Goal: Task Accomplishment & Management: Manage account settings

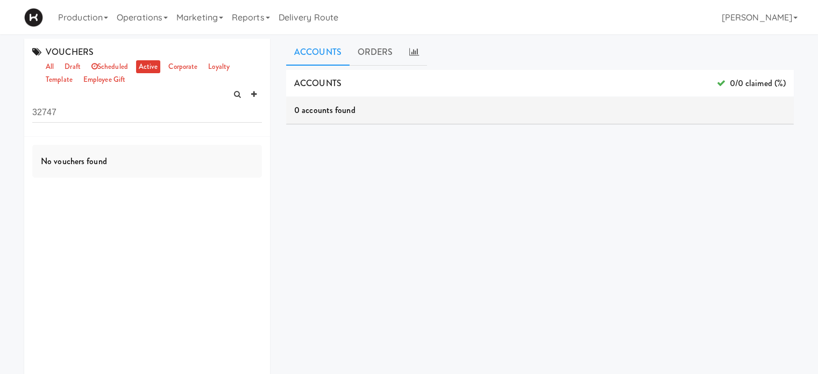
drag, startPoint x: 80, startPoint y: 111, endPoint x: 0, endPoint y: 113, distance: 79.6
click at [0, 113] on div "VOUCHERS all draft scheduled active corporate loyalty template employee gift 32…" at bounding box center [409, 256] width 818 height 434
type input "home"
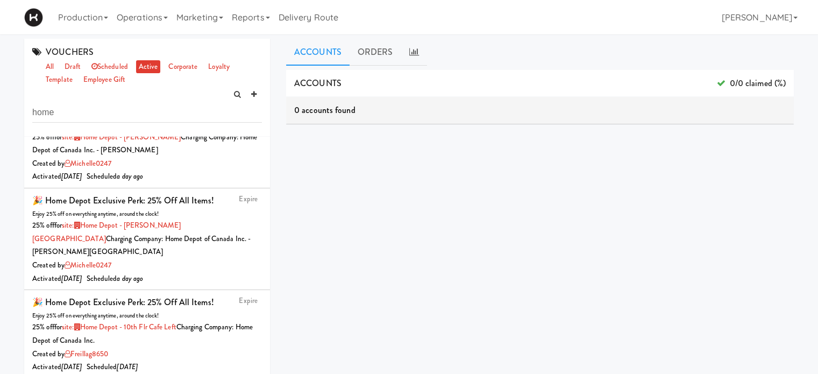
scroll to position [159, 0]
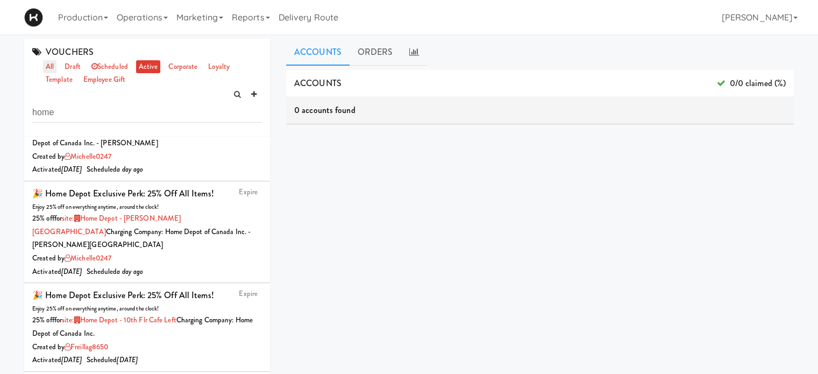
click at [48, 65] on link "all" at bounding box center [49, 66] width 13 height 13
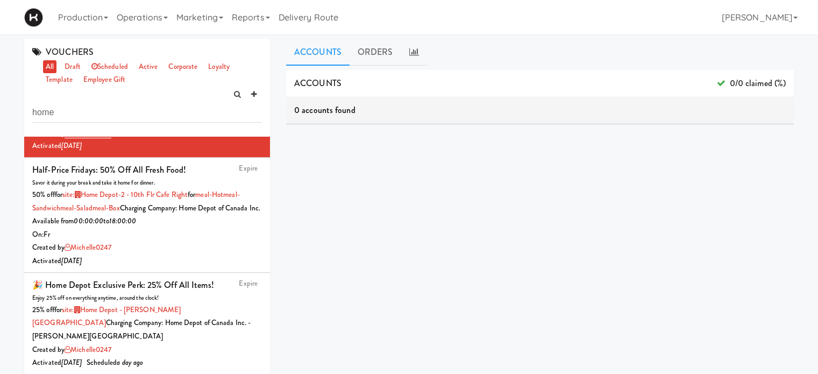
scroll to position [301, 0]
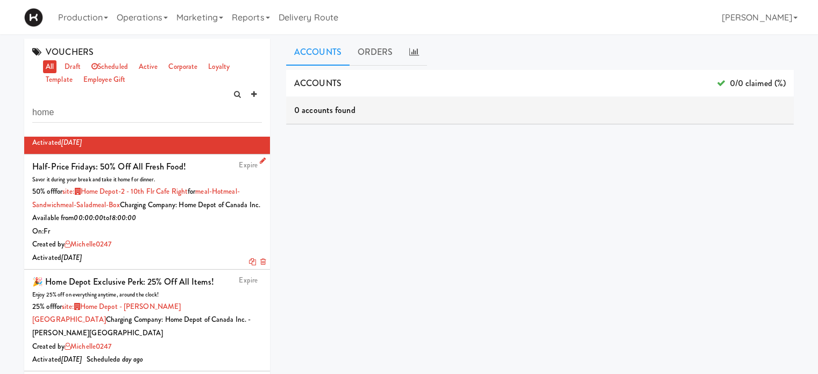
click at [260, 164] on icon at bounding box center [263, 160] width 6 height 7
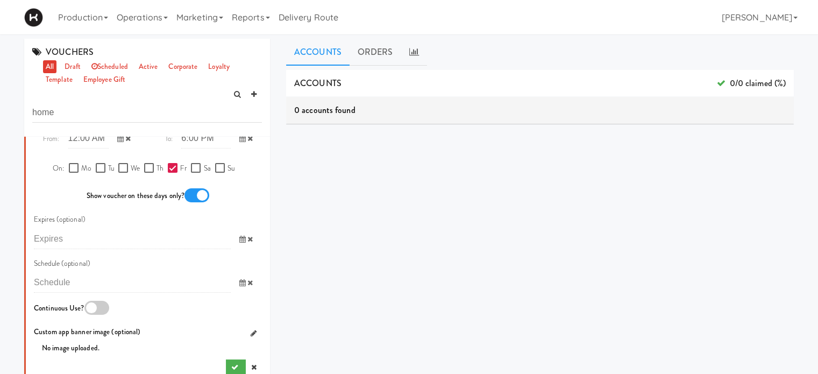
scroll to position [993, 0]
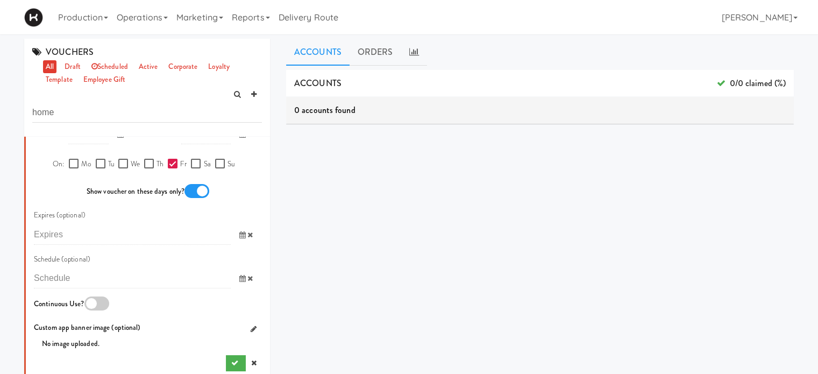
click at [247, 138] on icon at bounding box center [249, 134] width 5 height 7
click at [239, 138] on icon at bounding box center [242, 134] width 6 height 7
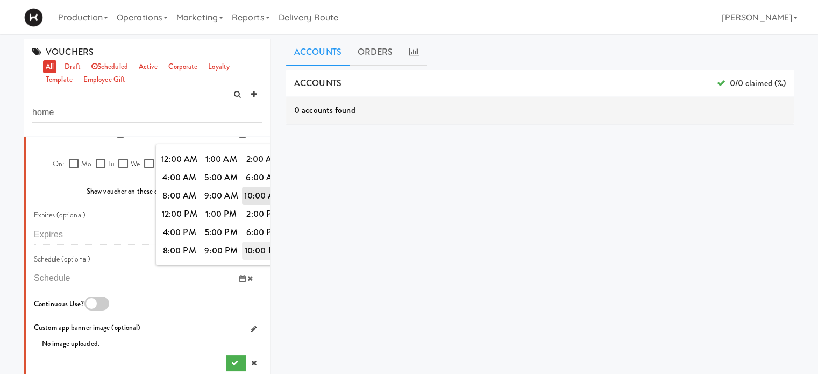
click at [254, 260] on span "10:00 PM" at bounding box center [263, 250] width 42 height 18
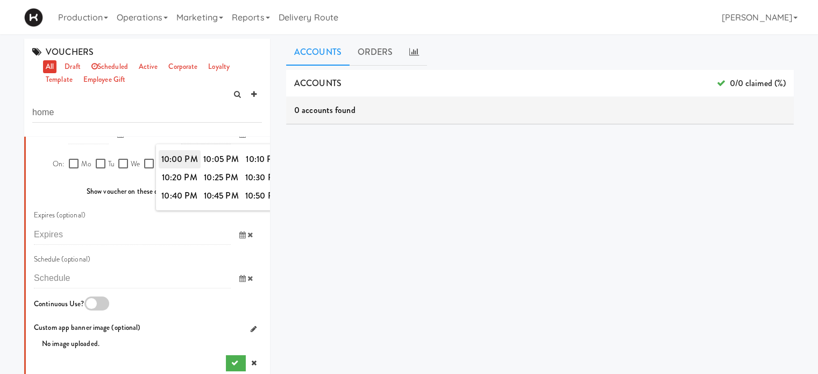
click at [173, 168] on span "10:00 PM" at bounding box center [180, 159] width 42 height 18
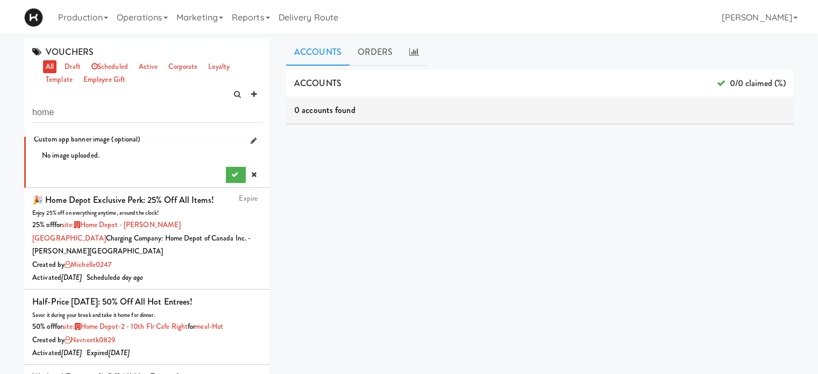
scroll to position [1198, 0]
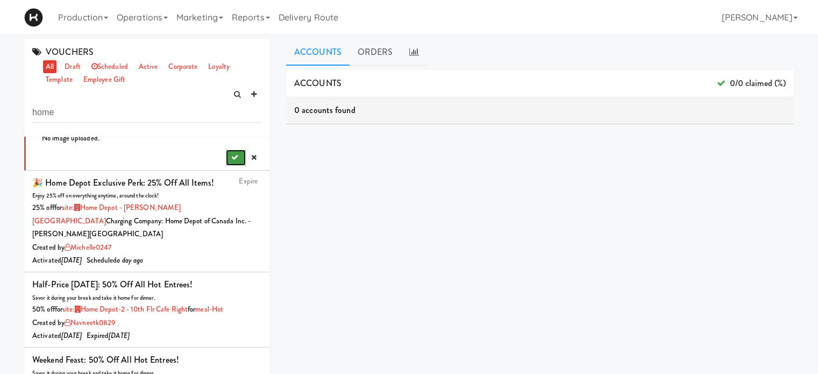
click at [230, 166] on button "submit" at bounding box center [236, 157] width 20 height 16
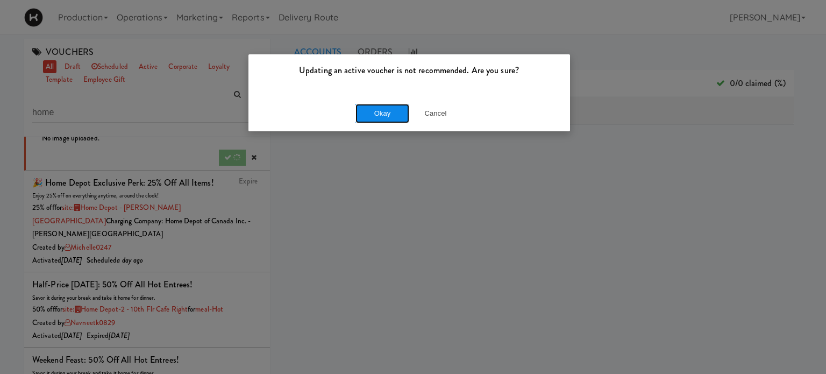
click at [375, 116] on button "Okay" at bounding box center [382, 113] width 54 height 19
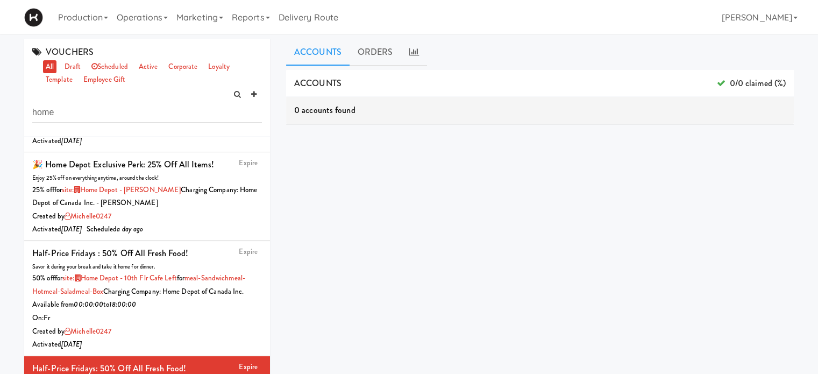
scroll to position [81, 0]
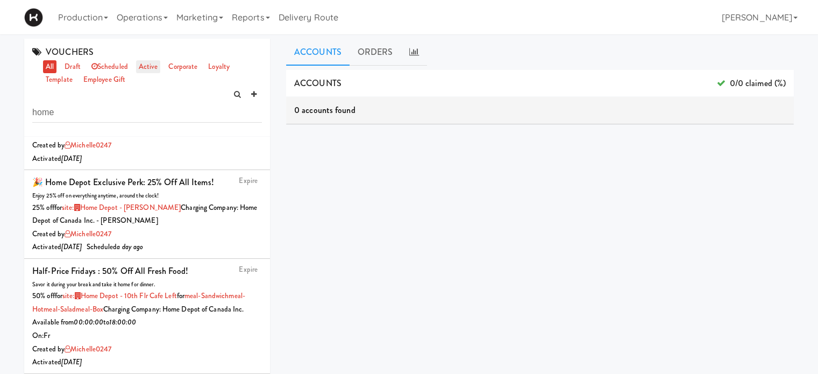
click at [142, 65] on link "active" at bounding box center [148, 66] width 25 height 13
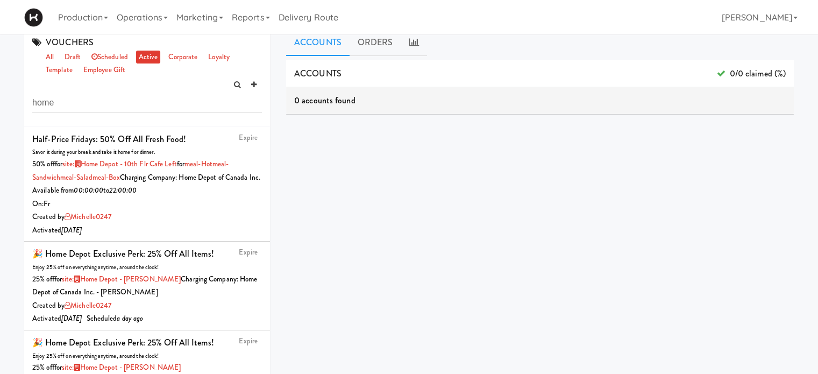
scroll to position [0, 0]
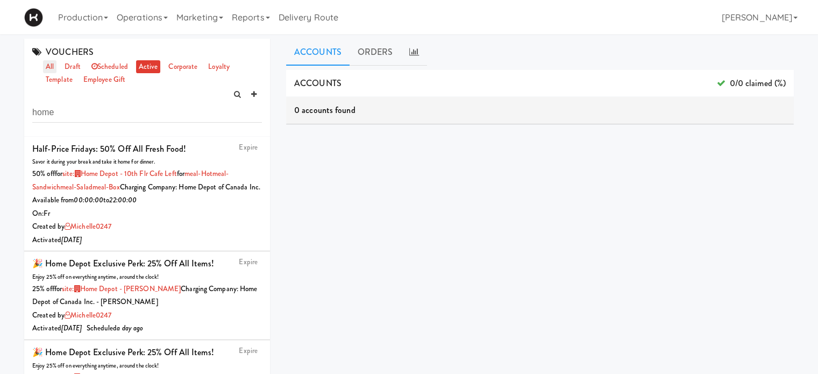
click at [45, 66] on link "all" at bounding box center [49, 66] width 13 height 13
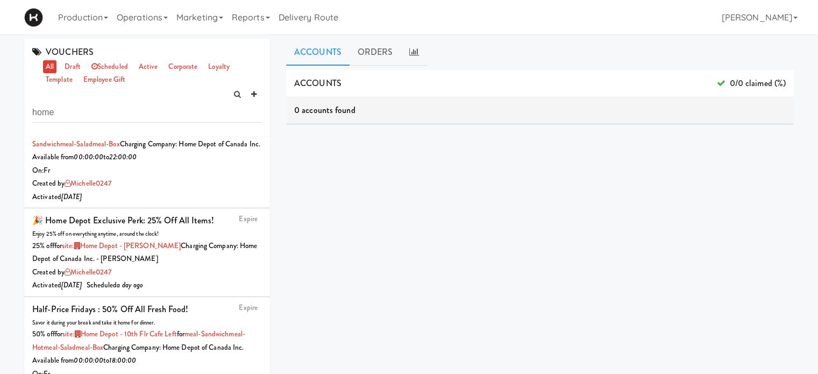
scroll to position [37, 0]
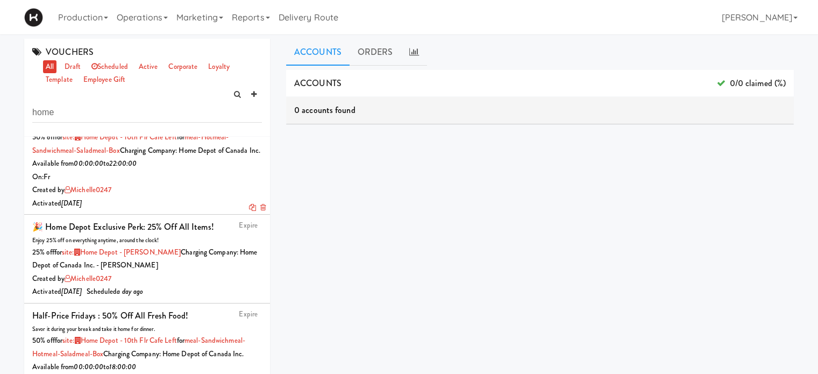
click at [260, 211] on icon at bounding box center [262, 207] width 5 height 7
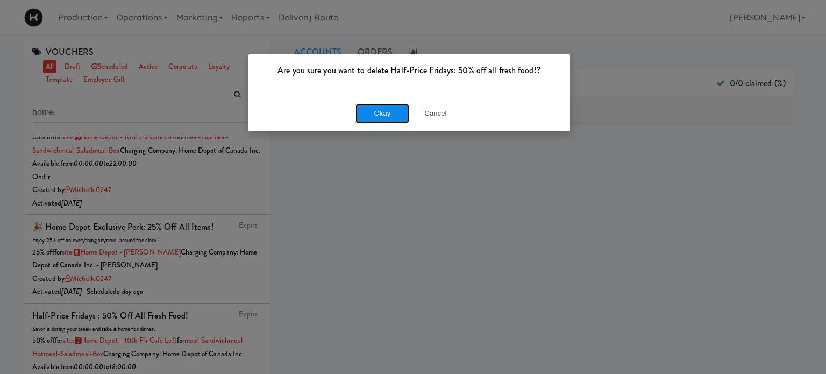
click at [382, 109] on button "Okay" at bounding box center [382, 113] width 54 height 19
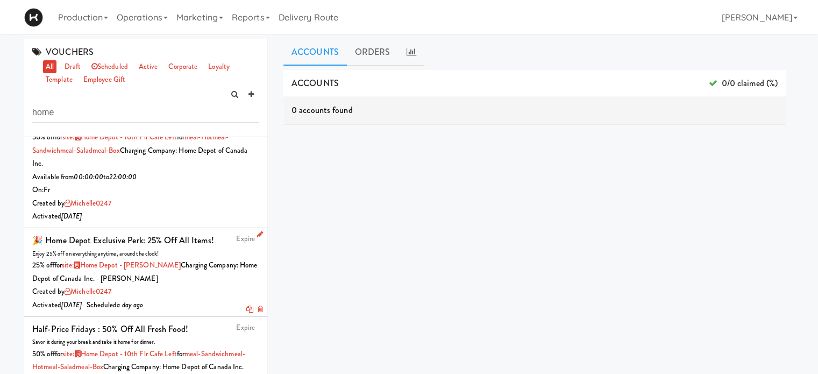
scroll to position [0, 0]
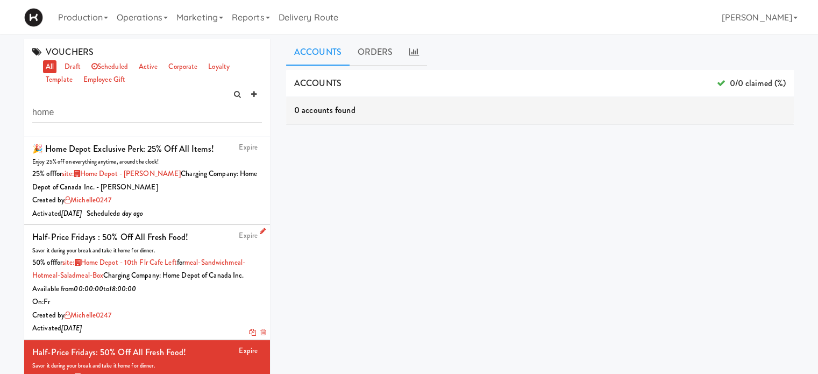
click at [260, 336] on icon at bounding box center [262, 332] width 5 height 7
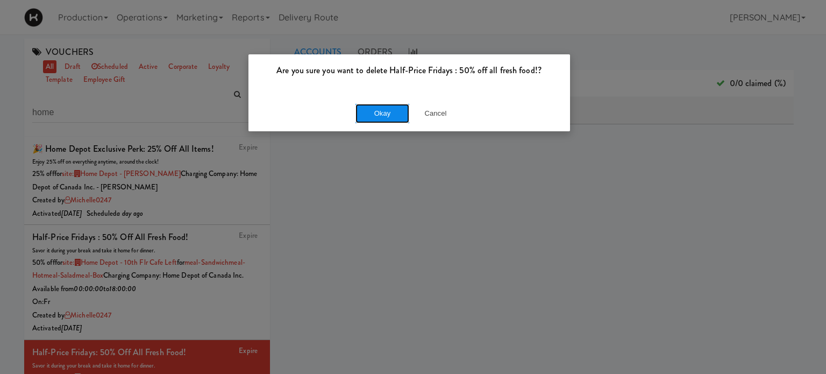
click at [367, 111] on button "Okay" at bounding box center [382, 113] width 54 height 19
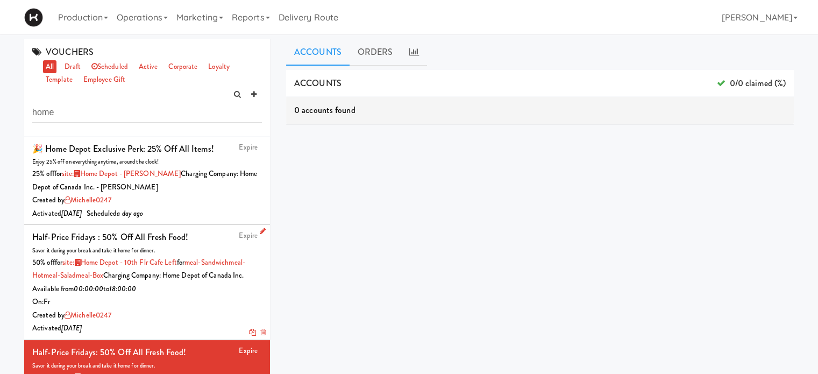
click at [260, 336] on icon at bounding box center [262, 332] width 5 height 7
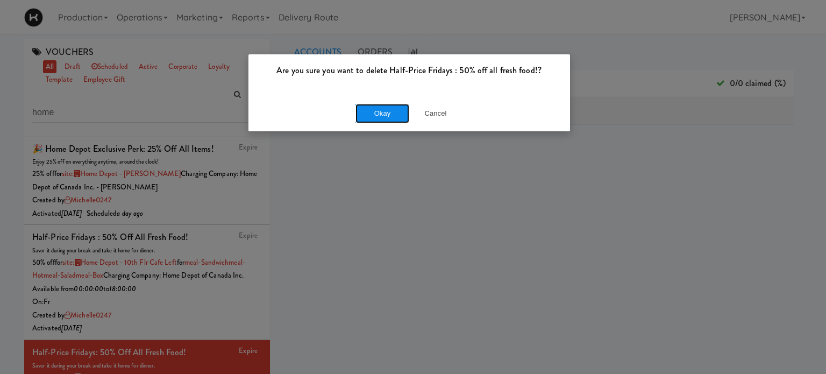
click at [386, 122] on button "Okay" at bounding box center [382, 113] width 54 height 19
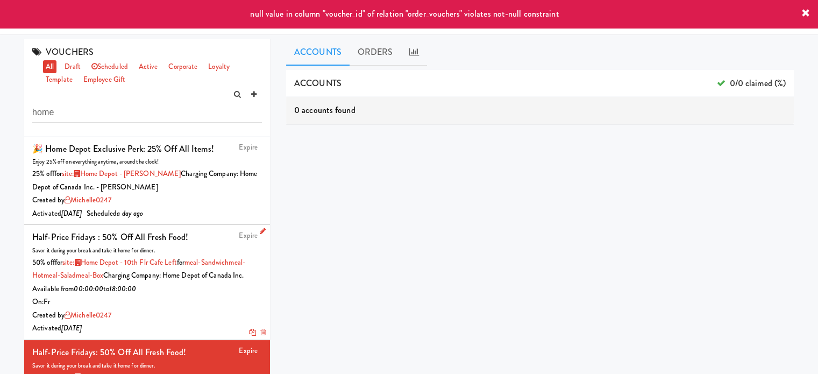
click at [260, 229] on icon at bounding box center [263, 230] width 6 height 7
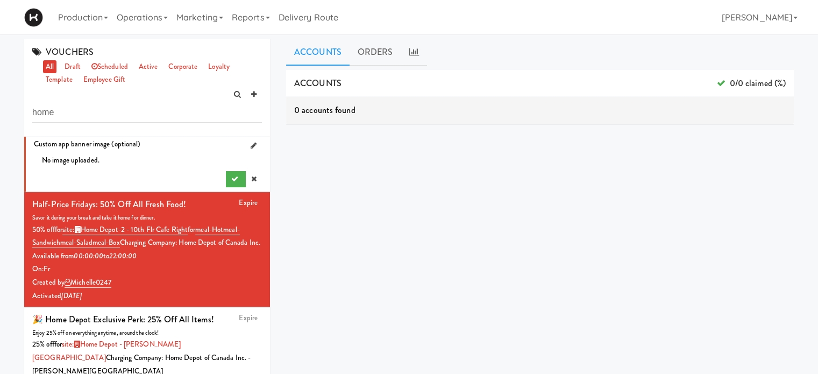
scroll to position [914, 0]
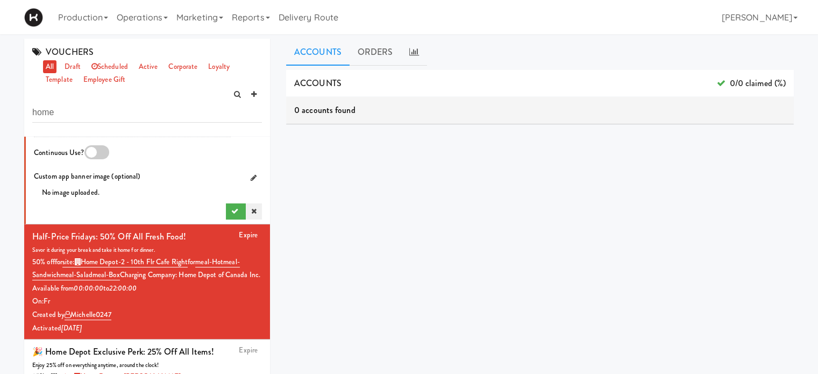
click at [251, 215] on icon at bounding box center [253, 211] width 5 height 7
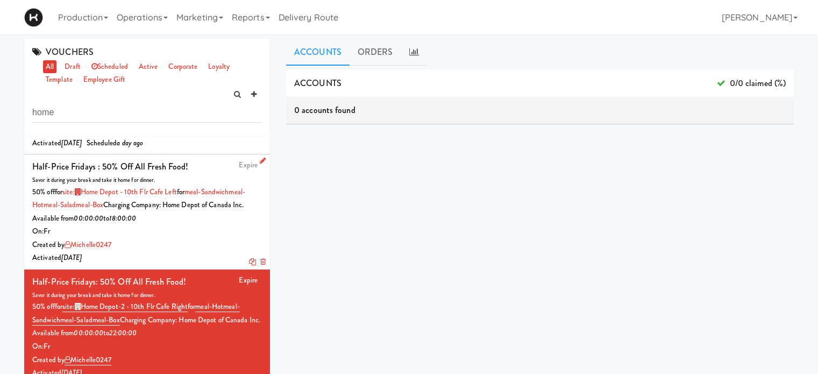
scroll to position [0, 0]
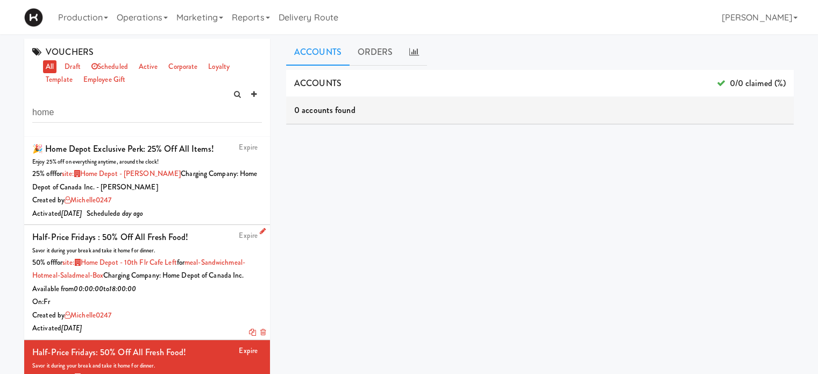
click at [260, 336] on icon at bounding box center [262, 332] width 5 height 7
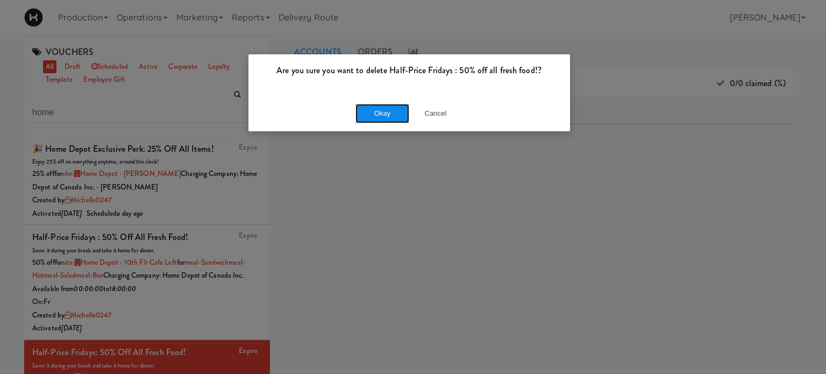
click at [383, 113] on button "Okay" at bounding box center [382, 113] width 54 height 19
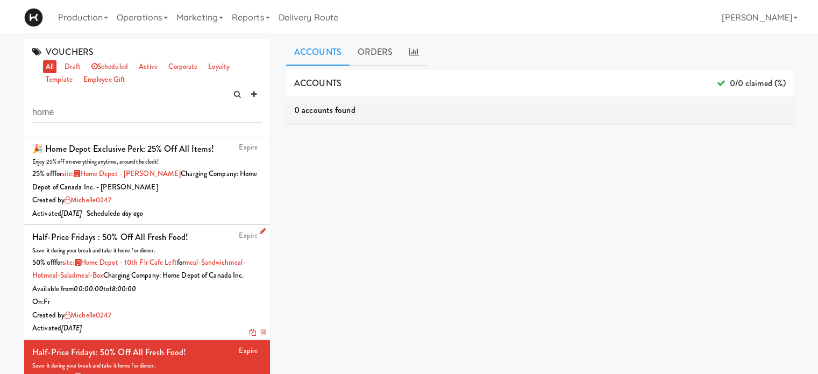
click at [260, 231] on icon at bounding box center [263, 230] width 6 height 7
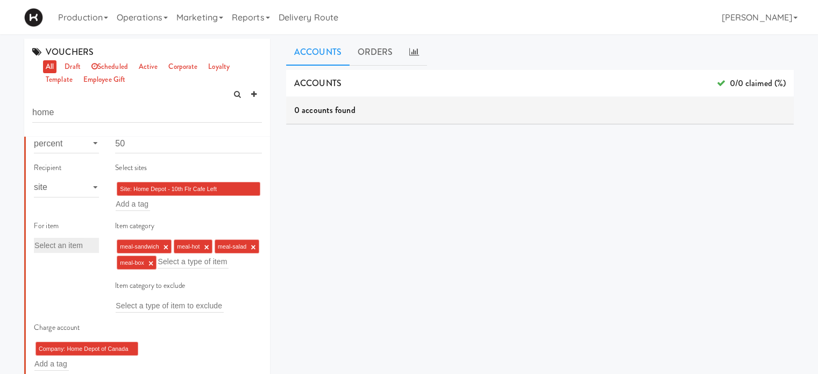
scroll to position [303, 0]
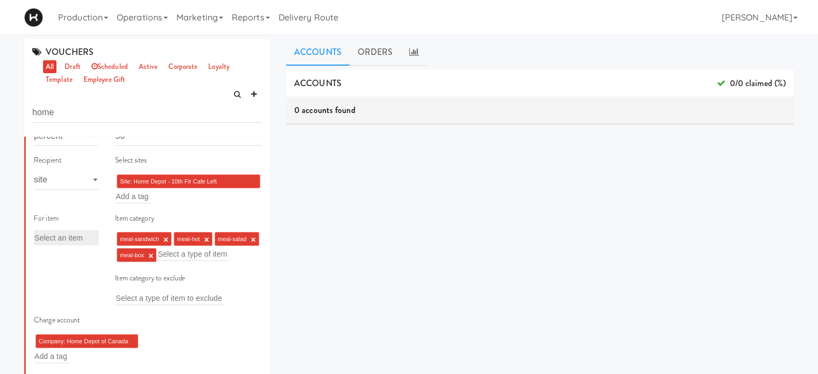
click at [233, 177] on li "Site: Home Depot - 10th Flr Cafe Left (HOMEDEPOT) ×" at bounding box center [189, 181] width 144 height 14
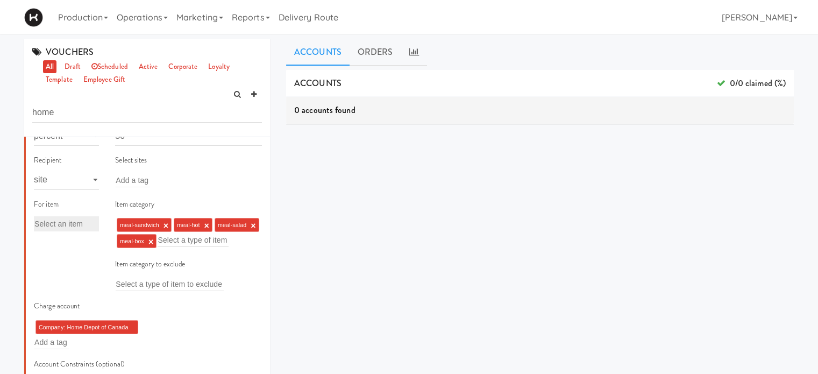
click at [159, 223] on ng-include "meal-sandwich ×" at bounding box center [144, 225] width 48 height 6
click at [160, 223] on ng-include "meal-sandwich ×" at bounding box center [144, 225] width 48 height 6
click at [165, 223] on link "×" at bounding box center [165, 225] width 5 height 9
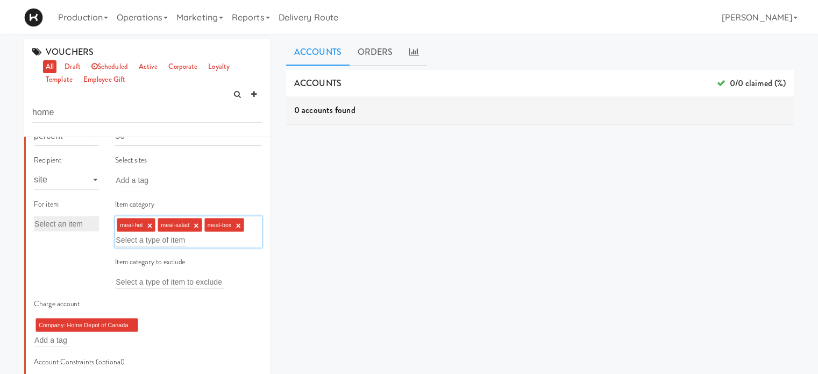
click at [148, 221] on link "×" at bounding box center [149, 225] width 5 height 9
click at [153, 222] on link "×" at bounding box center [155, 225] width 5 height 9
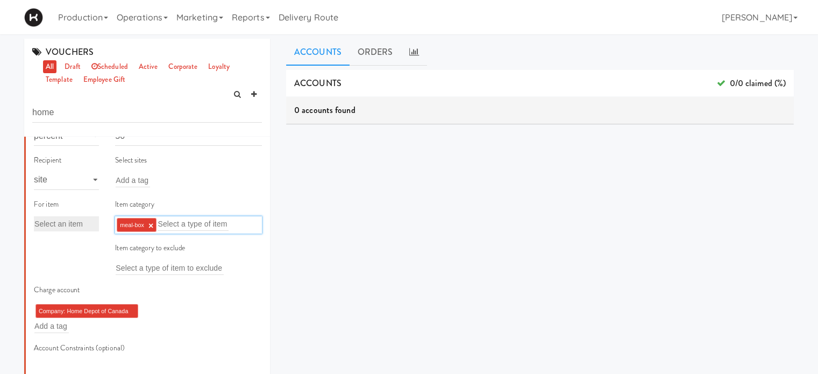
click at [150, 225] on link "×" at bounding box center [150, 225] width 5 height 9
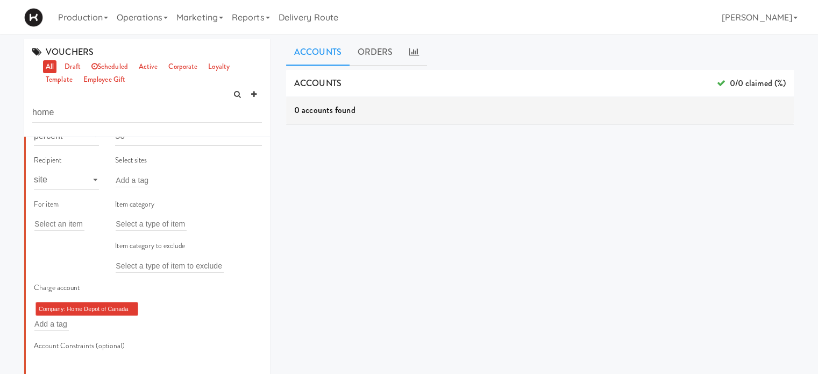
click at [131, 304] on li "Company: Home Depot of Canada Inc. ×" at bounding box center [86, 309] width 103 height 14
type input "-"
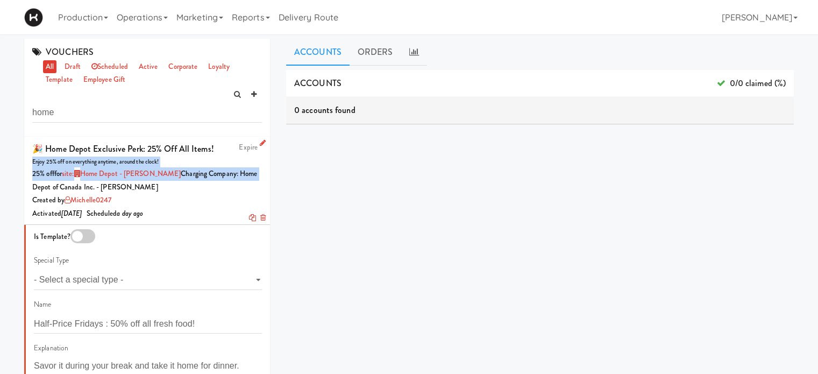
drag, startPoint x: 260, startPoint y: 155, endPoint x: 260, endPoint y: 176, distance: 21.0
click at [260, 176] on li "Expire 🎉 Home Depot Exclusive Perk: 25% off all items! Enjoy 25% off on everyth…" at bounding box center [147, 181] width 246 height 89
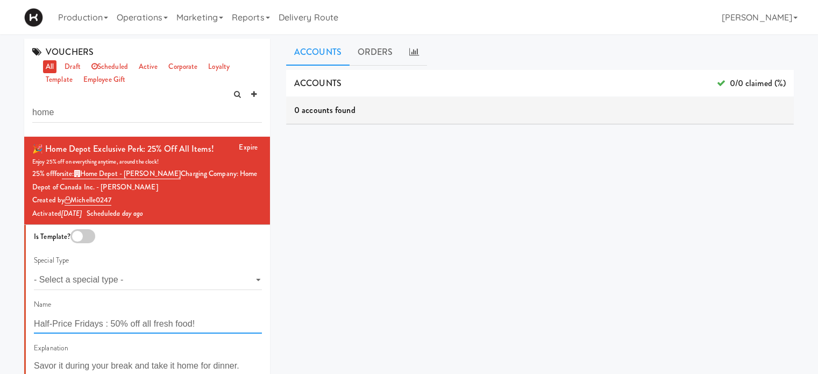
click at [234, 316] on input "Half-Price Fridays : 50% off all fresh food!" at bounding box center [148, 323] width 228 height 20
drag, startPoint x: 234, startPoint y: 316, endPoint x: 0, endPoint y: 331, distance: 235.0
click at [0, 331] on div "VOUCHERS all draft scheduled active corporate loyalty template employee gift ho…" at bounding box center [409, 256] width 818 height 434
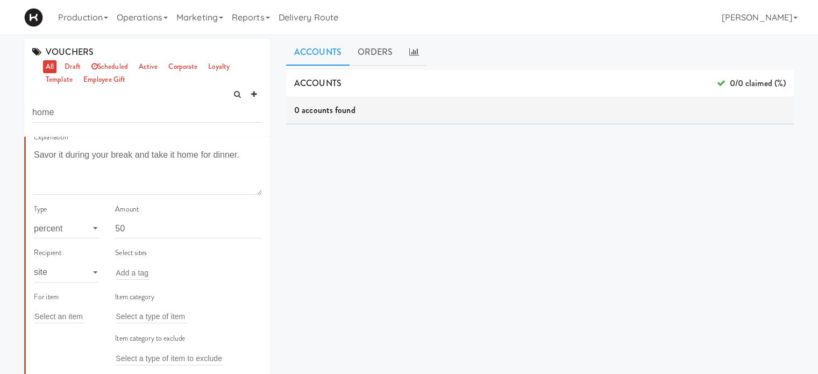
scroll to position [242, 0]
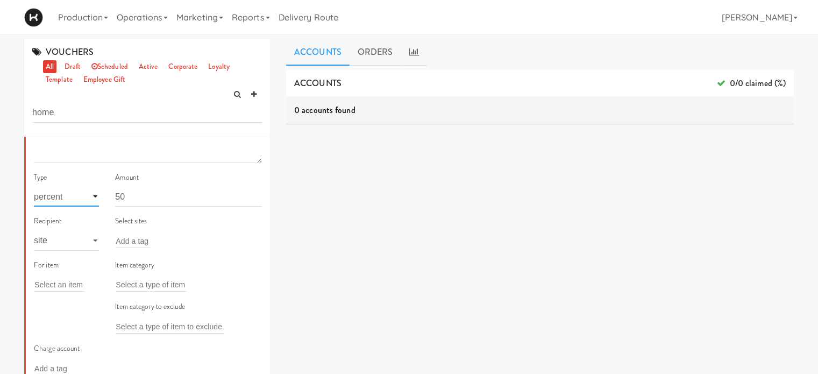
click at [95, 196] on select "- Select a type - meal item percent amount daily amount daily meal daily item p…" at bounding box center [66, 197] width 65 height 20
select select
click at [34, 187] on select "- Select a type - meal item percent amount daily amount daily meal daily item p…" at bounding box center [66, 197] width 65 height 20
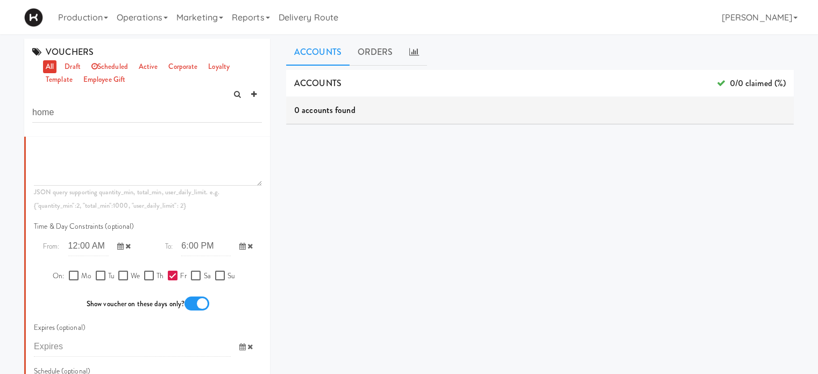
scroll to position [622, 0]
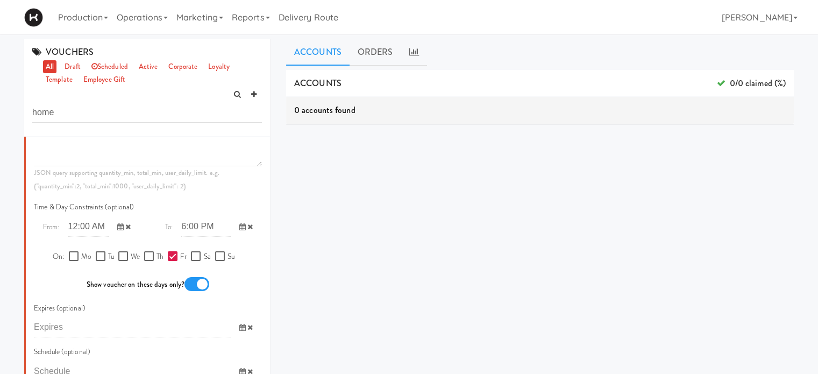
click at [168, 255] on input "Fr" at bounding box center [174, 256] width 12 height 9
checkbox input "false"
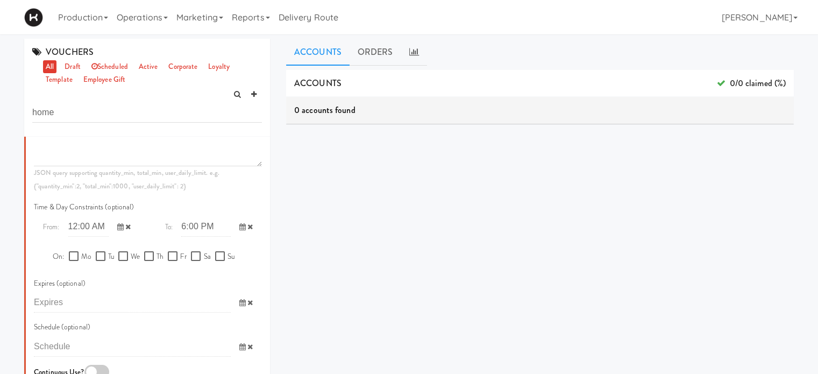
click at [125, 227] on icon at bounding box center [127, 226] width 5 height 7
click at [247, 226] on icon at bounding box center [249, 226] width 5 height 7
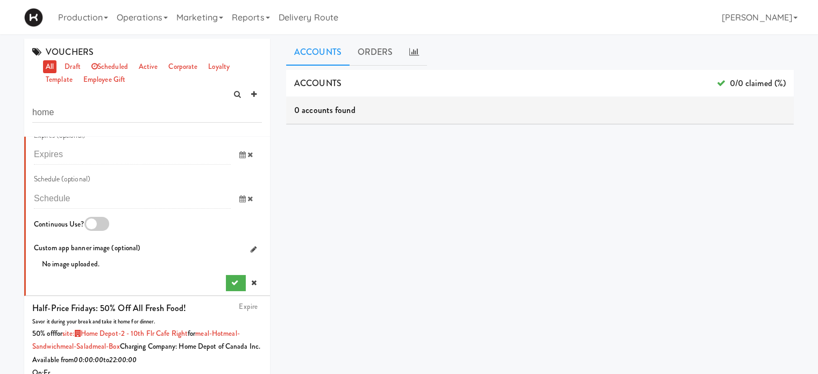
scroll to position [769, 0]
click at [231, 284] on icon "submit" at bounding box center [234, 282] width 7 height 7
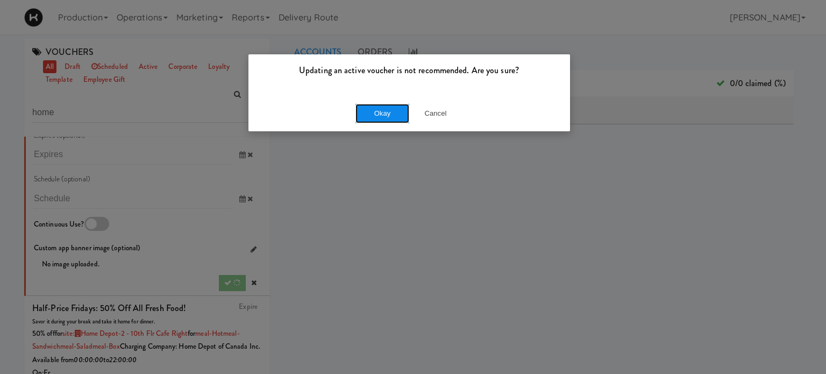
click at [396, 110] on button "Okay" at bounding box center [382, 113] width 54 height 19
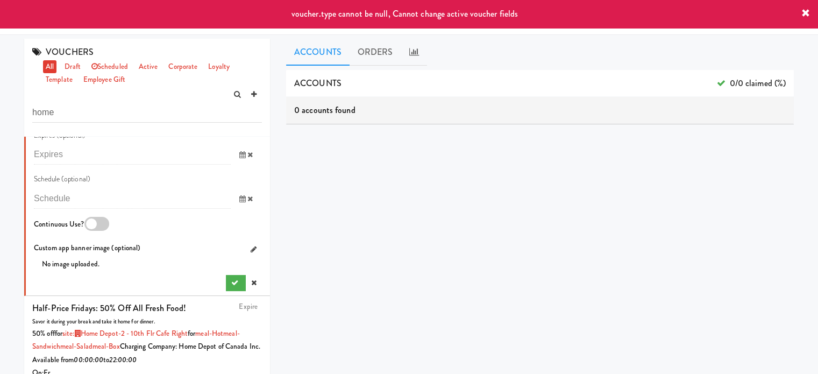
scroll to position [0, 0]
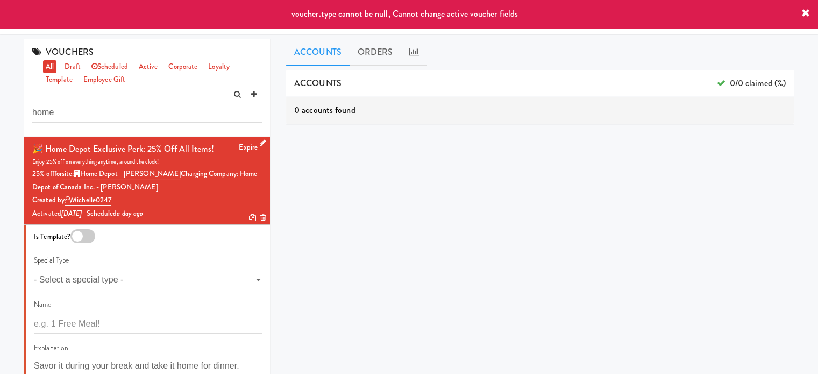
click at [173, 188] on div "25% off for site: Home Depot - Vaughn DC Charging Company: Home Depot of Canada…" at bounding box center [147, 180] width 230 height 26
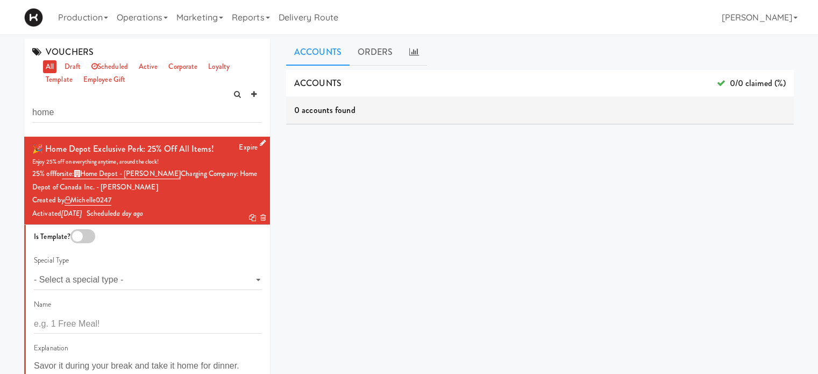
click at [201, 199] on div "Created by michelle0247" at bounding box center [147, 200] width 230 height 13
click at [159, 70] on link "active" at bounding box center [148, 66] width 25 height 13
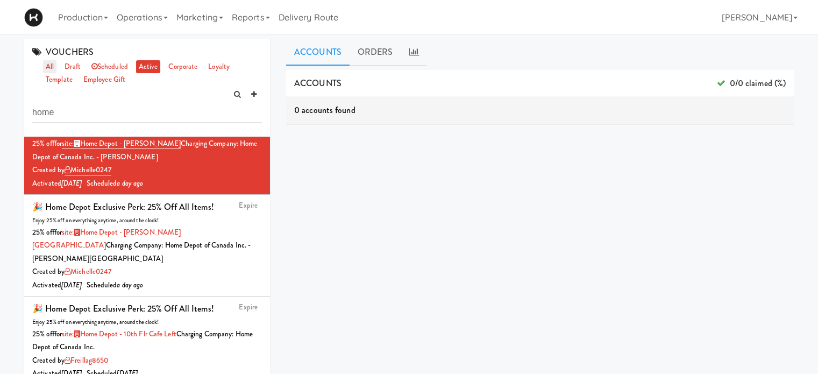
click at [52, 69] on link "all" at bounding box center [49, 66] width 13 height 13
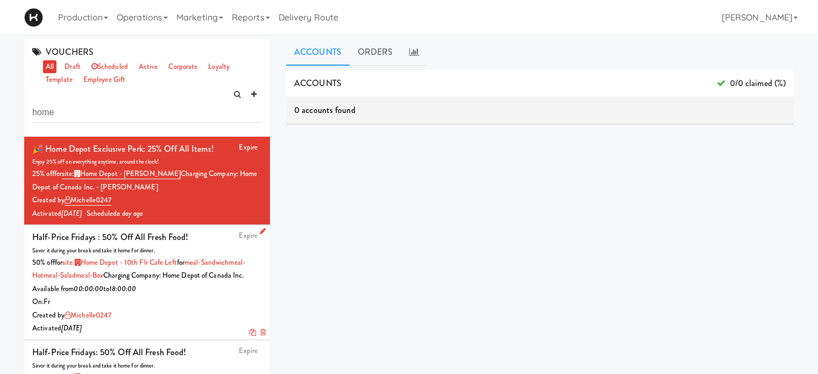
click at [260, 336] on icon at bounding box center [262, 332] width 5 height 7
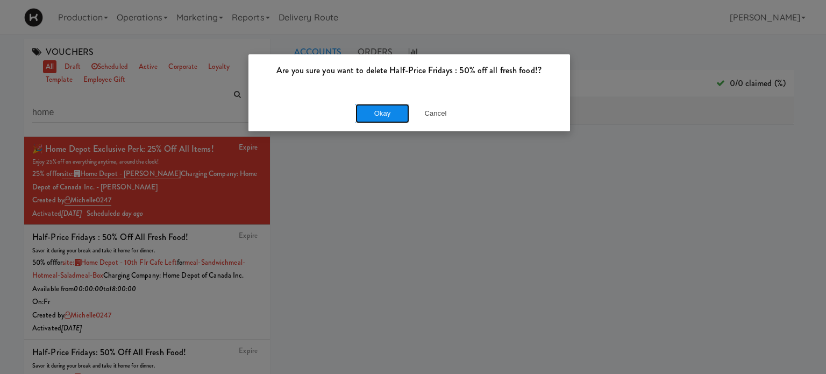
click at [391, 112] on button "Okay" at bounding box center [382, 113] width 54 height 19
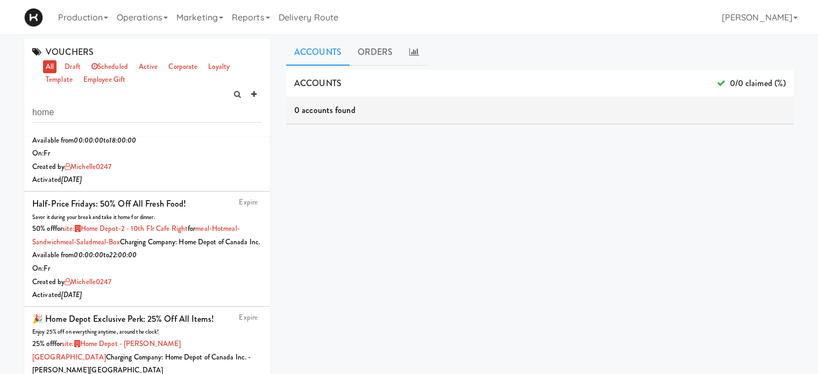
scroll to position [157, 0]
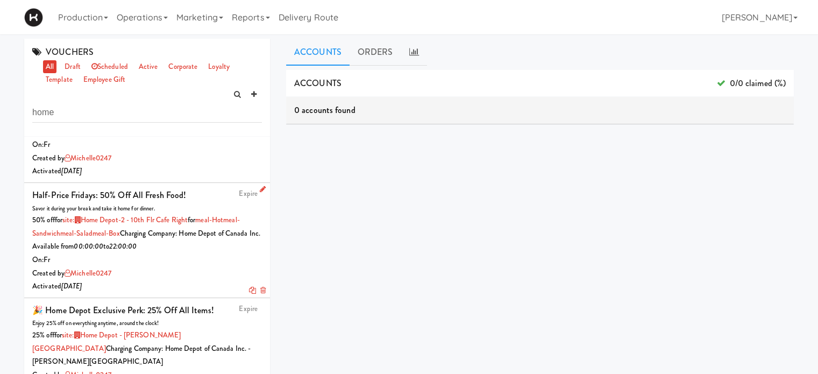
click at [199, 214] on div "Savor it during your break and take it home for dinner." at bounding box center [147, 208] width 230 height 11
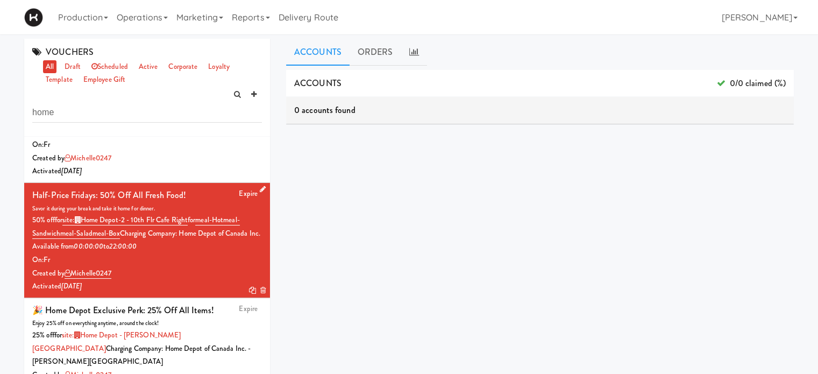
click at [260, 295] on link at bounding box center [262, 290] width 5 height 10
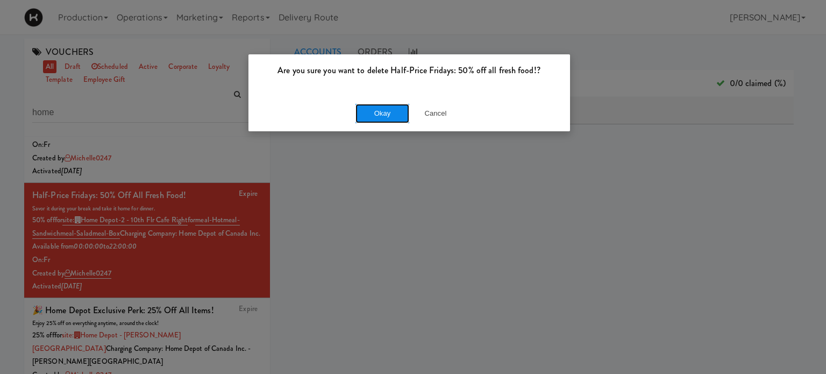
click at [386, 112] on button "Okay" at bounding box center [382, 113] width 54 height 19
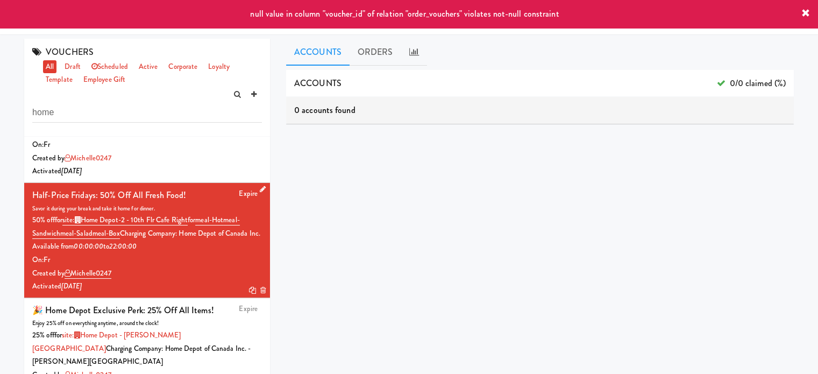
click at [244, 198] on link "Expire" at bounding box center [248, 193] width 19 height 10
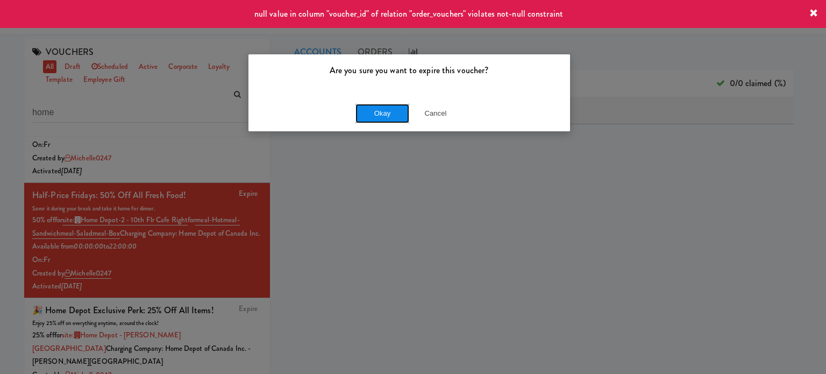
click at [375, 113] on button "Okay" at bounding box center [382, 113] width 54 height 19
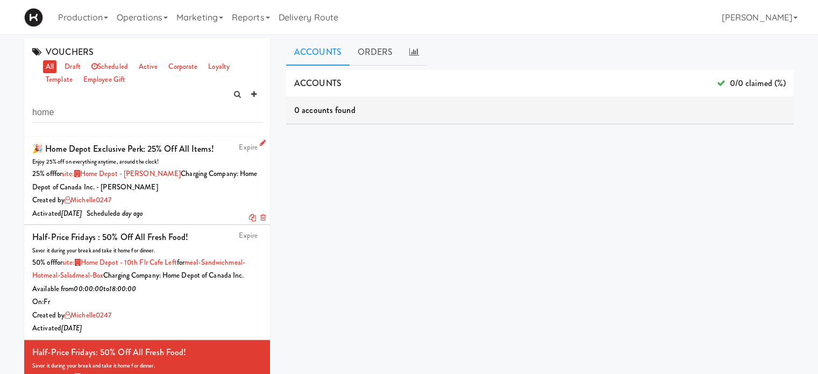
click at [239, 145] on link "Expire" at bounding box center [248, 147] width 19 height 10
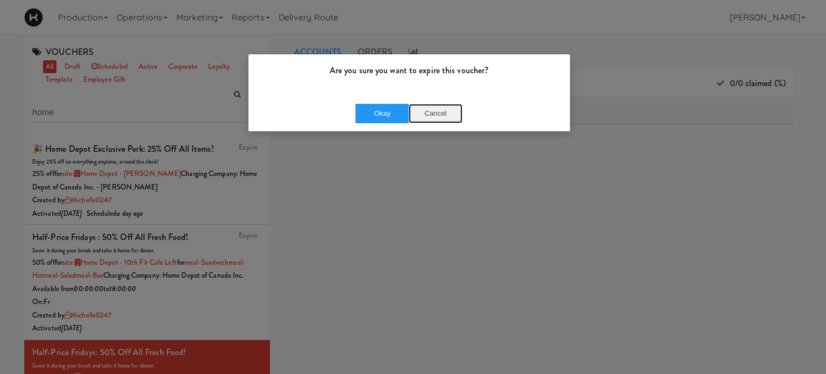
click at [440, 108] on button "Cancel" at bounding box center [436, 113] width 54 height 19
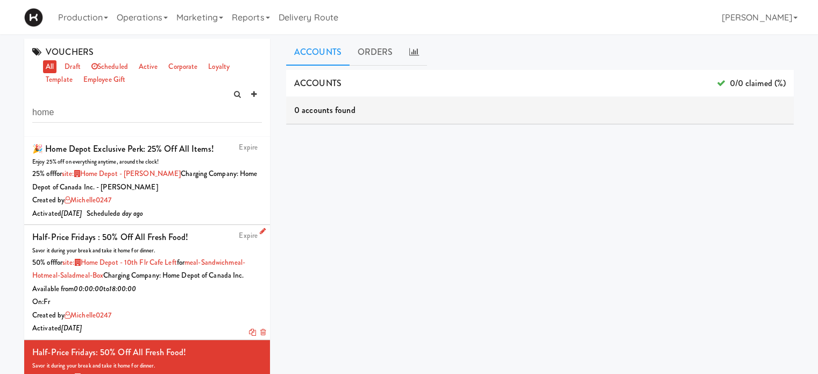
click at [241, 239] on link "Expire" at bounding box center [248, 235] width 19 height 10
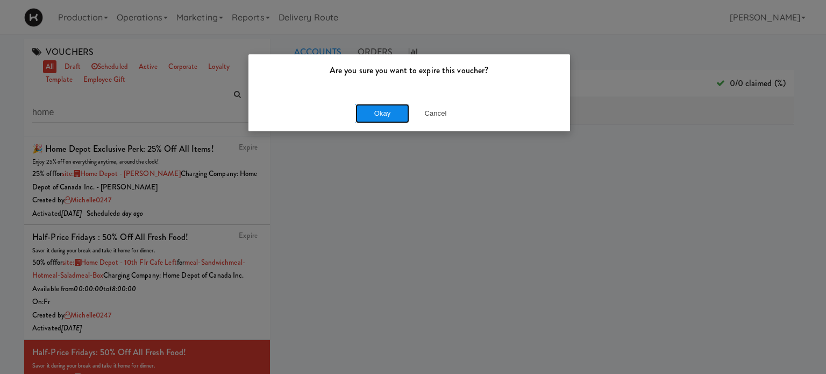
click at [380, 108] on button "Okay" at bounding box center [382, 113] width 54 height 19
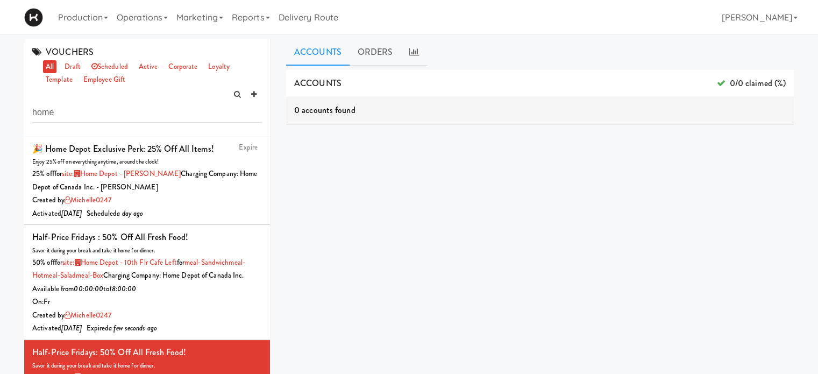
scroll to position [40, 0]
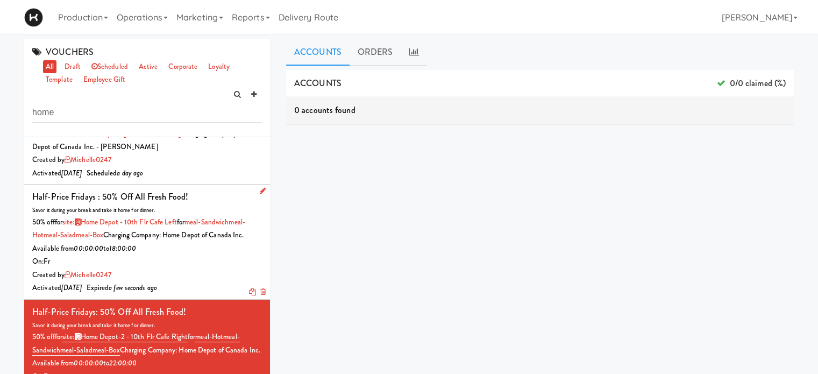
click at [260, 297] on link at bounding box center [262, 292] width 5 height 10
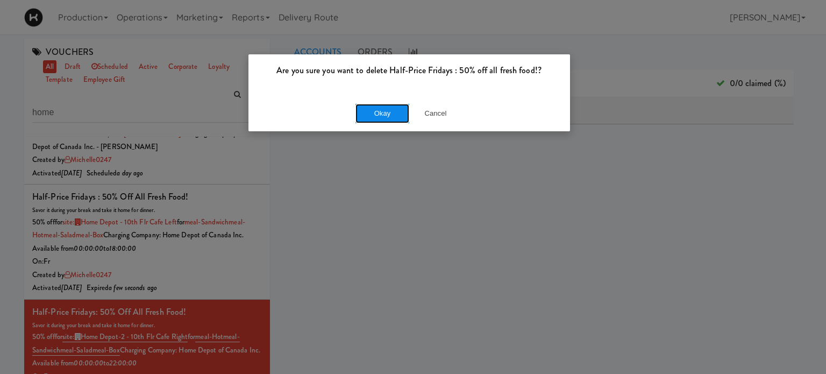
click at [383, 111] on button "Okay" at bounding box center [382, 113] width 54 height 19
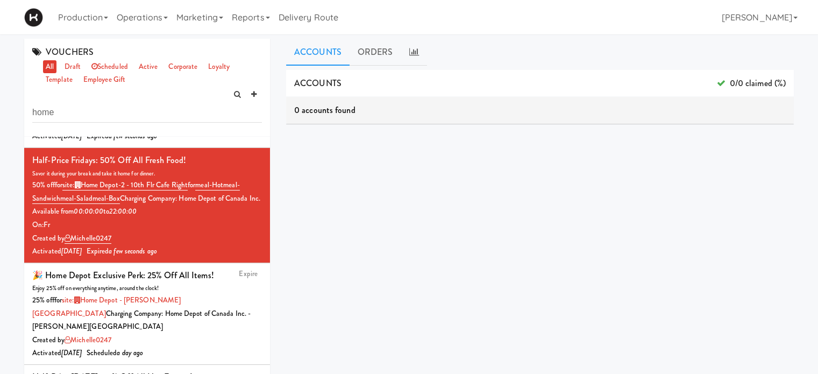
scroll to position [0, 0]
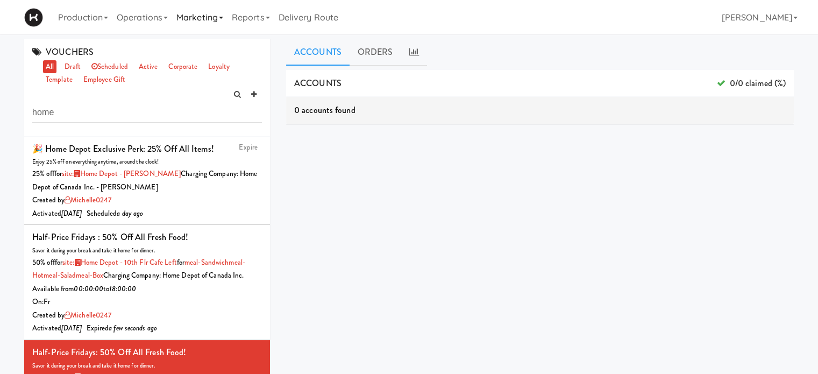
click at [223, 19] on icon at bounding box center [221, 18] width 4 height 2
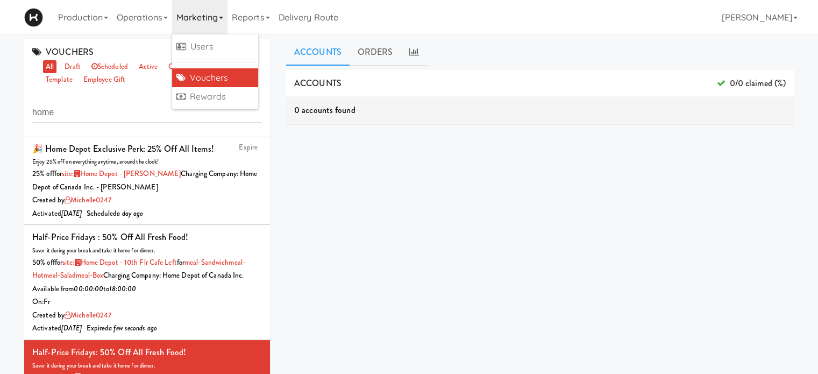
click at [226, 77] on link "Vouchers" at bounding box center [215, 77] width 86 height 19
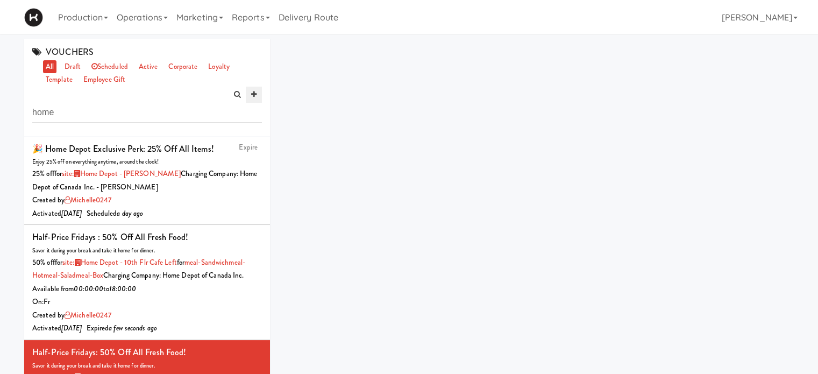
click at [252, 92] on icon at bounding box center [253, 94] width 5 height 7
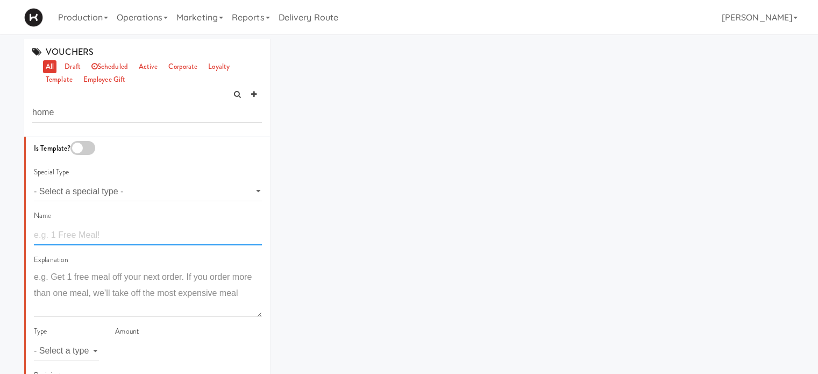
click at [76, 233] on input "text" at bounding box center [148, 235] width 228 height 20
type input "Half Price Thursdays! 50% off all Fresh Food!"
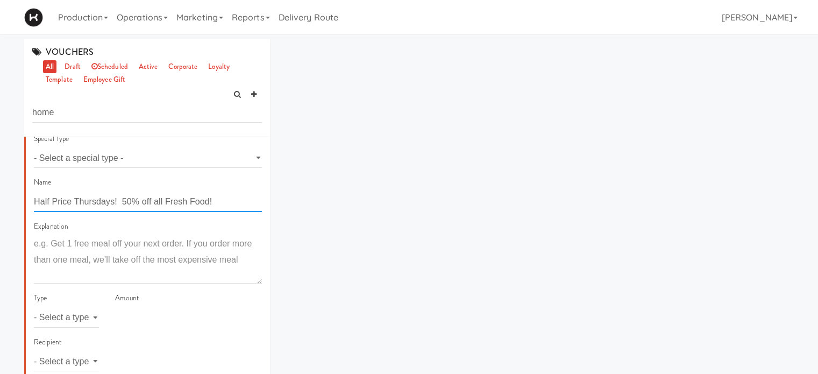
scroll to position [58, 0]
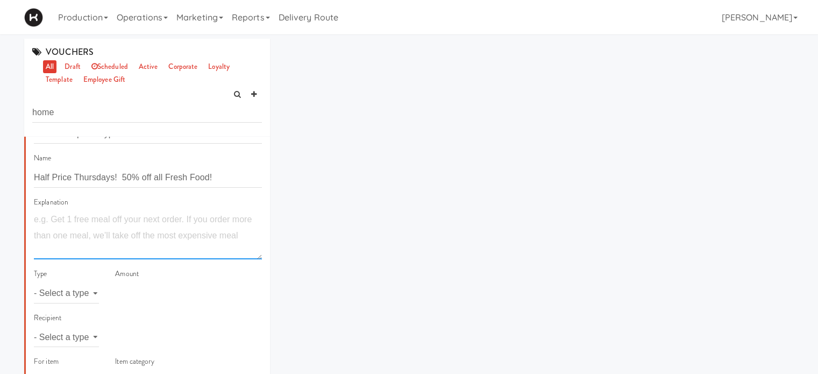
click at [78, 226] on textarea at bounding box center [148, 235] width 228 height 48
type textarea "Savour it during your break and take it home for dinner!"
click at [75, 292] on select "- Select a type - meal item percent amount daily amount daily meal daily item p…" at bounding box center [66, 293] width 65 height 20
select select "string:percent"
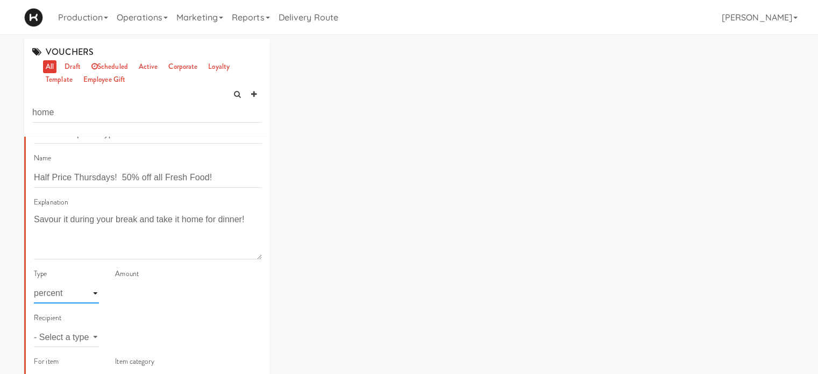
click at [34, 283] on select "- Select a type - meal item percent amount daily amount daily meal daily item p…" at bounding box center [66, 293] width 65 height 20
click at [139, 294] on input "number" at bounding box center [188, 293] width 147 height 20
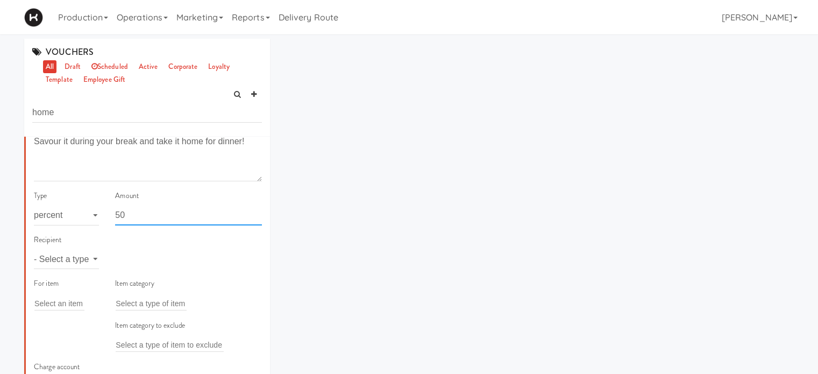
scroll to position [147, 0]
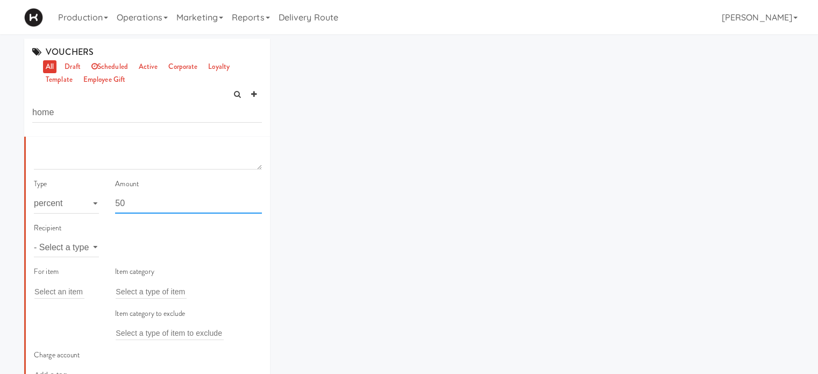
type input "50"
click at [80, 248] on select "- Select a type - user site company" at bounding box center [66, 247] width 65 height 20
select select "string:site"
click at [34, 237] on select "- Select a type - user site company" at bounding box center [66, 247] width 65 height 20
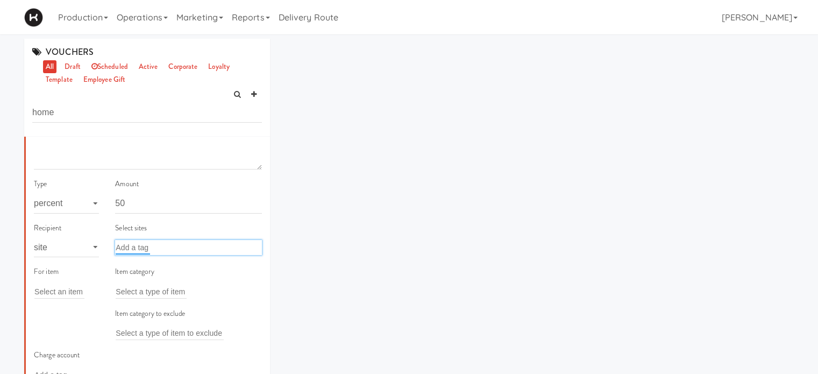
click at [142, 245] on input "text" at bounding box center [133, 247] width 34 height 14
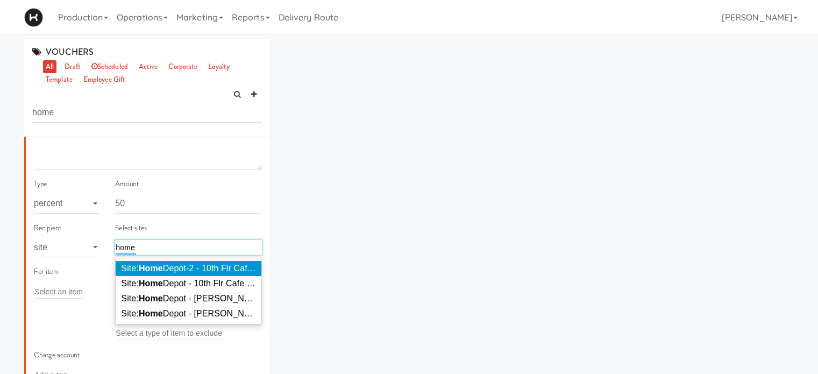
type input "home"
click at [165, 266] on span "Site: Home Depot-2 - 10th Flr Cafe Right ( HOME DEPOT-2)" at bounding box center [233, 267] width 225 height 9
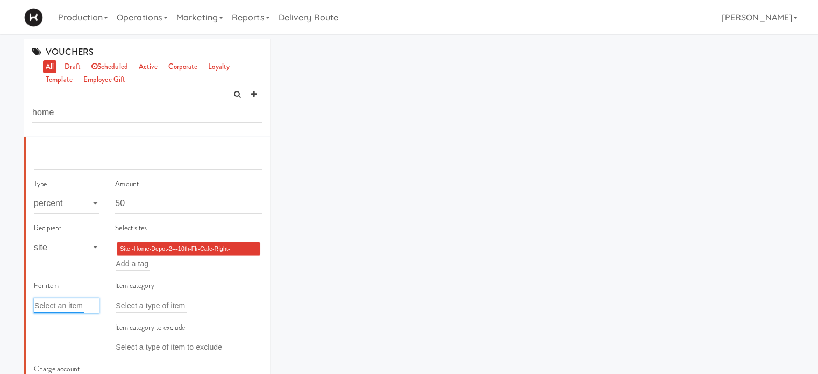
click at [76, 305] on input "text" at bounding box center [59, 305] width 50 height 14
click at [128, 302] on input "text" at bounding box center [151, 305] width 71 height 14
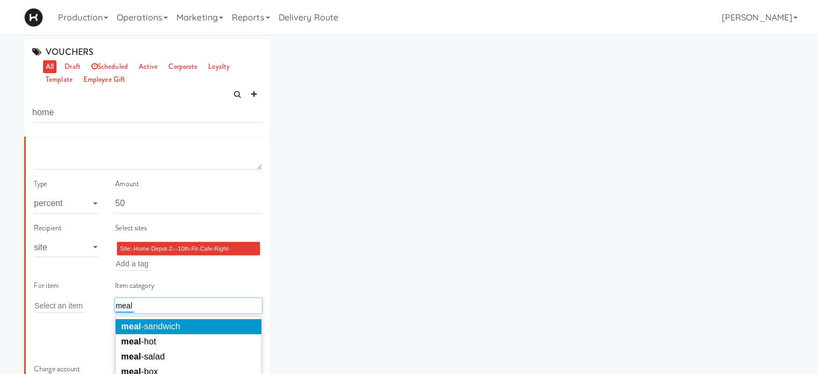
type input "meal"
click at [145, 323] on span "meal -sandwich" at bounding box center [150, 326] width 59 height 9
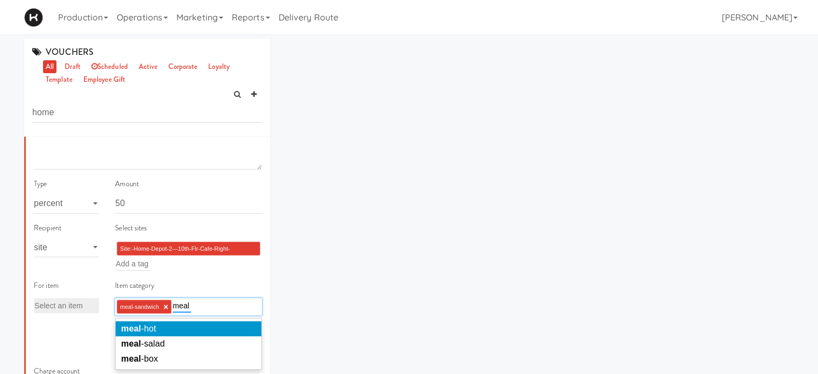
type input "meal"
click at [155, 323] on li "meal -hot" at bounding box center [189, 328] width 146 height 15
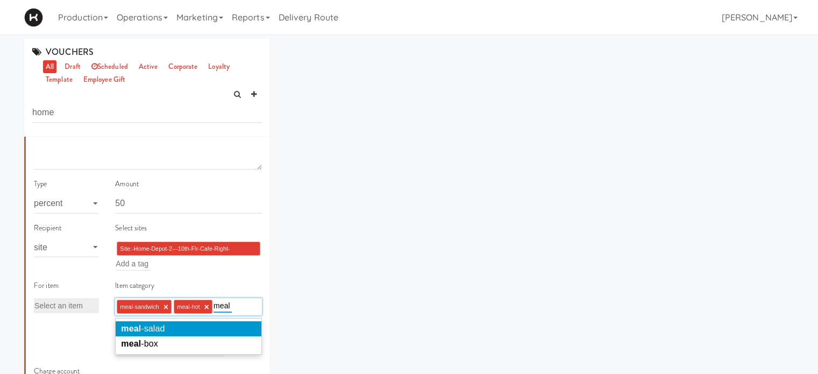
type input "meal"
click at [170, 327] on li "meal -salad" at bounding box center [189, 328] width 146 height 15
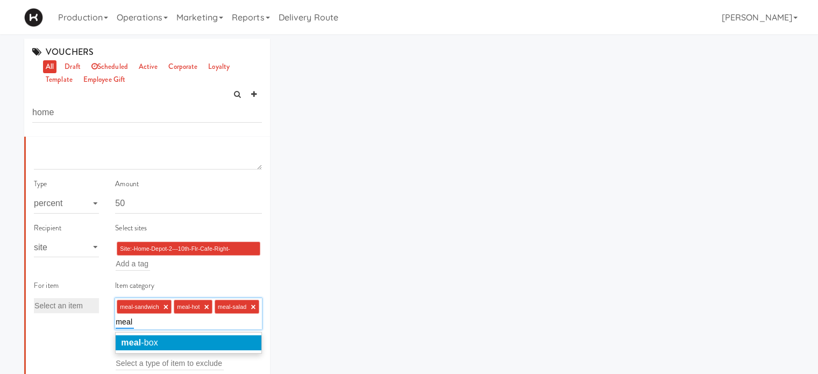
type input "meal"
click at [174, 342] on li "meal -box" at bounding box center [189, 342] width 146 height 15
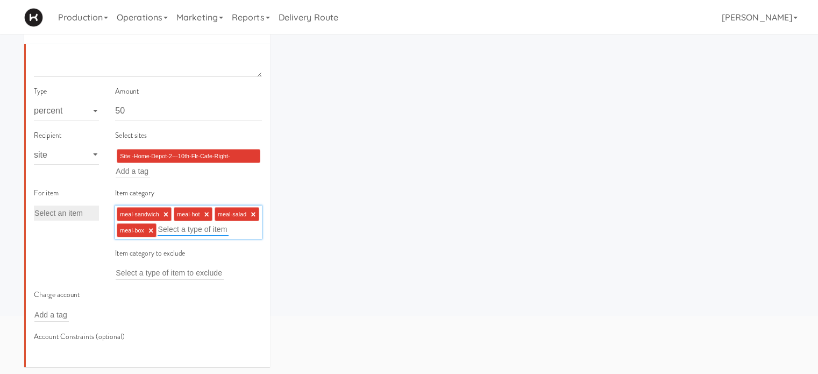
scroll to position [93, 0]
click at [82, 322] on div "Add a tag" at bounding box center [87, 313] width 106 height 15
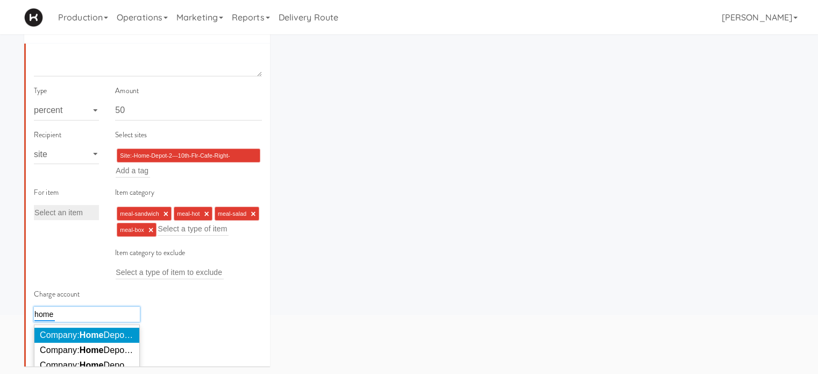
type input "home"
click at [99, 339] on em "Home" at bounding box center [92, 334] width 24 height 9
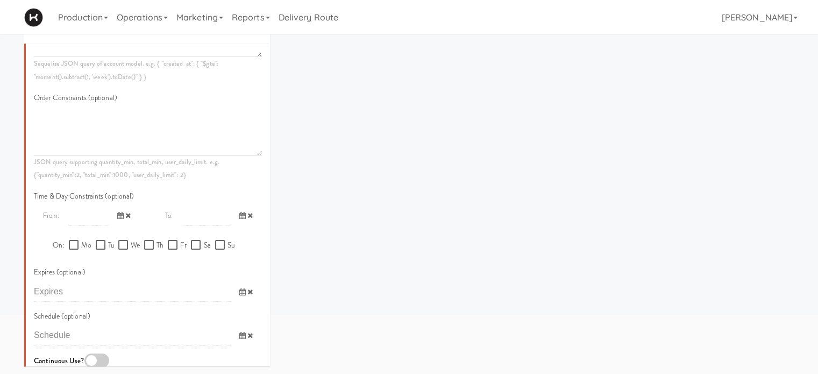
scroll to position [516, 0]
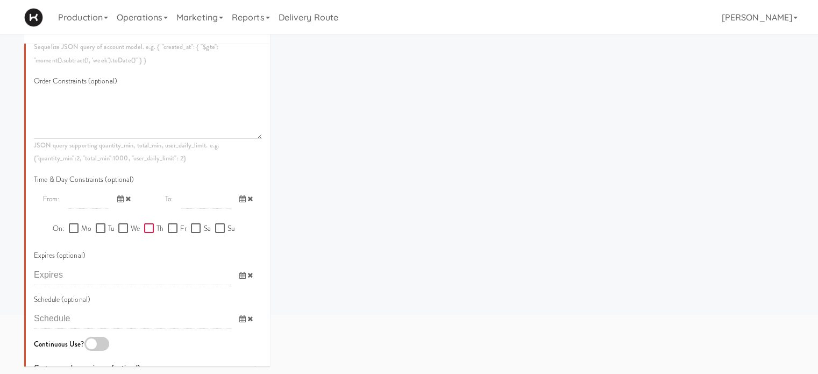
click at [144, 233] on input "Th" at bounding box center [150, 228] width 12 height 9
checkbox input "true"
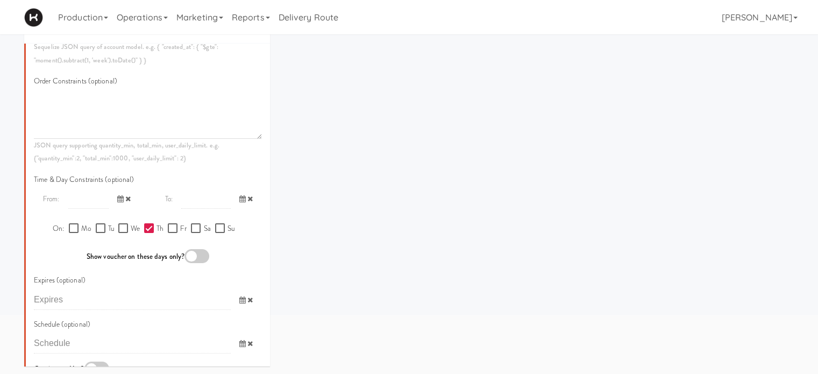
click at [68, 209] on input "text" at bounding box center [88, 199] width 40 height 20
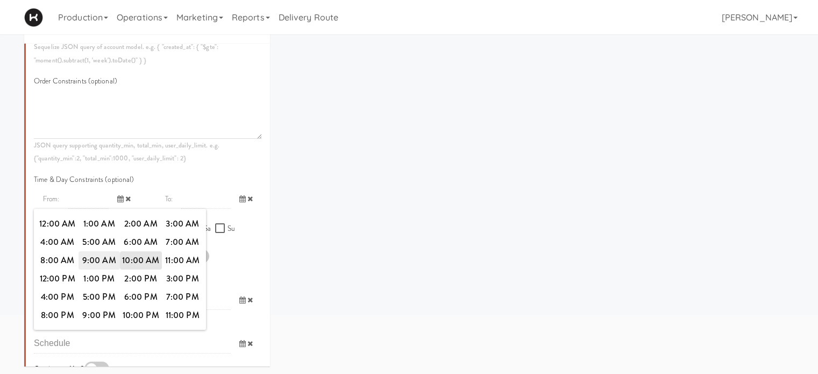
click at [96, 269] on span "9:00 AM" at bounding box center [100, 260] width 42 height 18
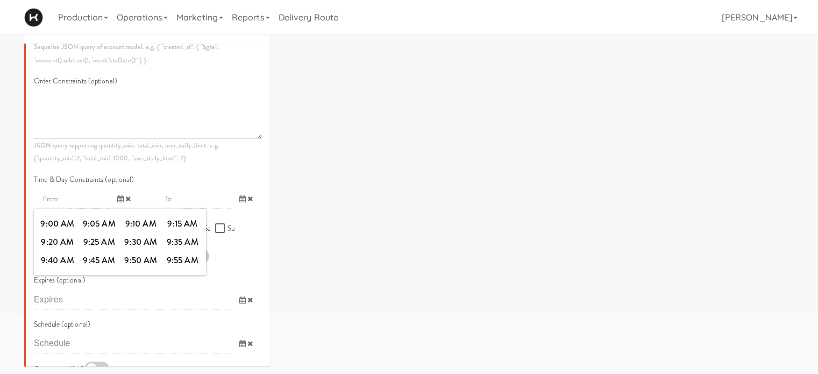
click at [201, 209] on input "text" at bounding box center [205, 199] width 49 height 20
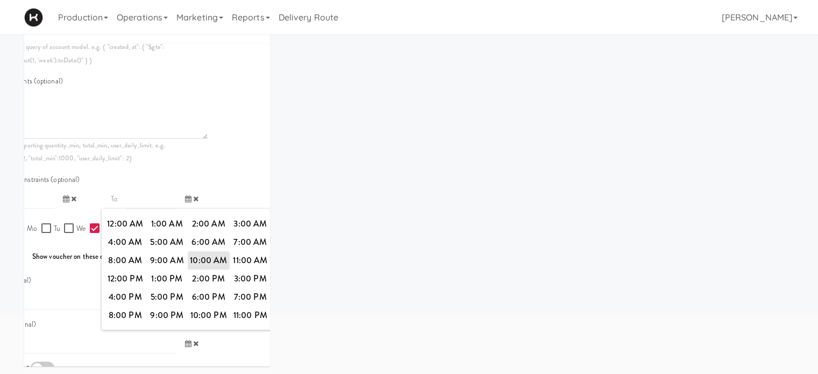
scroll to position [516, 62]
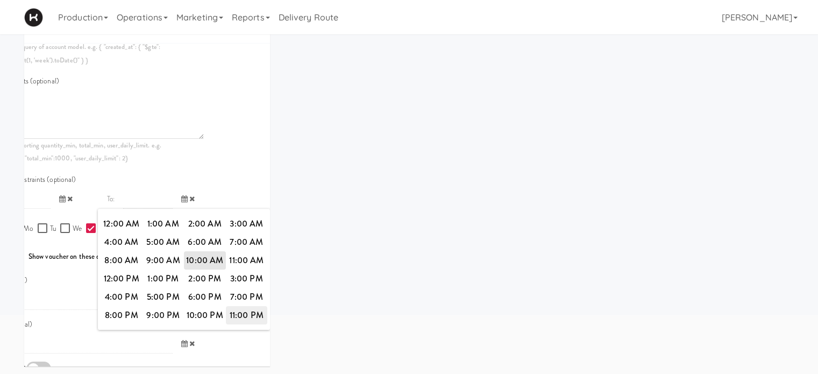
click at [246, 324] on span "11:00 PM" at bounding box center [247, 315] width 42 height 18
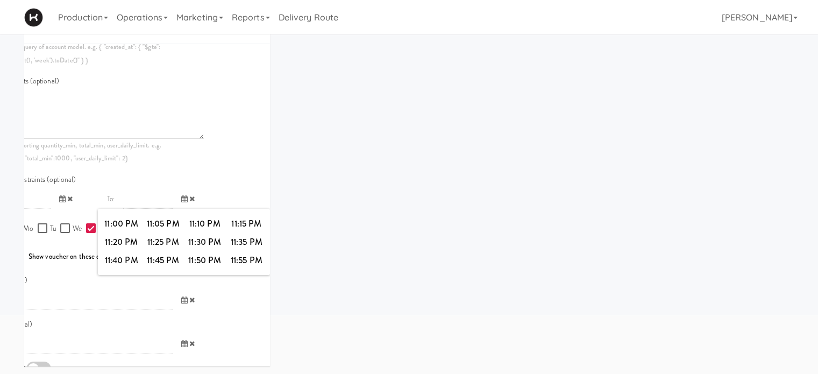
click at [152, 206] on input "text" at bounding box center [147, 199] width 49 height 20
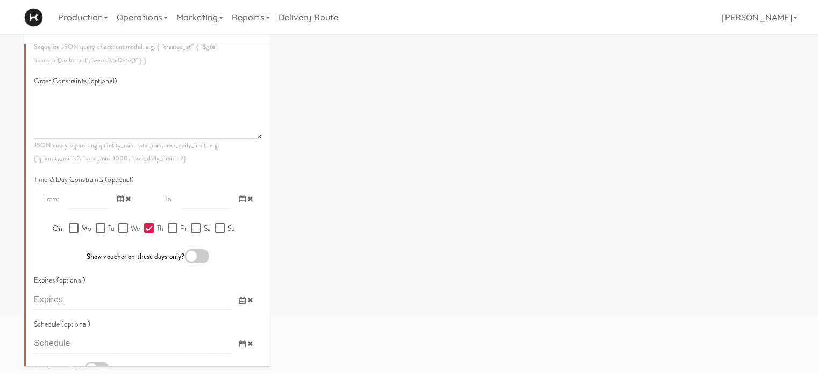
click at [101, 208] on input "text" at bounding box center [88, 199] width 40 height 20
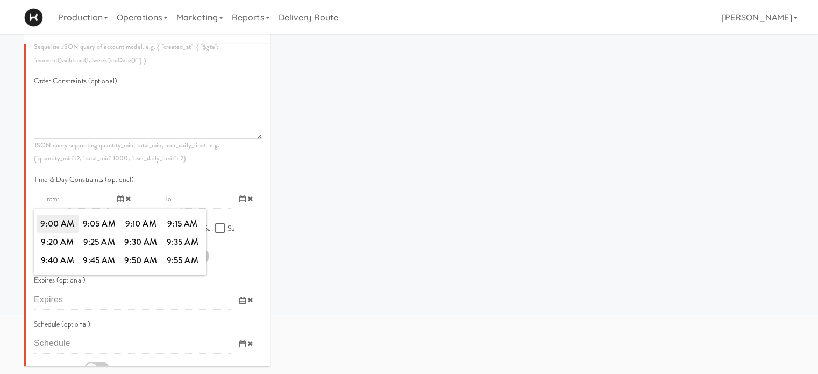
click at [59, 233] on span "9:00 AM" at bounding box center [58, 224] width 42 height 18
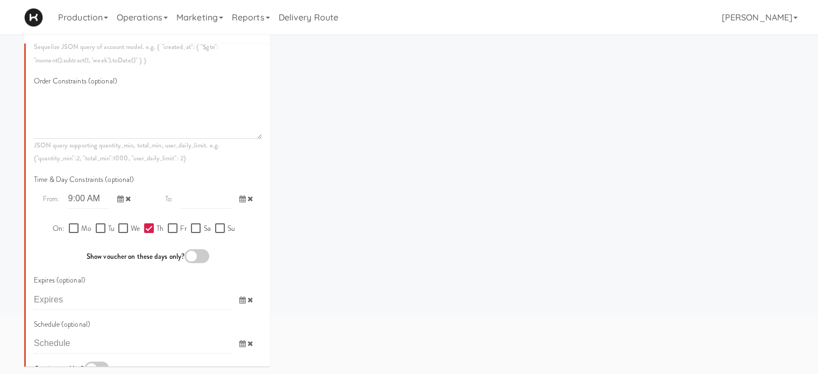
click at [239, 202] on icon at bounding box center [242, 198] width 6 height 7
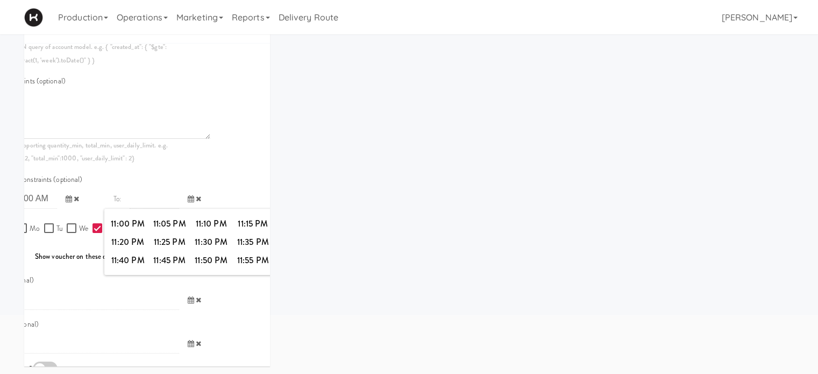
scroll to position [516, 62]
click at [246, 267] on span "11:55 PM" at bounding box center [247, 260] width 42 height 18
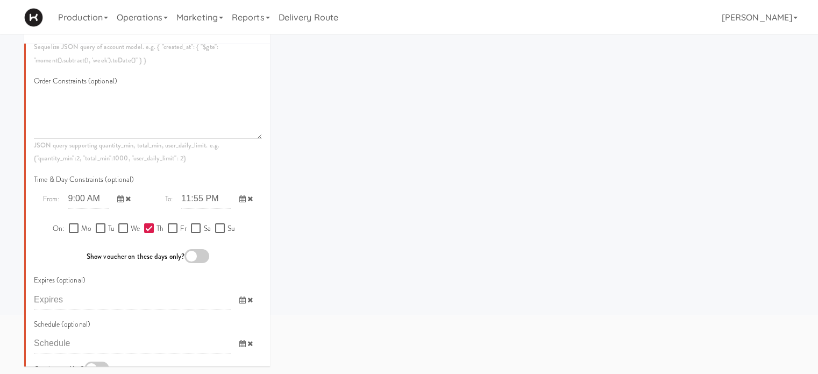
click at [239, 202] on icon at bounding box center [242, 198] width 6 height 7
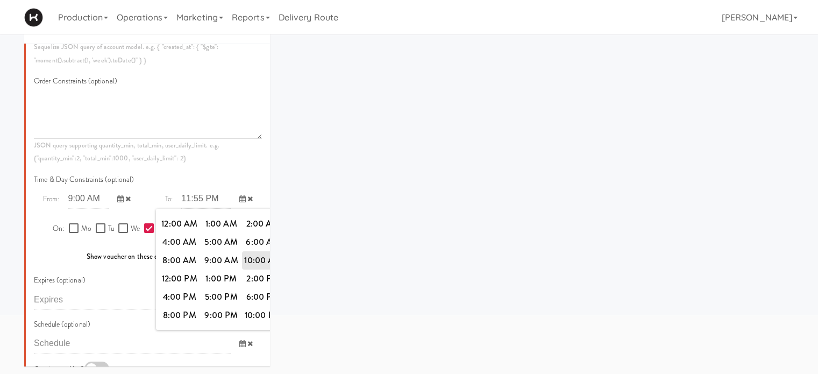
scroll to position [516, 62]
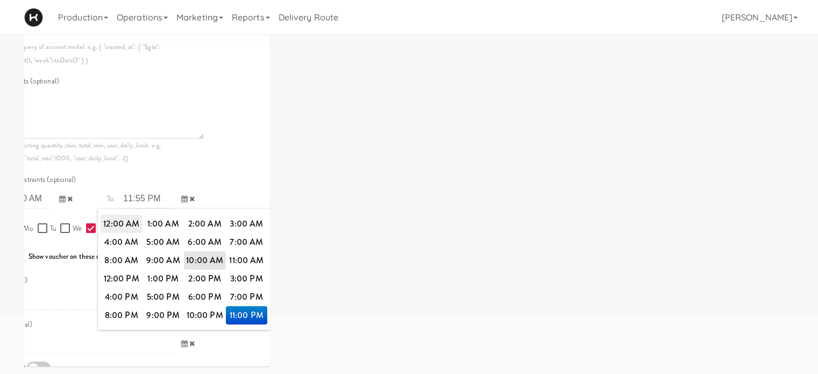
click at [116, 232] on span "12:00 AM" at bounding box center [122, 224] width 42 height 18
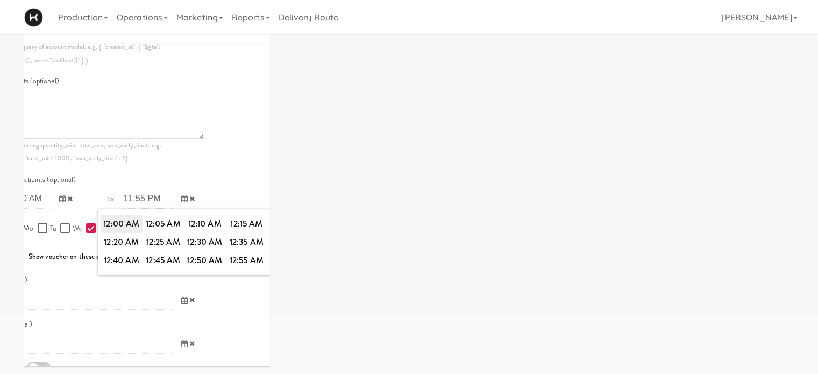
click at [109, 233] on span "12:00 AM" at bounding box center [122, 224] width 42 height 18
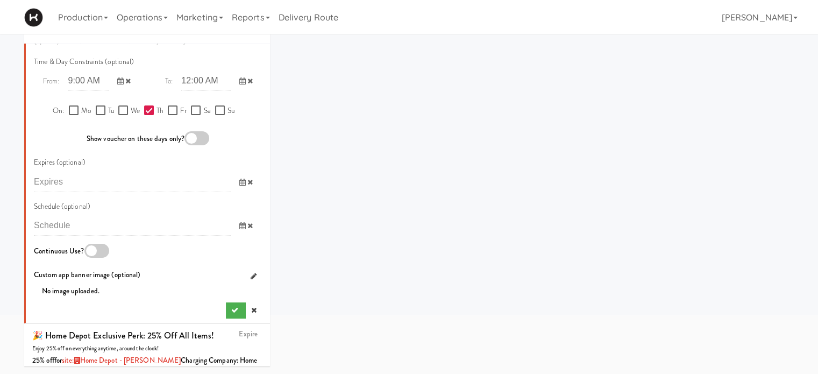
scroll to position [675, 0]
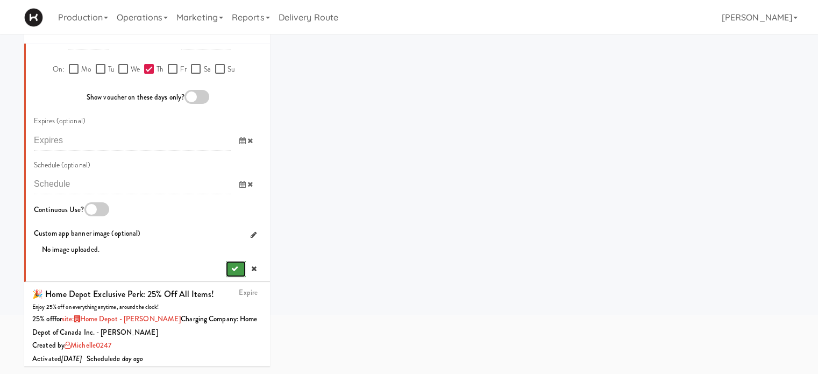
click at [231, 272] on icon "submit" at bounding box center [234, 268] width 7 height 7
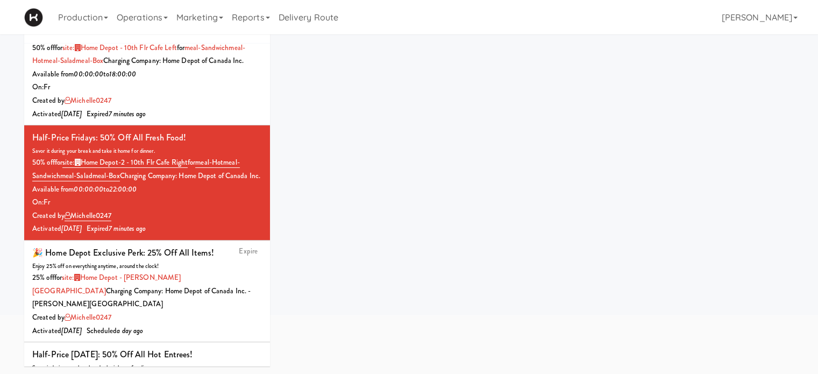
scroll to position [0, 0]
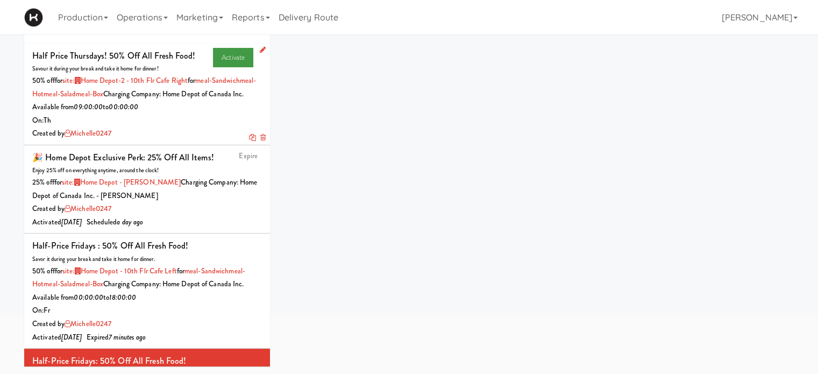
click at [213, 54] on link "Activate" at bounding box center [233, 57] width 40 height 19
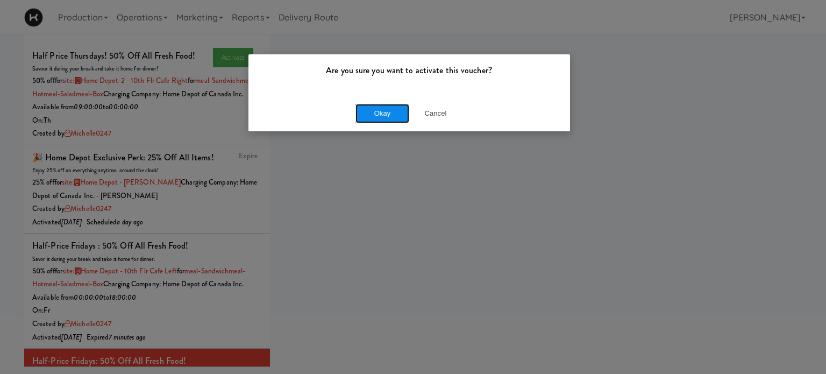
click at [367, 113] on button "Okay" at bounding box center [382, 113] width 54 height 19
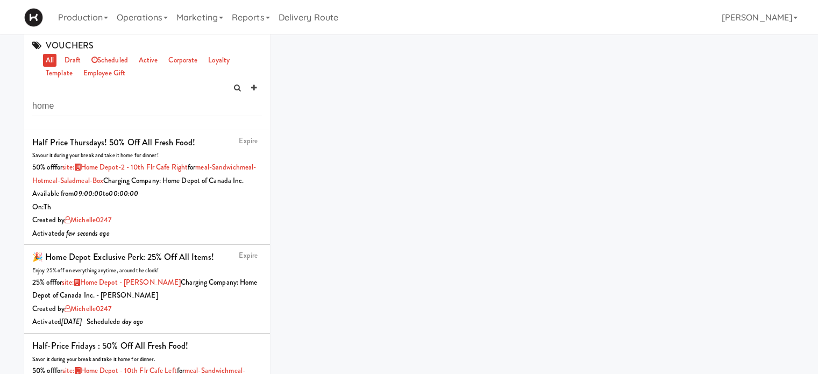
scroll to position [6, 0]
click at [254, 86] on icon at bounding box center [253, 88] width 5 height 7
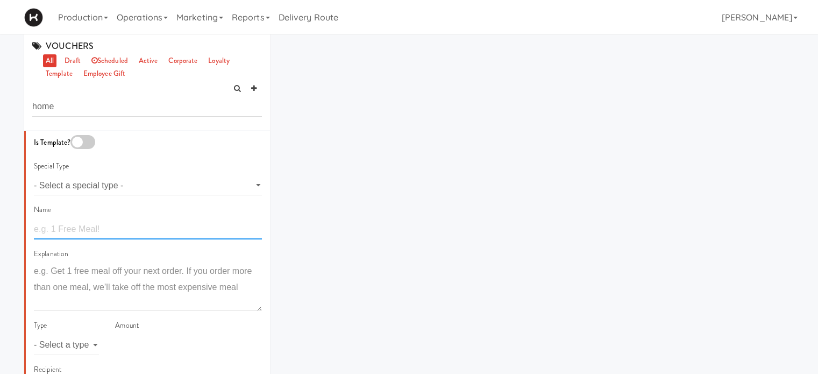
click at [112, 232] on input "text" at bounding box center [148, 229] width 228 height 20
type input "Half Price Thursdays! 50% off all Fresh Food!"
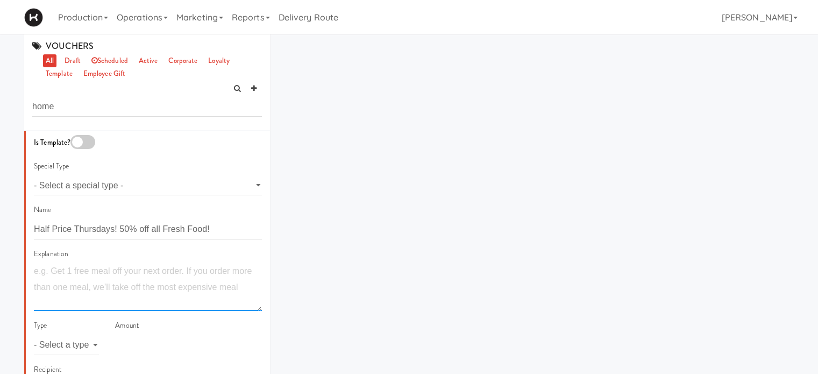
click at [69, 275] on textarea at bounding box center [148, 287] width 228 height 48
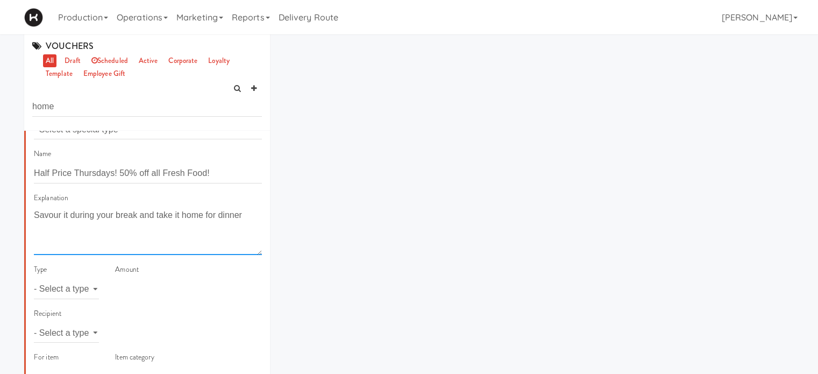
scroll to position [98, 0]
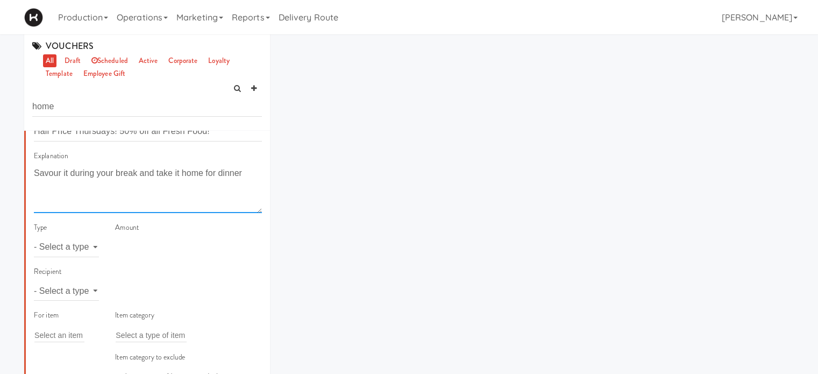
type textarea "Savour it during your break and take it home for dinner"
click at [84, 244] on select "- Select a type - meal item percent amount daily amount daily meal daily item p…" at bounding box center [66, 247] width 65 height 20
select select "string:percent"
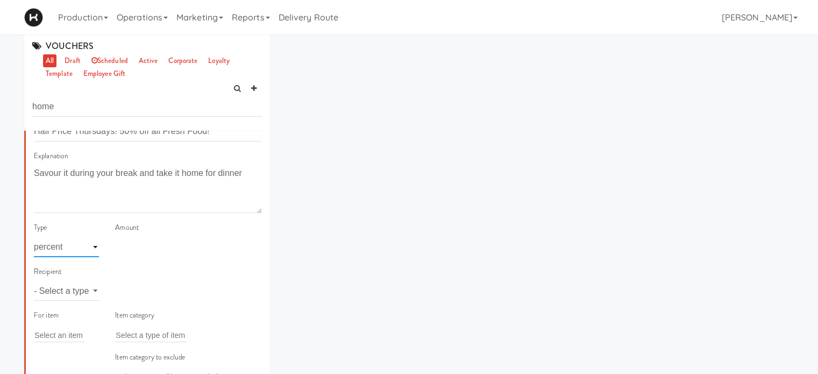
click at [34, 237] on select "- Select a type - meal item percent amount daily amount daily meal daily item p…" at bounding box center [66, 247] width 65 height 20
click at [157, 248] on input "number" at bounding box center [188, 247] width 147 height 20
type input "50"
click at [86, 288] on select "- Select a type - user site company" at bounding box center [66, 291] width 65 height 20
select select "string:site"
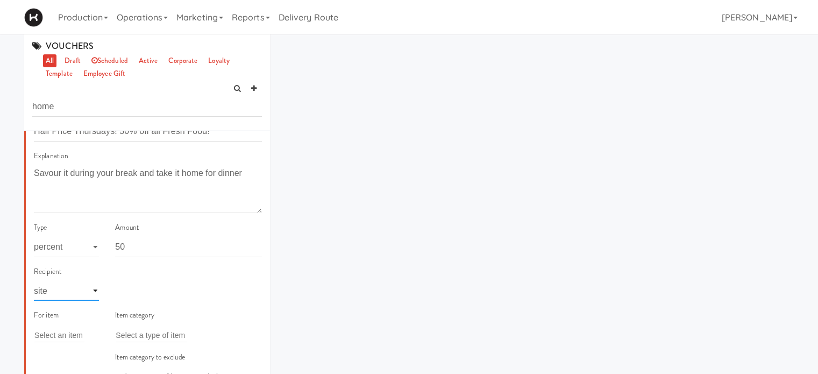
click at [34, 281] on select "- Select a type - user site company" at bounding box center [66, 291] width 65 height 20
click at [170, 295] on div "Add a tag" at bounding box center [188, 290] width 147 height 15
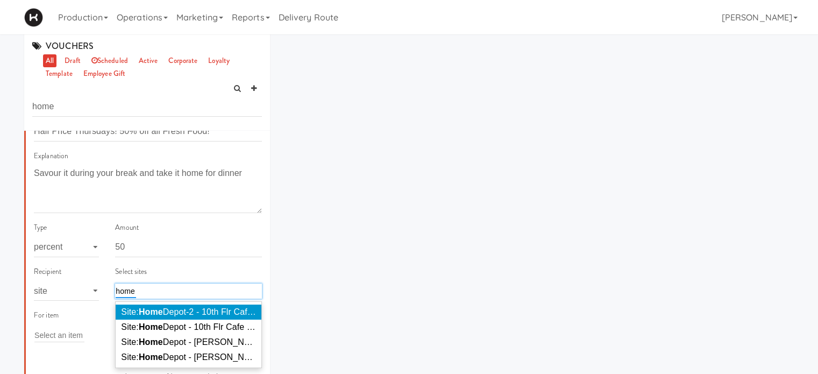
type input "home"
click at [188, 309] on span "Site: Home Depot-2 - 10th Flr Cafe Right ( HOME DEPOT-2)" at bounding box center [233, 311] width 225 height 9
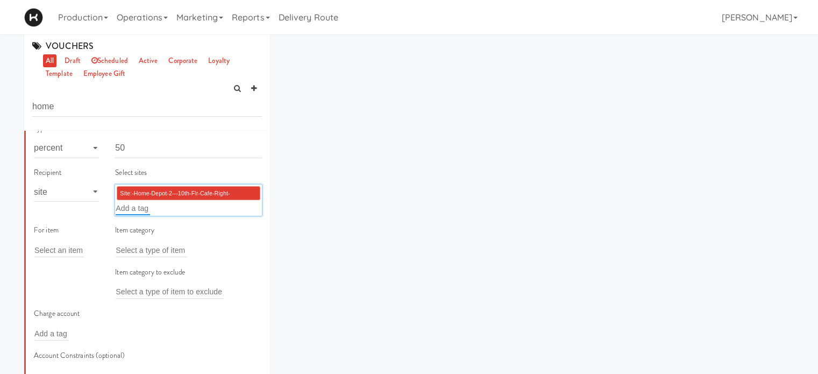
scroll to position [239, 0]
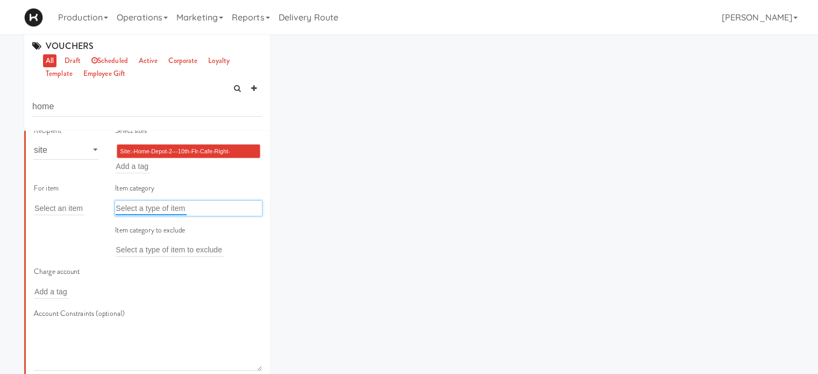
click at [143, 210] on input "text" at bounding box center [151, 208] width 71 height 14
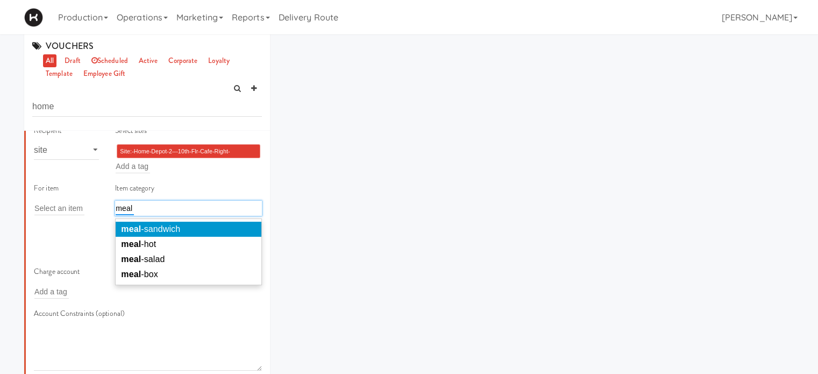
type input "meal"
click at [152, 227] on span "meal -sandwich" at bounding box center [150, 228] width 59 height 9
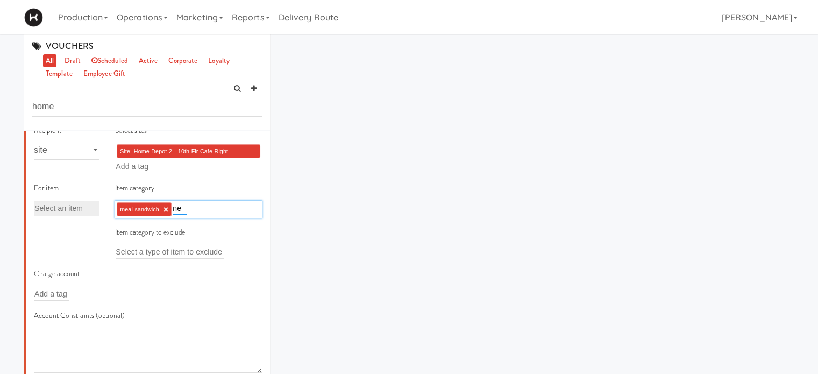
type input "n"
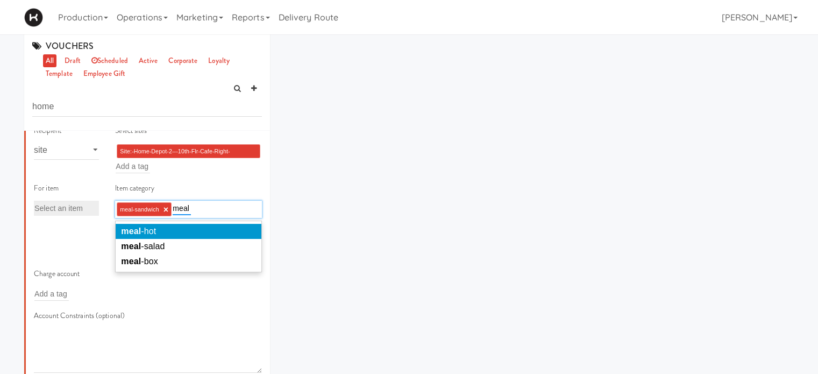
type input "meal"
click at [166, 233] on li "meal -hot" at bounding box center [189, 231] width 146 height 15
type input "meal"
click at [176, 233] on li "meal -salad" at bounding box center [189, 231] width 146 height 15
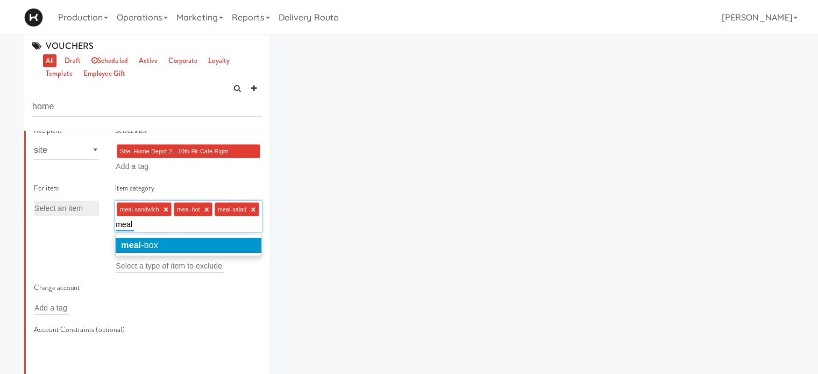
type input "meal"
click at [183, 242] on li "meal -box" at bounding box center [189, 245] width 146 height 15
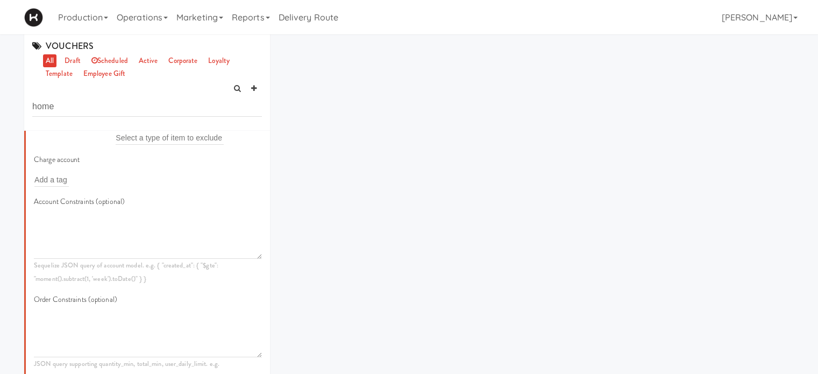
scroll to position [373, 0]
click at [59, 182] on input "text" at bounding box center [51, 175] width 34 height 14
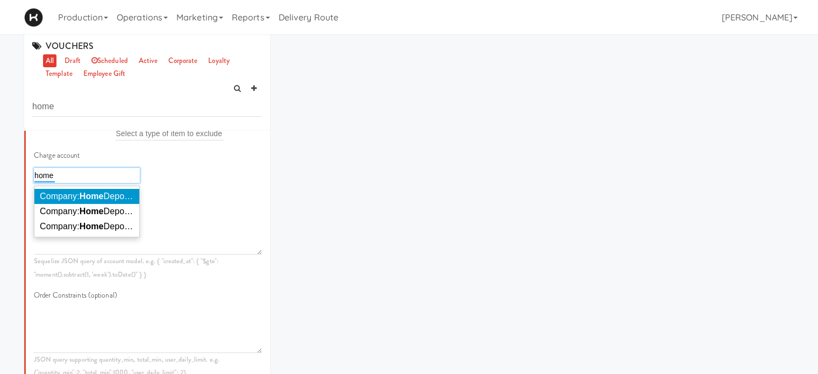
type input "home"
click at [79, 201] on span "Company: Home Depot of Canada Inc." at bounding box center [113, 195] width 146 height 9
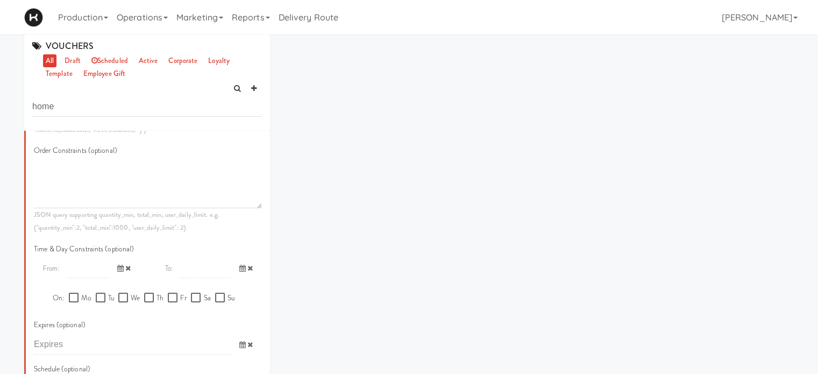
scroll to position [598, 0]
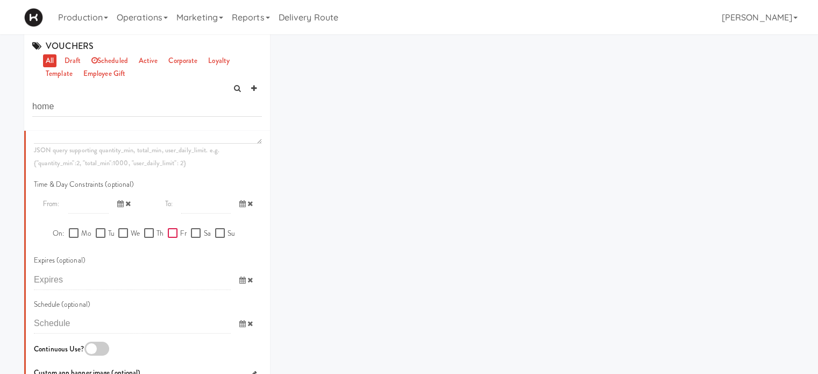
click at [169, 238] on input "Fr" at bounding box center [174, 233] width 12 height 9
checkbox input "true"
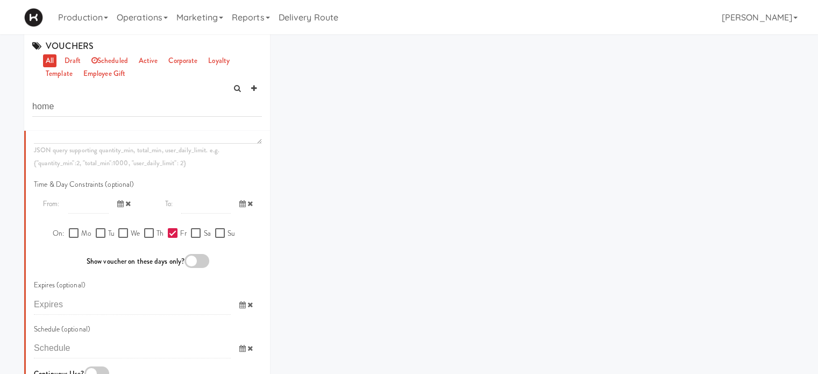
click at [88, 213] on input "text" at bounding box center [88, 204] width 40 height 20
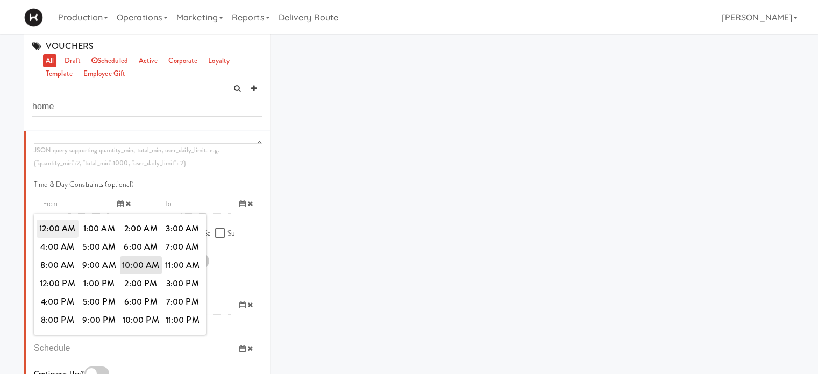
click at [62, 233] on span "12:00 AM" at bounding box center [58, 228] width 42 height 18
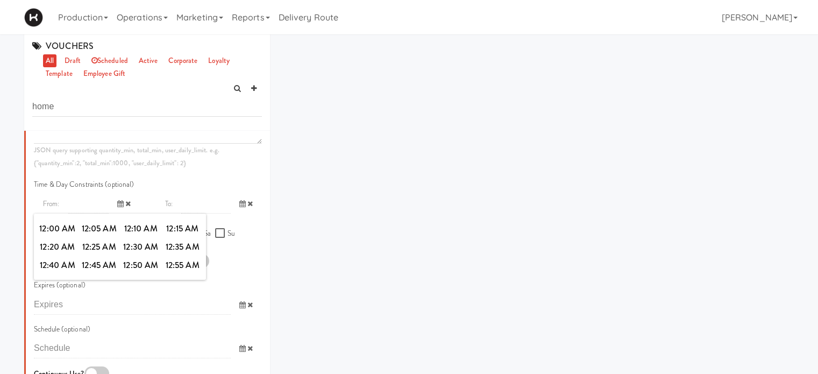
click at [211, 213] on input "text" at bounding box center [205, 204] width 49 height 20
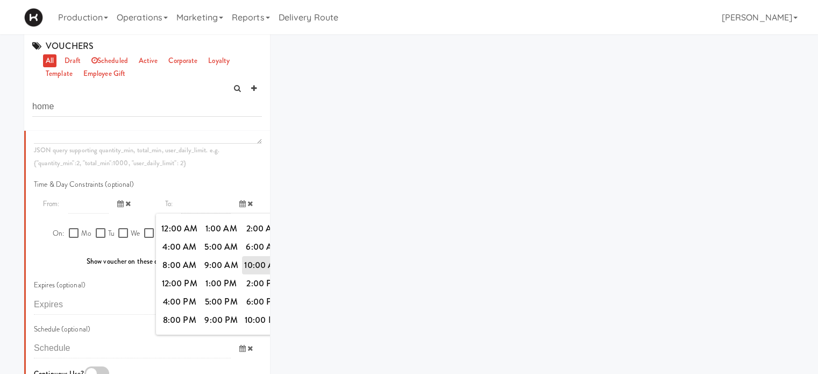
click at [77, 213] on input "text" at bounding box center [88, 204] width 40 height 20
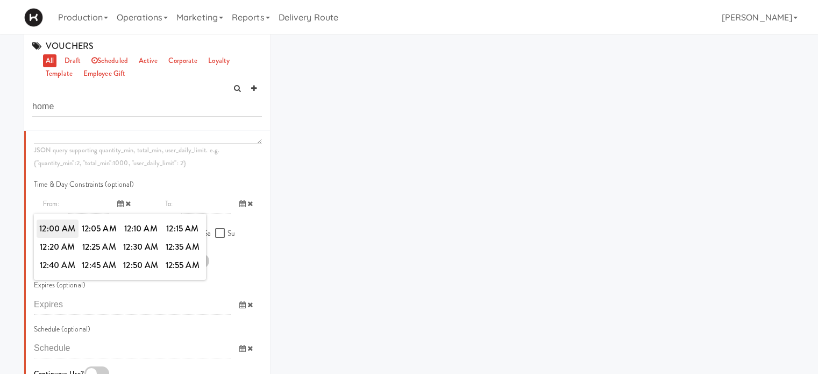
click at [60, 238] on span "12:00 AM" at bounding box center [58, 228] width 42 height 18
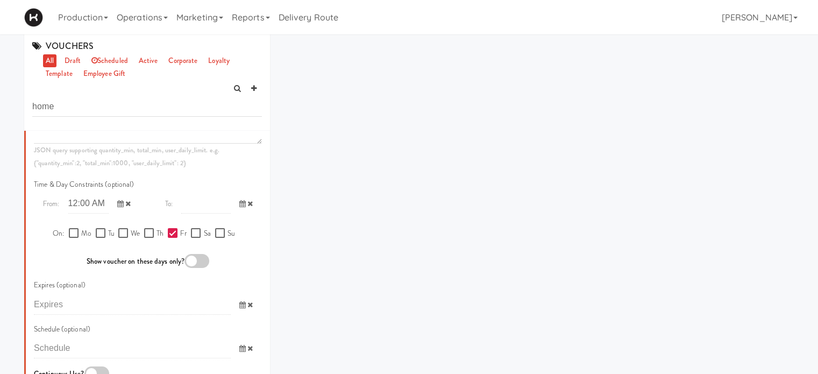
click at [185, 213] on input "text" at bounding box center [205, 204] width 49 height 20
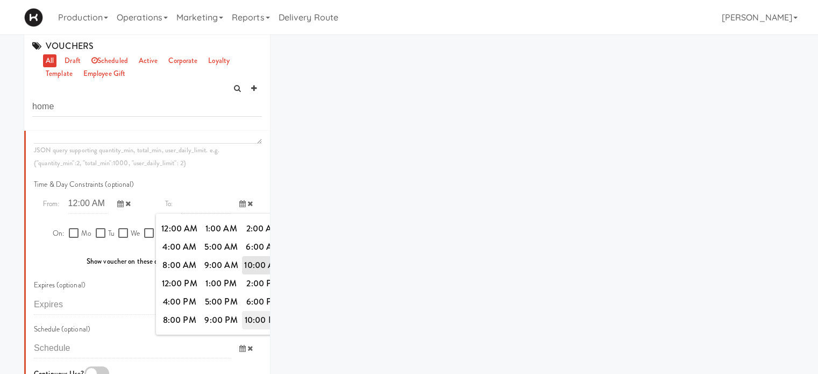
click at [256, 329] on span "10:00 PM" at bounding box center [263, 320] width 42 height 18
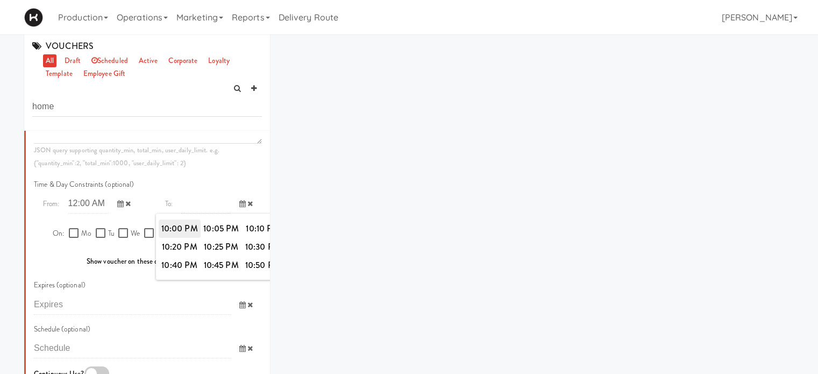
click at [181, 238] on span "10:00 PM" at bounding box center [180, 228] width 42 height 18
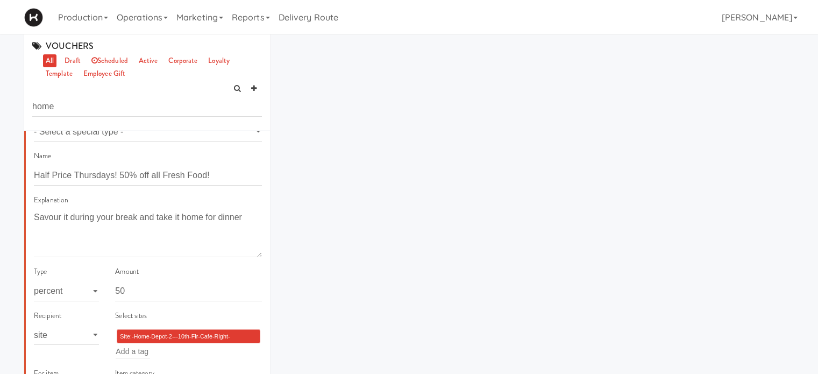
scroll to position [0, 0]
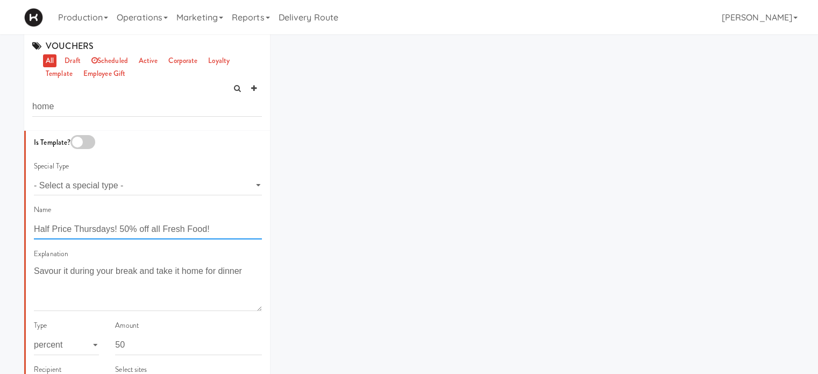
click at [113, 225] on input "Half Price Thursdays! 50% off all Fresh Food!" at bounding box center [148, 229] width 228 height 20
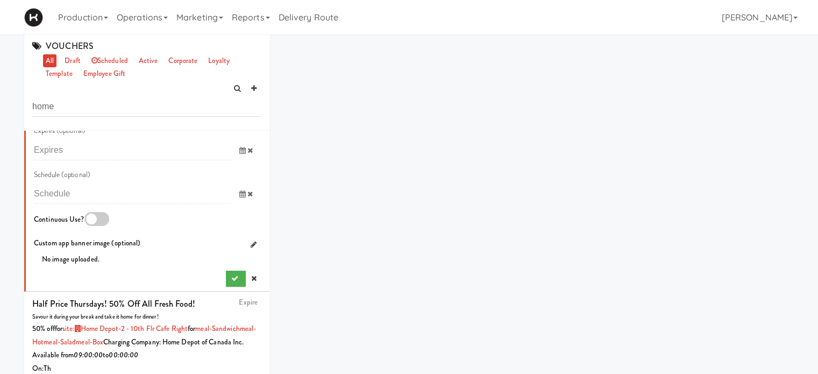
scroll to position [748, 0]
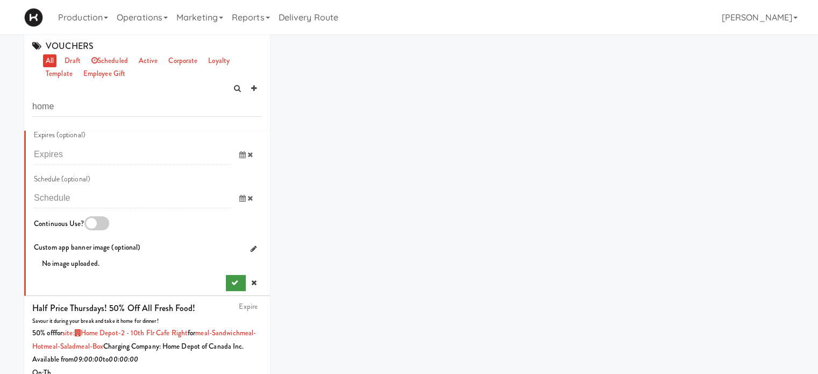
type input "Half Price Fridays! 50% off all Fresh Food!"
click at [226, 290] on button "submit" at bounding box center [236, 283] width 20 height 16
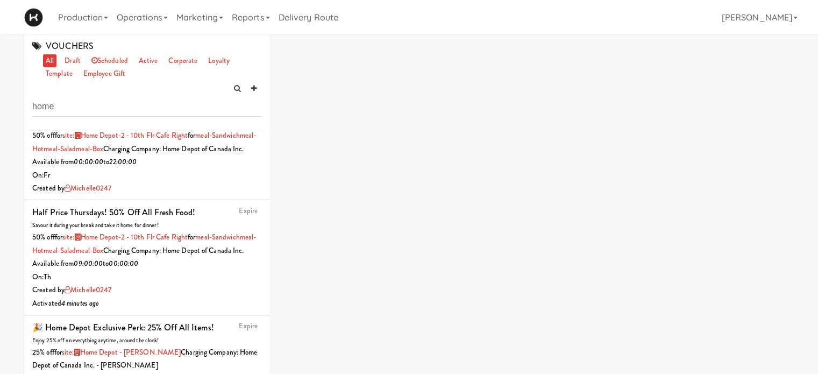
scroll to position [0, 0]
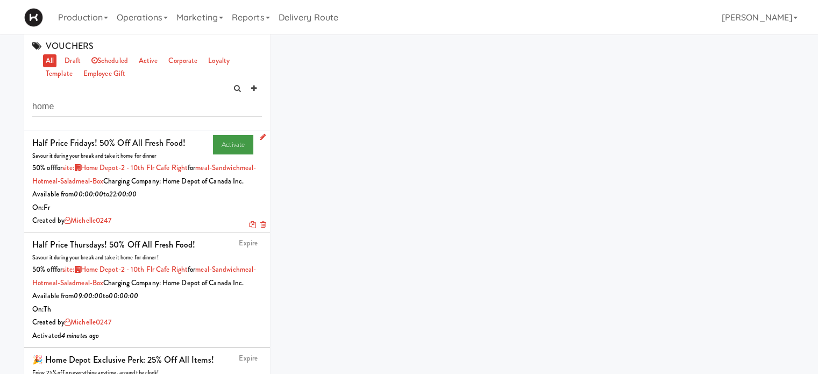
click at [225, 144] on link "Activate" at bounding box center [233, 144] width 40 height 19
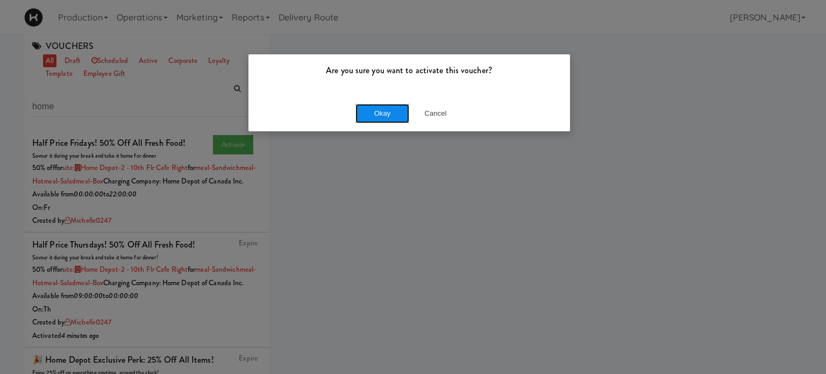
click at [391, 112] on button "Okay" at bounding box center [382, 113] width 54 height 19
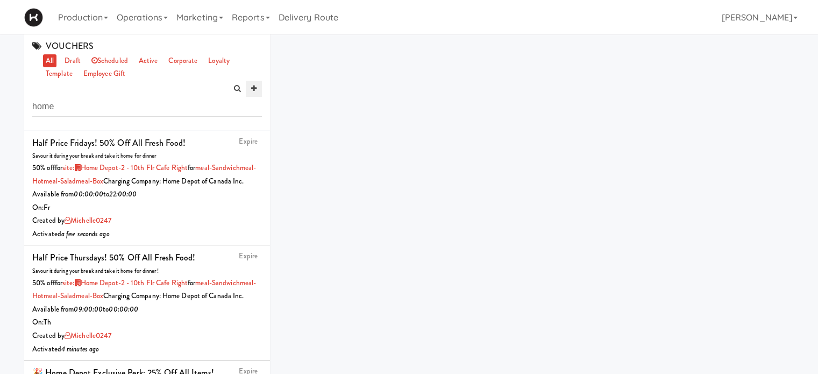
click at [254, 90] on icon at bounding box center [253, 88] width 5 height 7
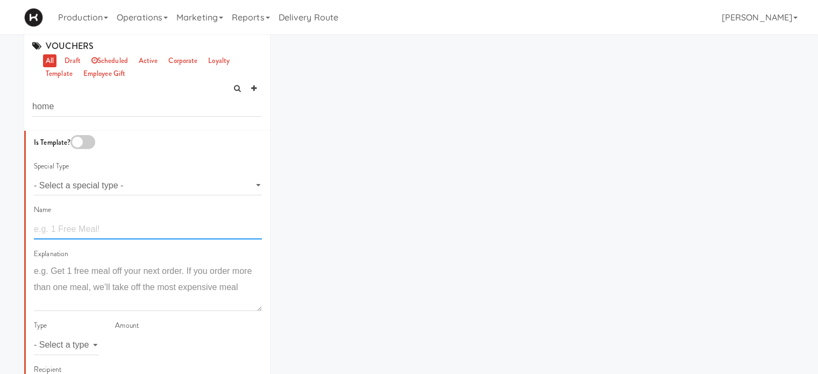
click at [99, 227] on input "text" at bounding box center [148, 229] width 228 height 20
click at [150, 227] on input "Half Price Thursdays! 50% off Fresh Food" at bounding box center [148, 229] width 228 height 20
click at [223, 228] on input "Half Price Thursdays! 50% off All Fresh Food" at bounding box center [148, 229] width 228 height 20
type input "Half Price Thursdays! 50% off All Fresh Food!"
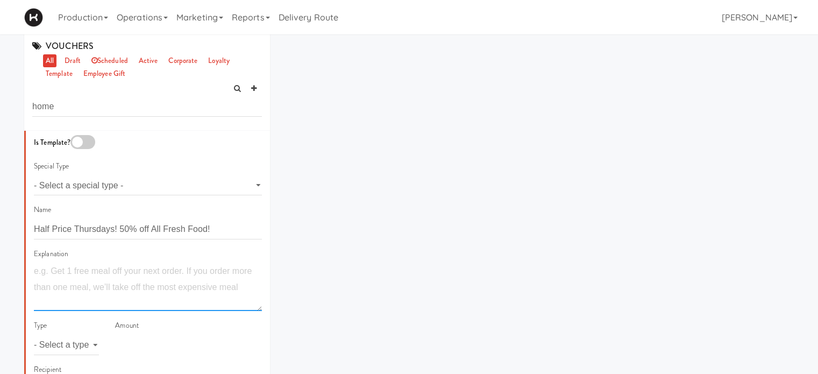
click at [184, 273] on textarea at bounding box center [148, 287] width 228 height 48
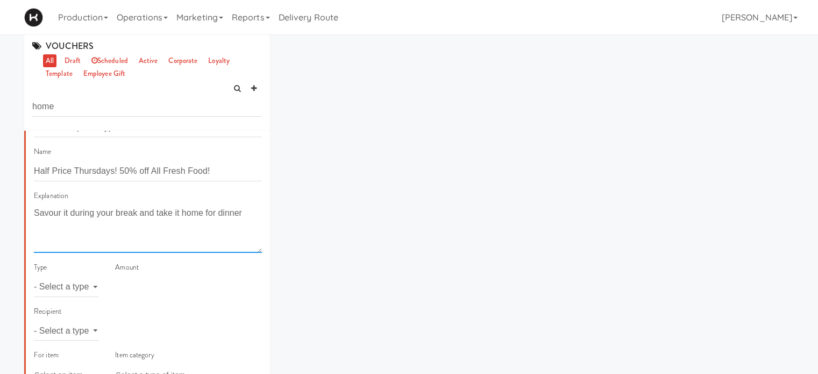
scroll to position [76, 0]
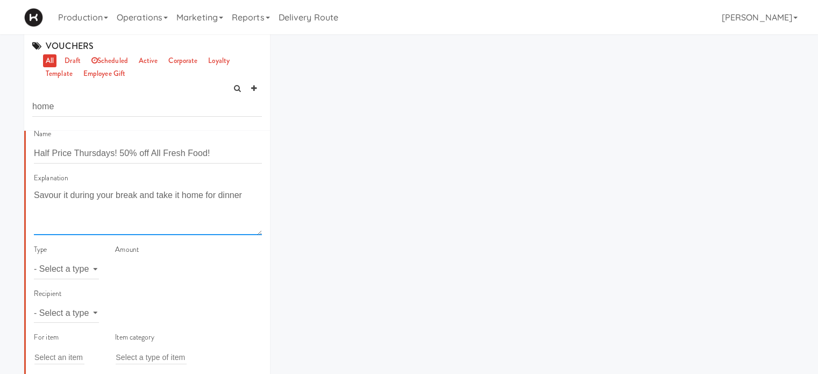
type textarea "Savour it during your break and take it home for dinner"
click at [51, 270] on select "- Select a type - meal item percent amount daily amount daily meal daily item p…" at bounding box center [66, 269] width 65 height 20
select select "string:percent"
click at [34, 259] on select "- Select a type - meal item percent amount daily amount daily meal daily item p…" at bounding box center [66, 269] width 65 height 20
click at [160, 268] on input "number" at bounding box center [188, 269] width 147 height 20
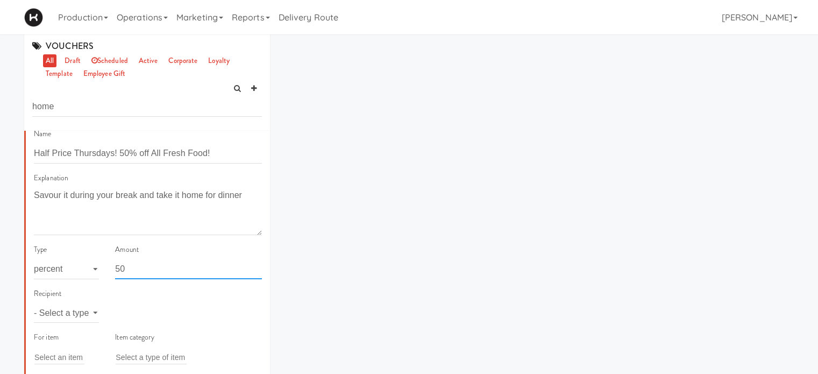
type input "50"
click at [82, 316] on select "- Select a type - user site company" at bounding box center [66, 313] width 65 height 20
select select "string:site"
click at [34, 303] on select "- Select a type - user site company" at bounding box center [66, 313] width 65 height 20
click at [129, 311] on input "text" at bounding box center [133, 313] width 34 height 14
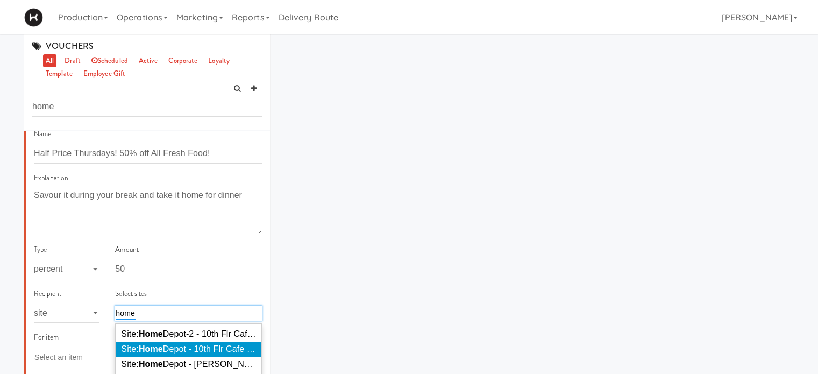
type input "home"
click at [157, 348] on em "Home" at bounding box center [151, 348] width 24 height 9
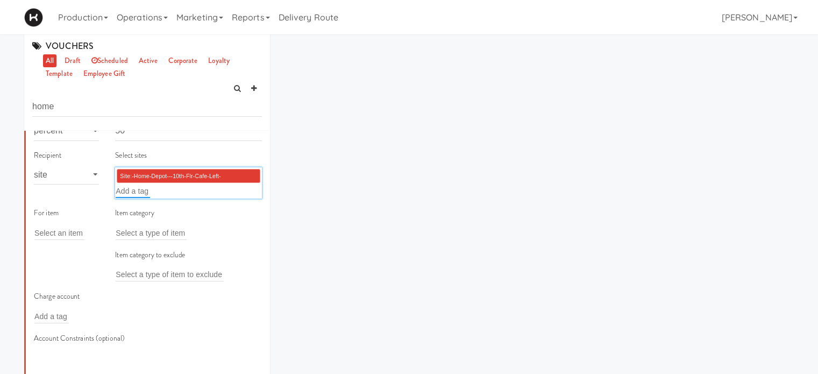
scroll to position [232, 0]
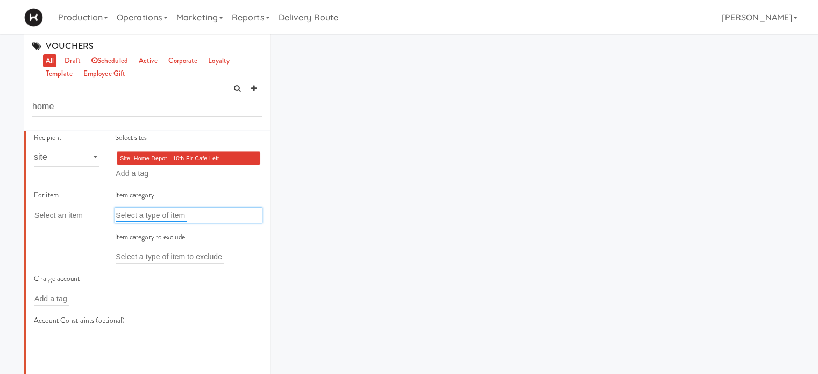
click at [163, 216] on input "text" at bounding box center [151, 215] width 71 height 14
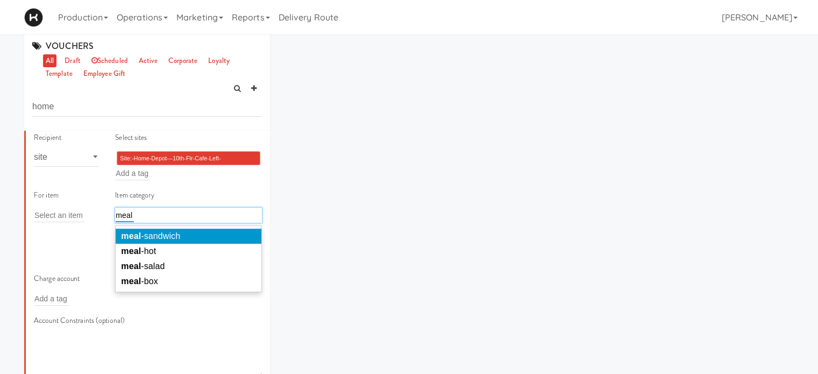
type input "meal"
click at [173, 236] on span "meal -sandwich" at bounding box center [150, 235] width 59 height 9
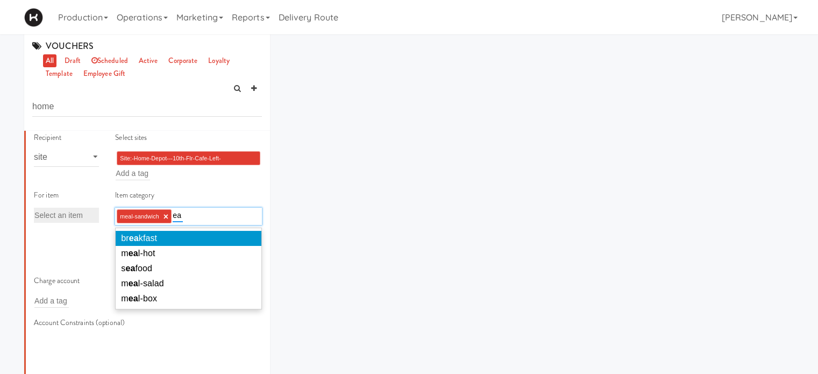
type input "e"
type input "meal"
click at [173, 236] on li "meal -hot" at bounding box center [189, 238] width 146 height 15
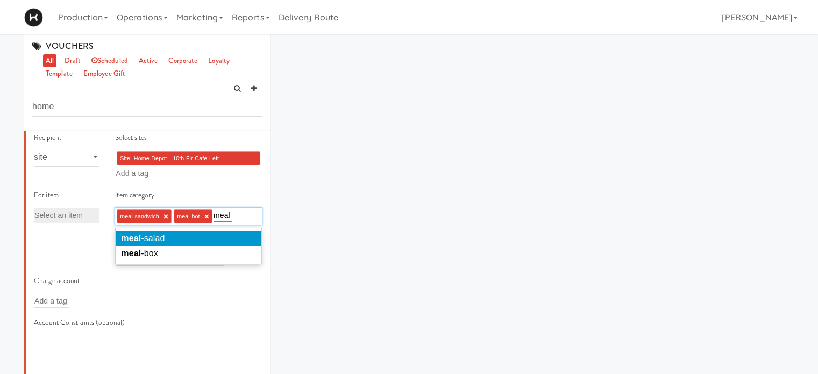
type input "meal"
click at [138, 239] on span "meal -salad" at bounding box center [143, 237] width 44 height 9
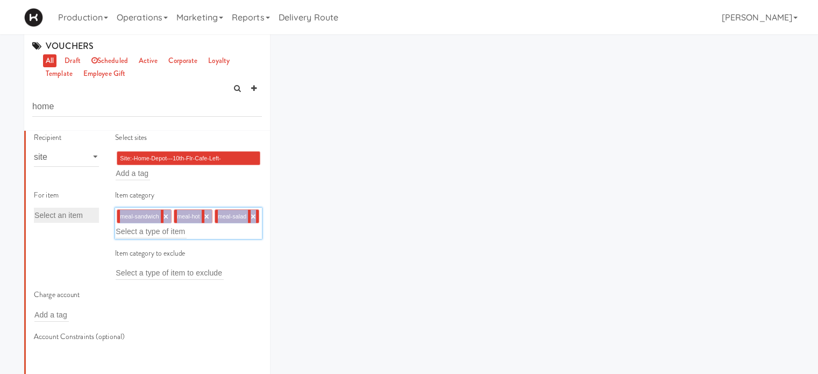
click at [138, 239] on div "meal-sandwich × meal-hot × meal-salad × Select a type of item" at bounding box center [188, 223] width 147 height 31
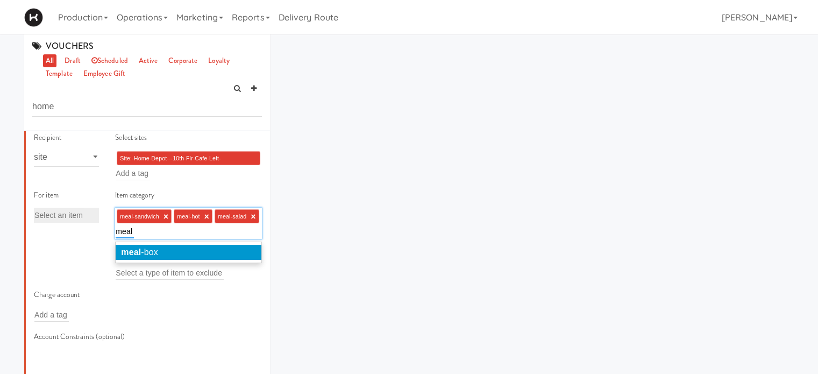
type input "meal"
click at [158, 249] on li "meal -box" at bounding box center [189, 252] width 146 height 15
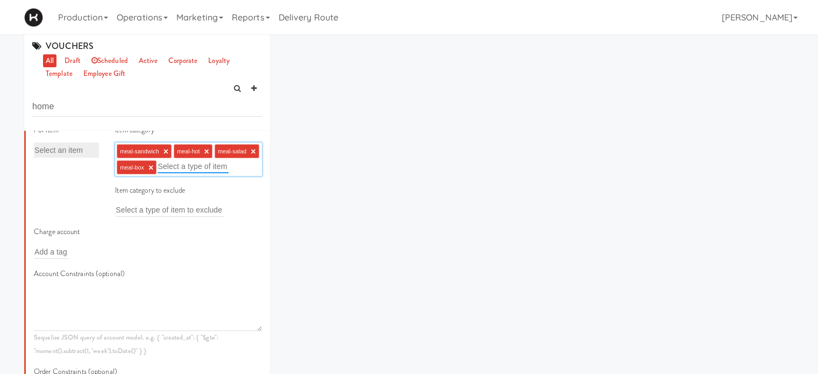
scroll to position [293, 0]
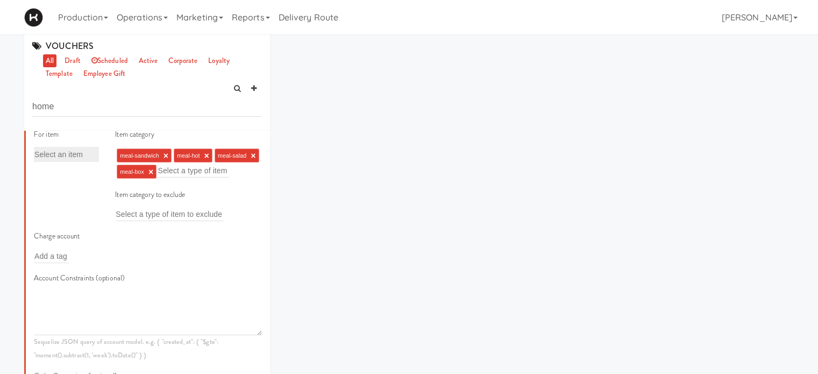
click at [76, 263] on div "Add a tag" at bounding box center [87, 255] width 106 height 15
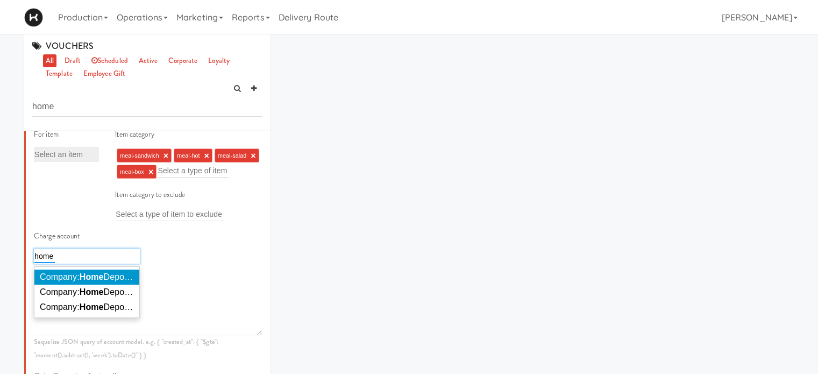
type input "home"
click at [92, 281] on em "Home" at bounding box center [92, 276] width 24 height 9
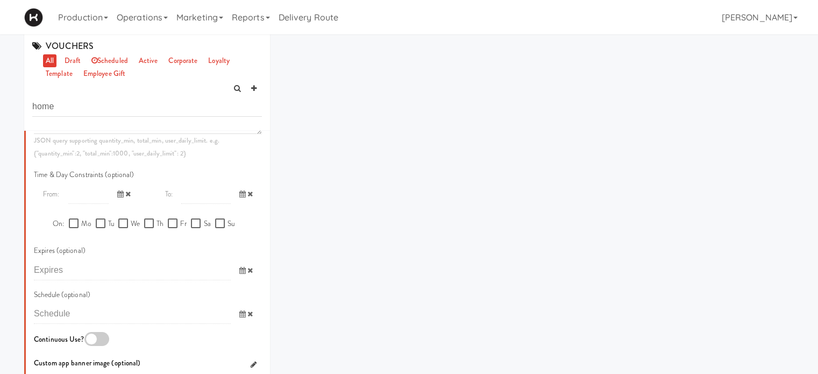
scroll to position [604, 0]
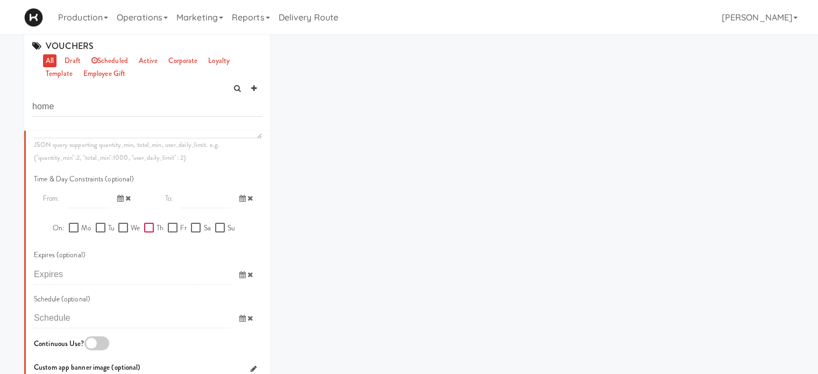
click at [144, 232] on input "Th" at bounding box center [150, 228] width 12 height 9
checkbox input "true"
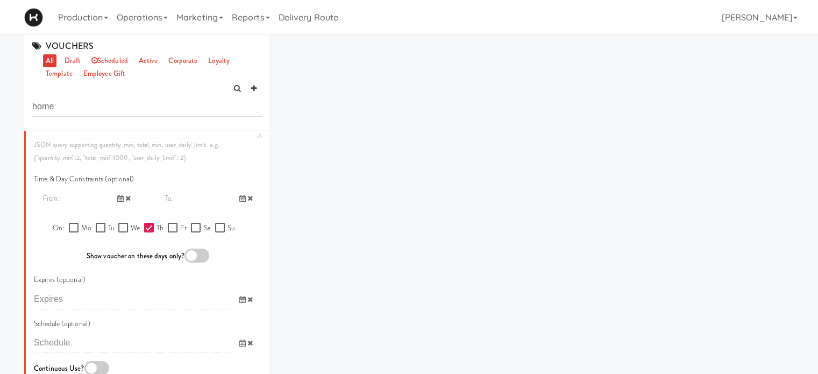
click at [79, 208] on input "text" at bounding box center [88, 198] width 40 height 20
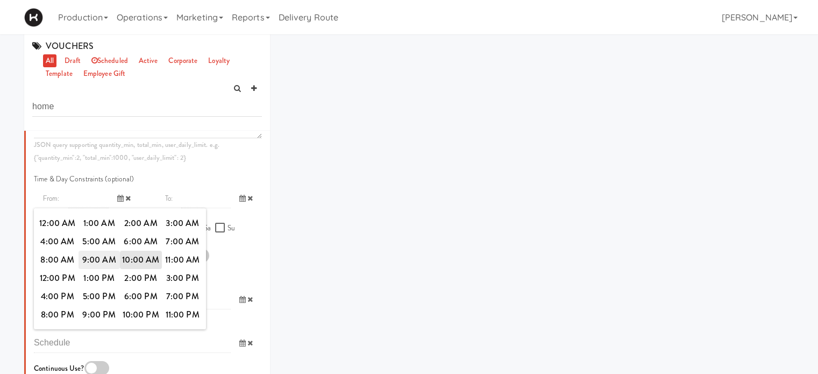
click at [100, 269] on span "9:00 AM" at bounding box center [100, 260] width 42 height 18
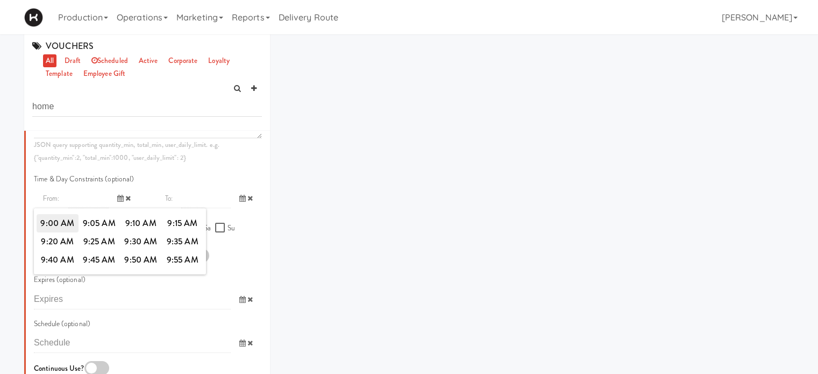
click at [56, 232] on span "9:00 AM" at bounding box center [58, 223] width 42 height 18
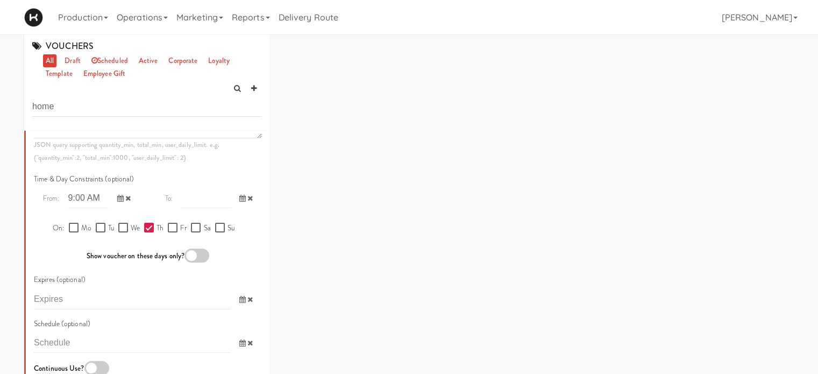
click at [231, 208] on span at bounding box center [246, 198] width 31 height 20
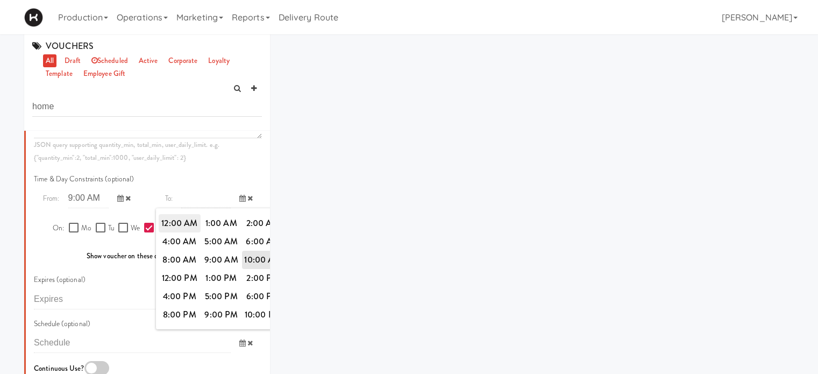
click at [187, 230] on span "12:00 AM" at bounding box center [180, 223] width 42 height 18
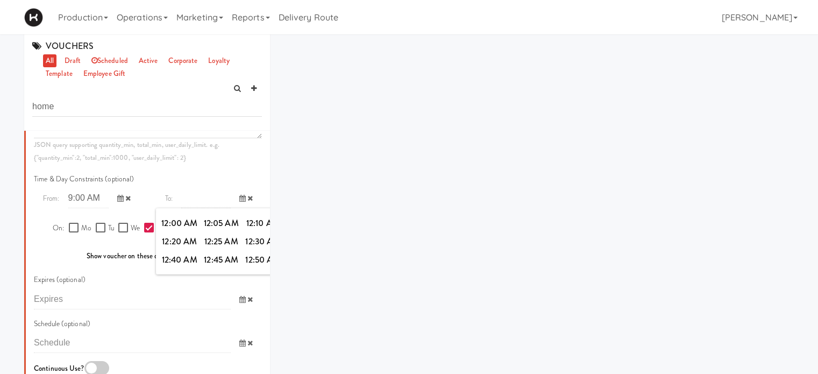
click at [187, 230] on span "12:00 AM" at bounding box center [180, 223] width 42 height 18
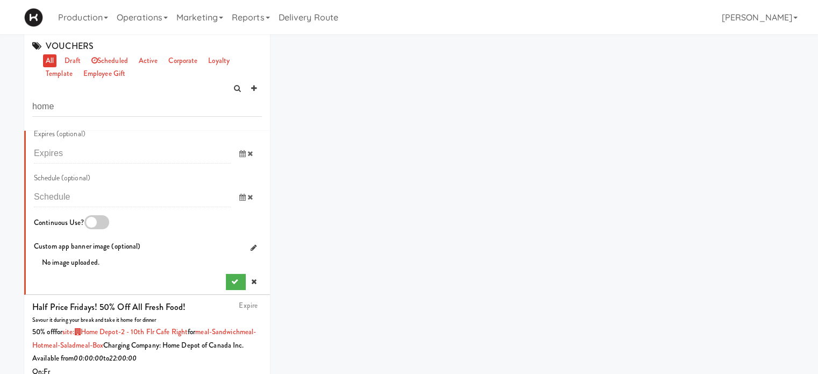
scroll to position [754, 0]
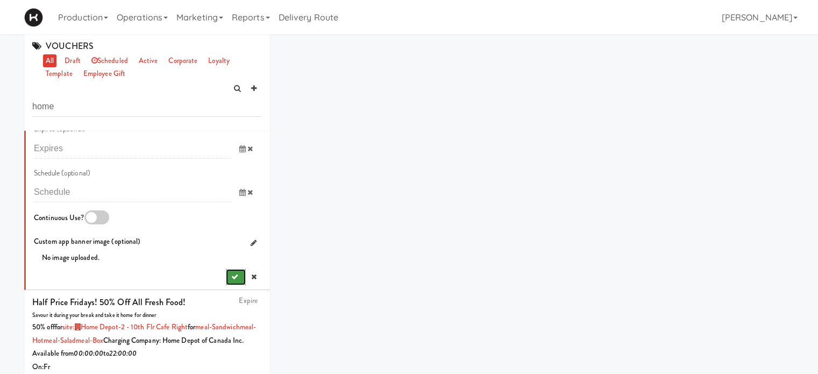
click at [231, 280] on icon "submit" at bounding box center [234, 276] width 7 height 7
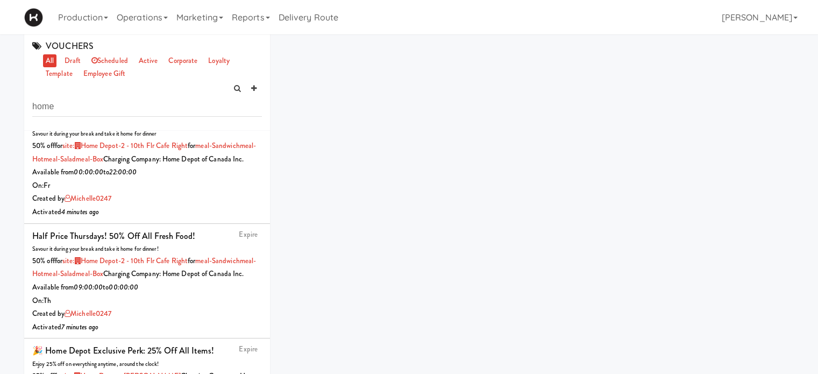
scroll to position [0, 0]
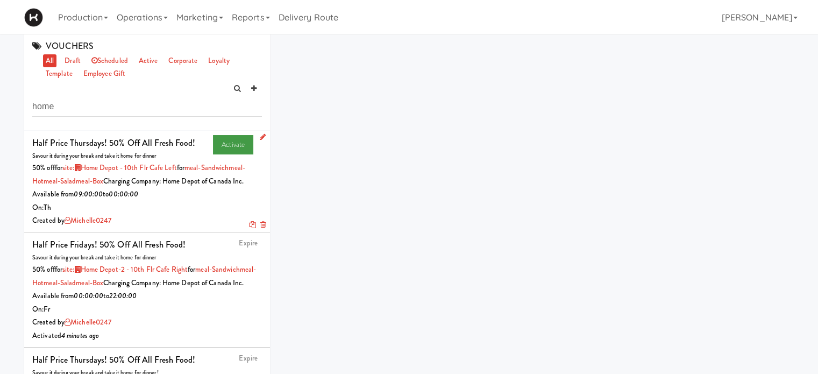
click at [224, 144] on link "Activate" at bounding box center [233, 144] width 40 height 19
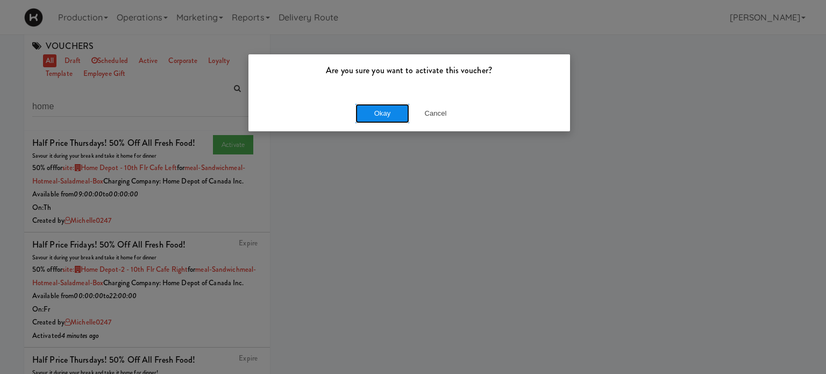
click at [379, 117] on button "Okay" at bounding box center [382, 113] width 54 height 19
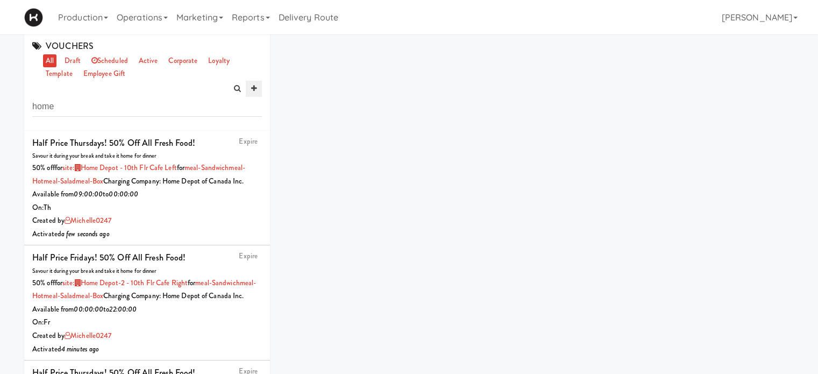
click at [255, 87] on icon at bounding box center [253, 88] width 5 height 7
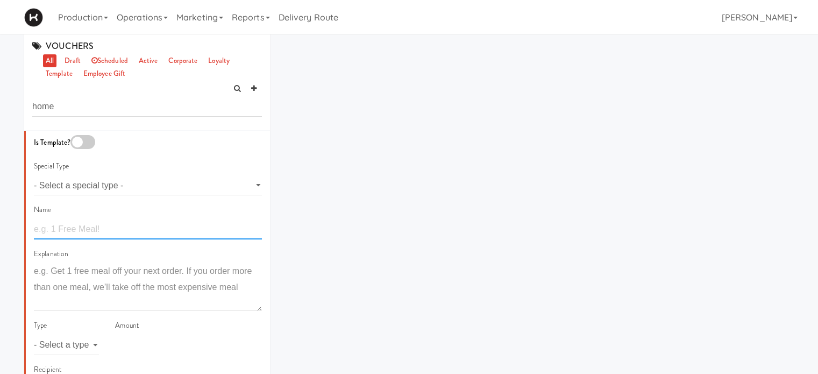
click at [78, 231] on input "text" at bounding box center [148, 229] width 228 height 20
type input "Half Price Fridays! 50% off All Fresh Food!"
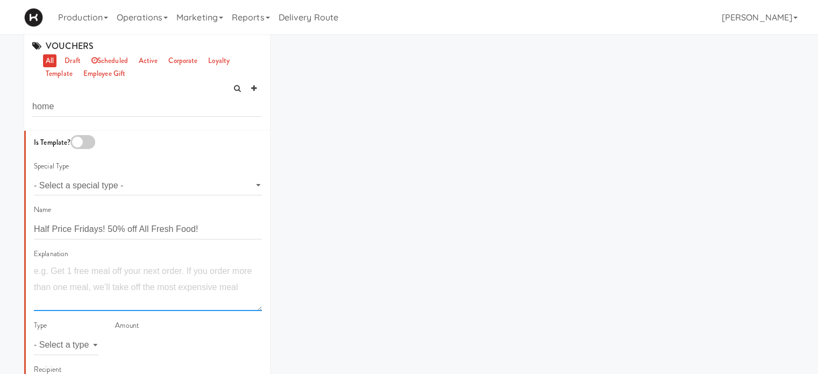
click at [92, 277] on textarea at bounding box center [148, 287] width 228 height 48
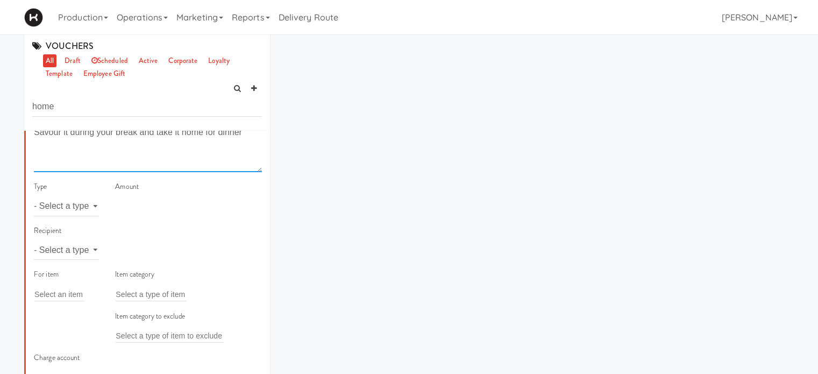
scroll to position [148, 0]
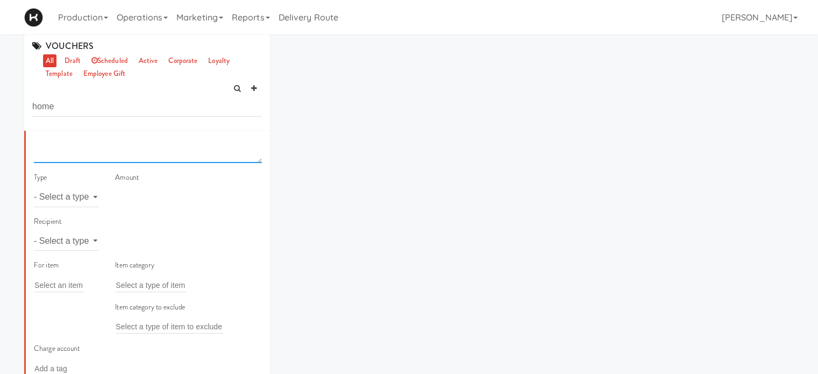
type textarea "Savour it during your break and take it home for dinner"
click at [44, 197] on select "- Select a type - meal item percent amount daily amount daily meal daily item p…" at bounding box center [66, 197] width 65 height 20
select select "string:percent"
click at [34, 187] on select "- Select a type - meal item percent amount daily amount daily meal daily item p…" at bounding box center [66, 197] width 65 height 20
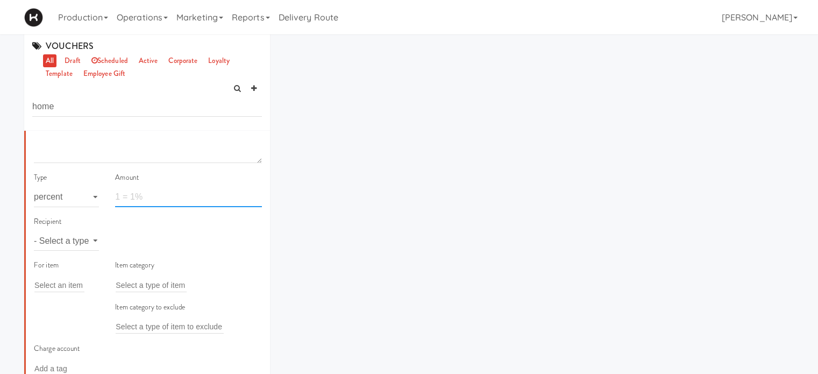
click at [140, 190] on input "number" at bounding box center [188, 197] width 147 height 20
type input "50"
click at [76, 245] on select "- Select a type - user site company" at bounding box center [66, 241] width 65 height 20
select select "string:site"
click at [34, 231] on select "- Select a type - user site company" at bounding box center [66, 241] width 65 height 20
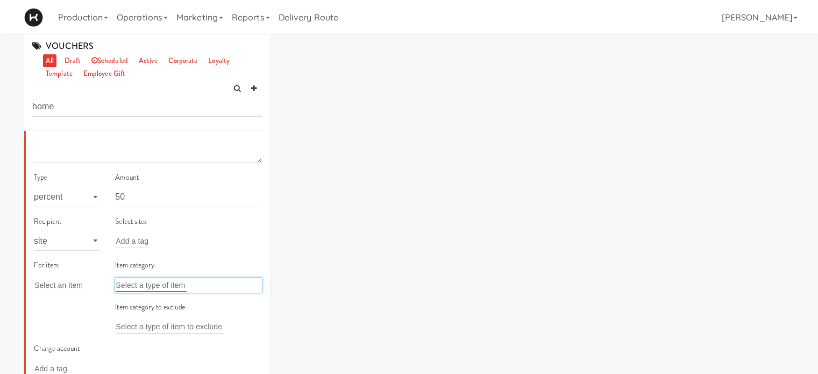
click at [127, 286] on input "text" at bounding box center [151, 285] width 71 height 14
click at [179, 239] on div "Add a tag" at bounding box center [188, 240] width 147 height 15
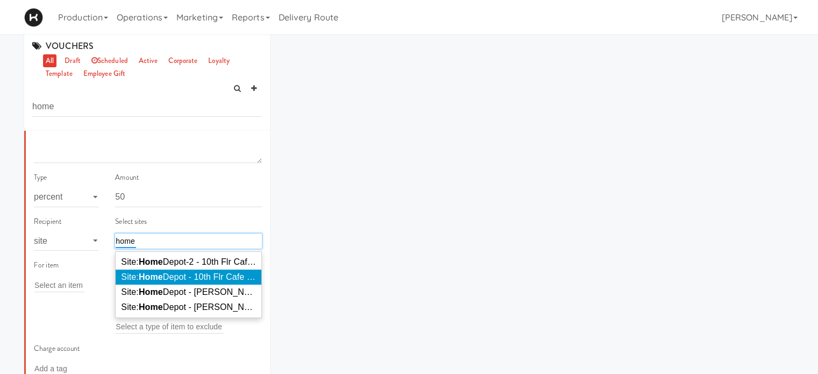
type input "home"
click at [195, 274] on span "Site: Home Depot - 10th Flr Cafe Left ( HOME DEPOT)" at bounding box center [223, 276] width 204 height 9
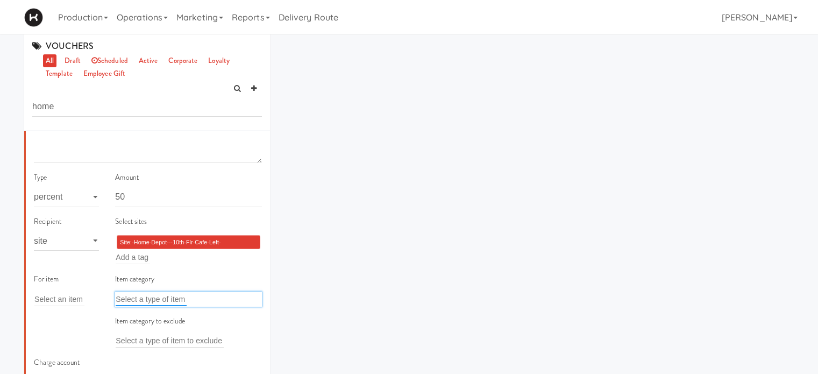
click at [156, 296] on input "text" at bounding box center [151, 299] width 71 height 14
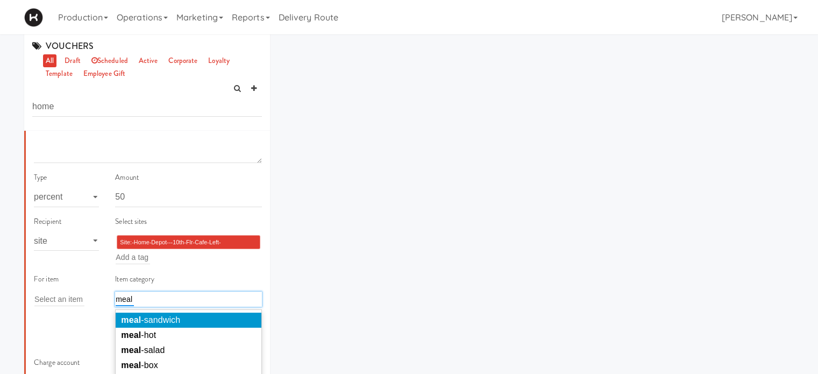
type input "meal"
click at [167, 315] on span "meal -sandwich" at bounding box center [150, 319] width 59 height 9
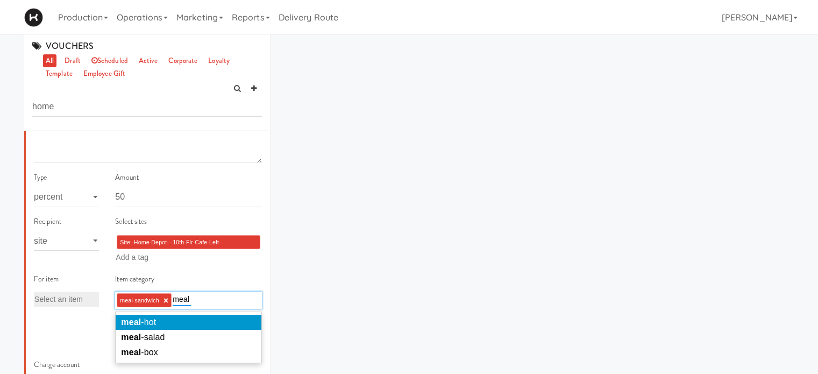
type input "meal"
click at [183, 322] on li "meal -hot" at bounding box center [189, 322] width 146 height 15
type input "meal"
click at [142, 318] on span "meal -salad" at bounding box center [143, 321] width 44 height 9
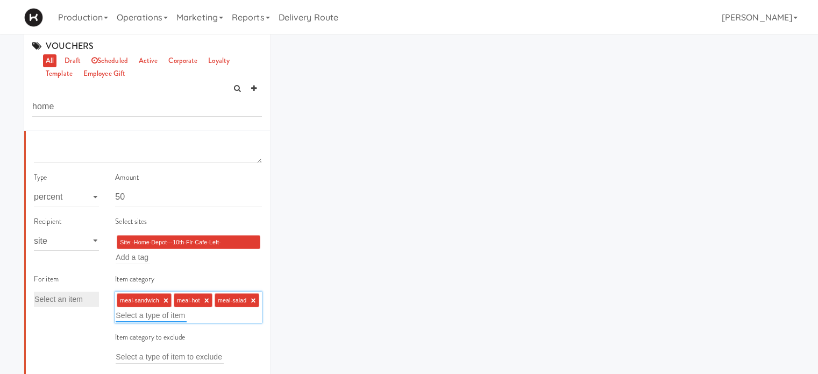
click at [187, 313] on input "text" at bounding box center [151, 315] width 71 height 14
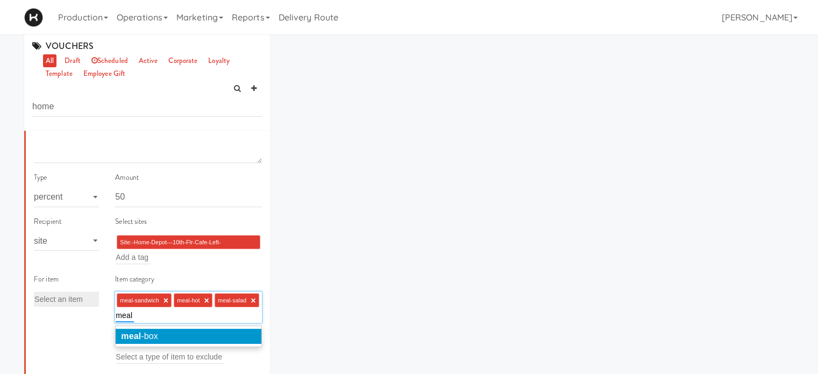
type input "meal"
click at [191, 336] on li "meal -box" at bounding box center [189, 336] width 146 height 15
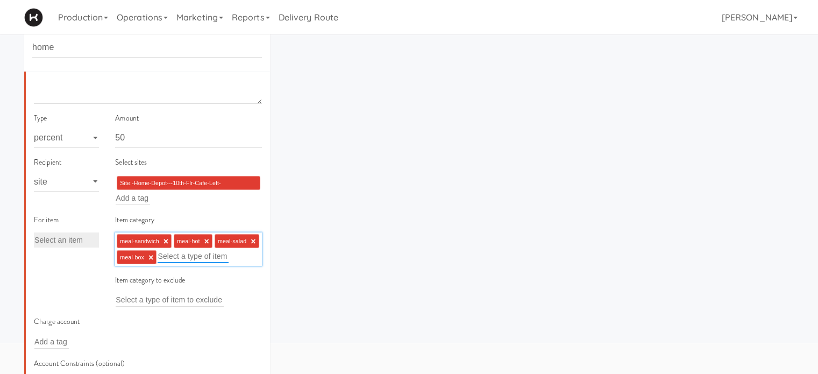
scroll to position [93, 0]
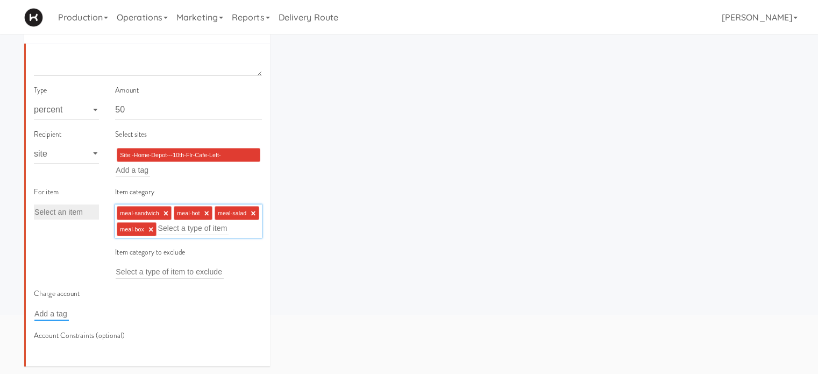
click at [52, 320] on input "text" at bounding box center [51, 313] width 34 height 14
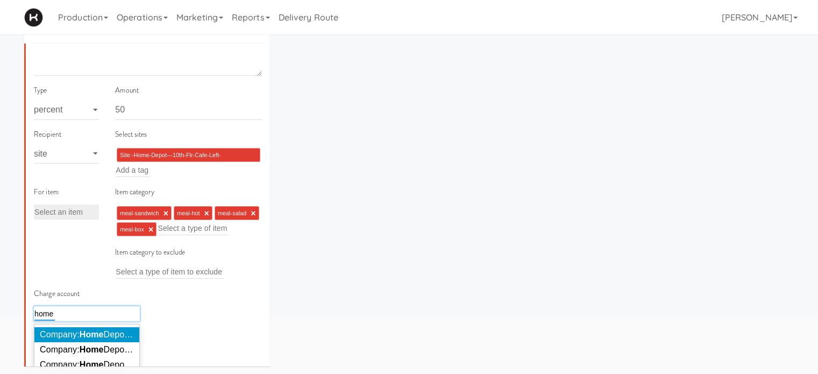
type input "home"
click at [71, 339] on span "Company: Home Depot of Canada Inc." at bounding box center [113, 334] width 146 height 9
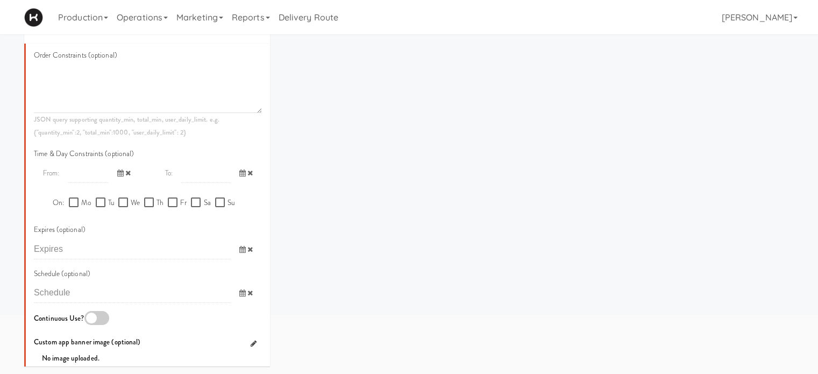
scroll to position [537, 0]
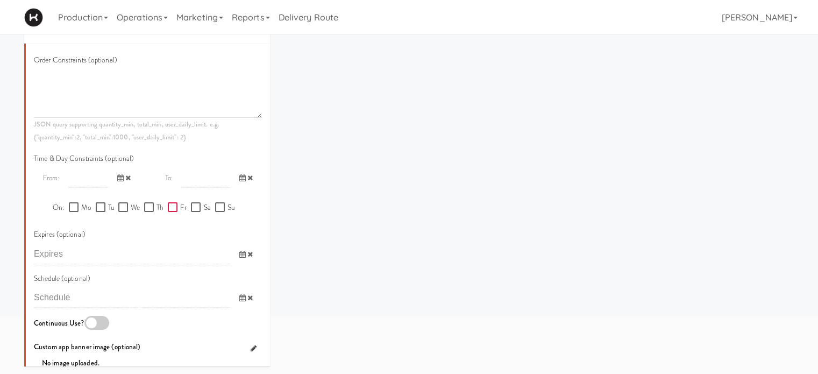
click at [168, 212] on input "Fr" at bounding box center [174, 207] width 12 height 9
checkbox input "true"
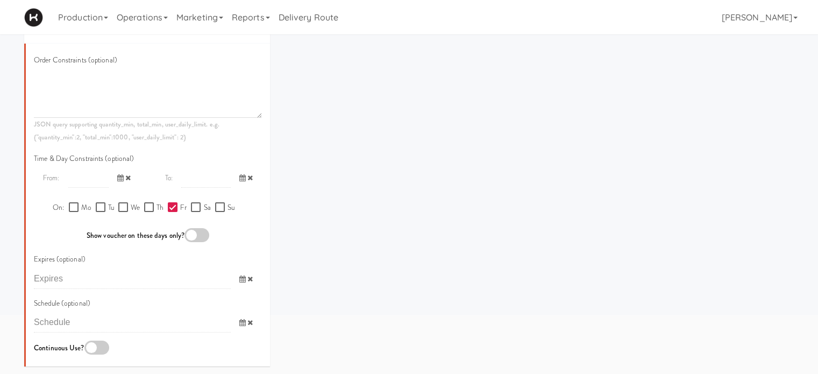
click at [117, 181] on icon at bounding box center [120, 177] width 6 height 7
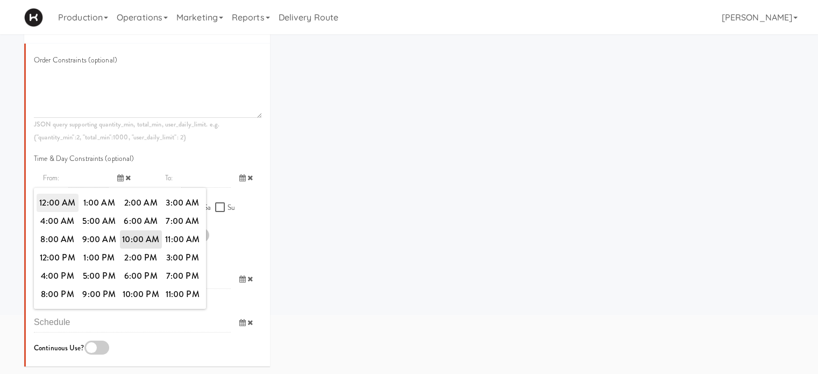
click at [62, 212] on span "12:00 AM" at bounding box center [58, 203] width 42 height 18
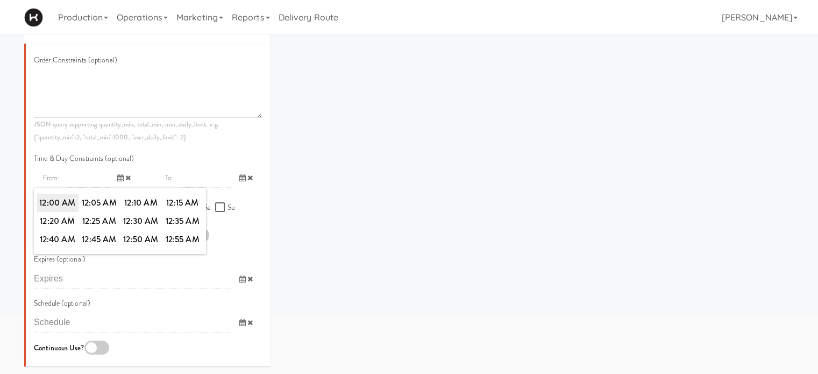
click at [38, 212] on span "12:00 AM" at bounding box center [58, 203] width 42 height 18
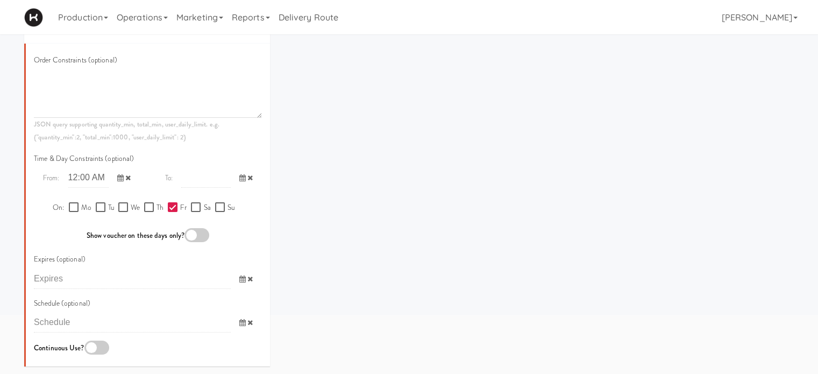
click at [239, 181] on icon at bounding box center [242, 177] width 6 height 7
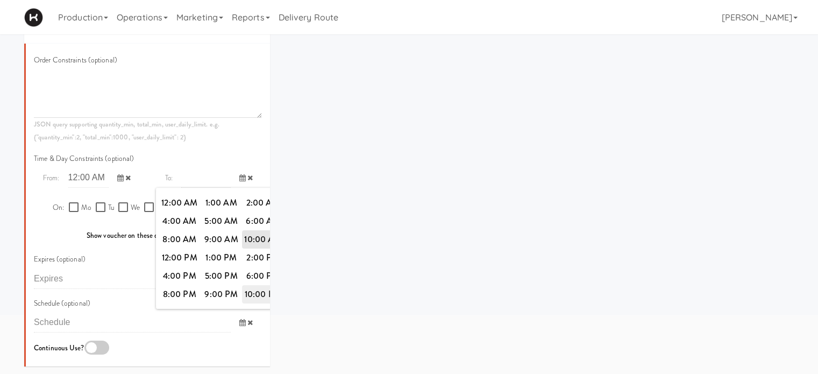
click at [253, 303] on span "10:00 PM" at bounding box center [263, 294] width 42 height 18
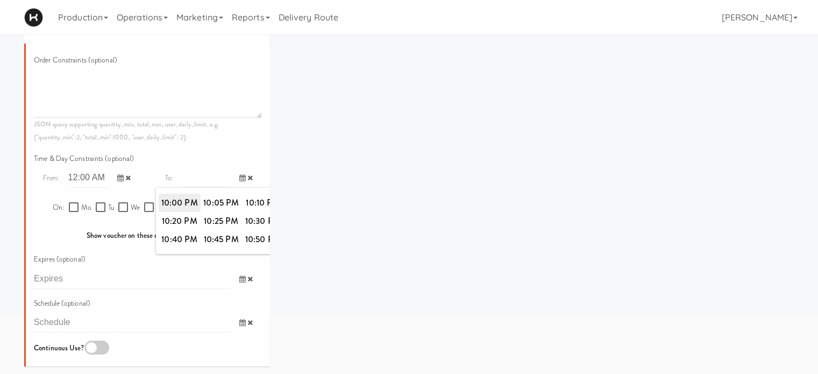
click at [182, 212] on span "10:00 PM" at bounding box center [180, 203] width 42 height 18
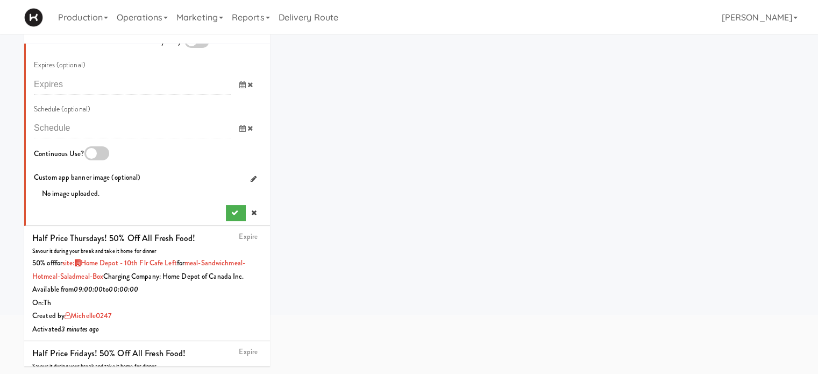
scroll to position [759, 0]
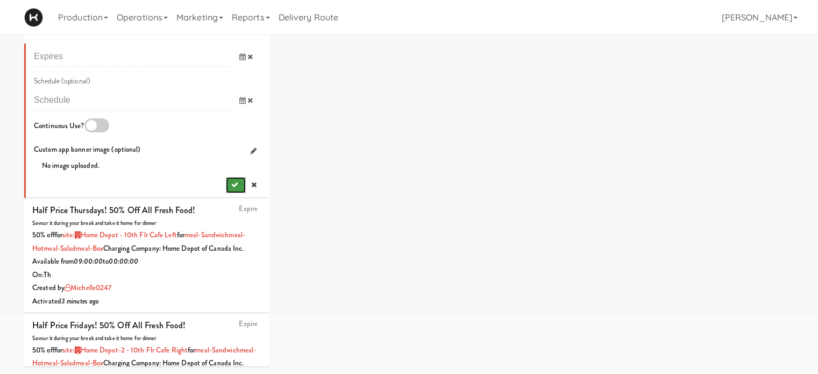
click at [226, 193] on button "submit" at bounding box center [236, 185] width 20 height 16
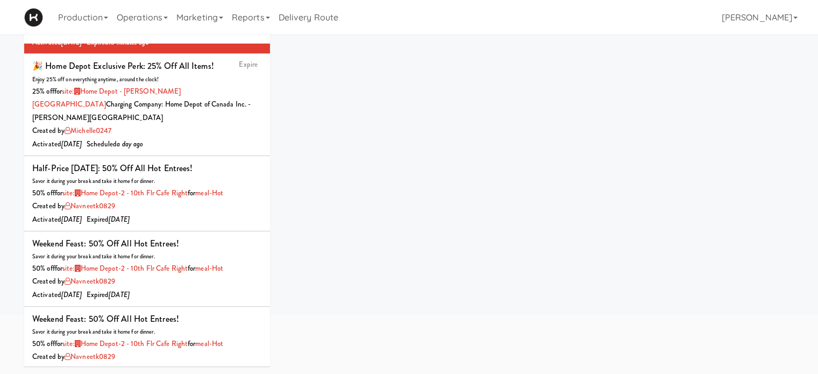
scroll to position [0, 0]
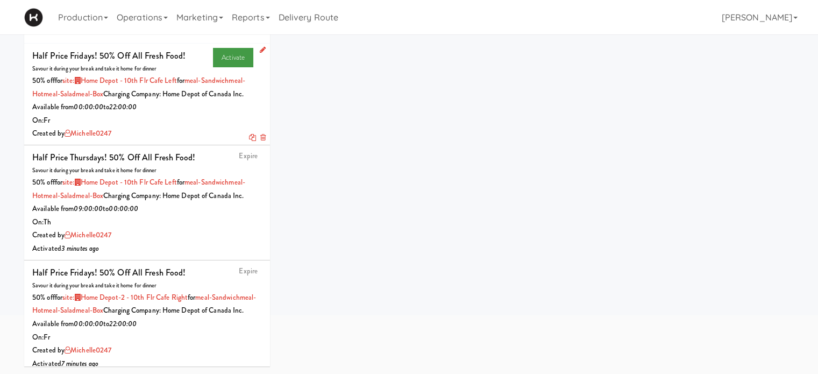
click at [233, 51] on link "Activate" at bounding box center [233, 57] width 40 height 19
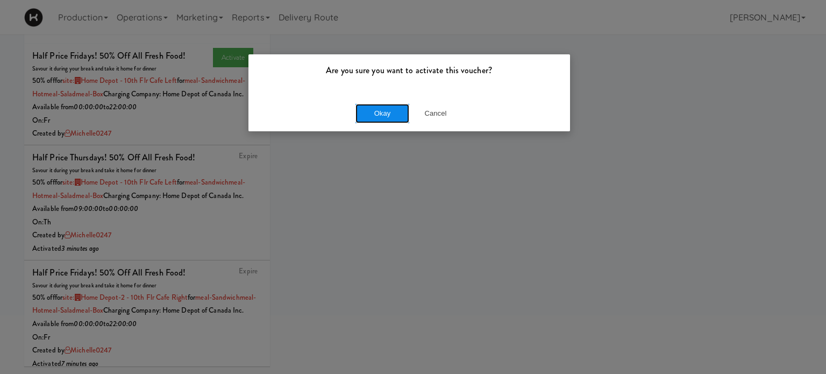
click at [383, 117] on button "Okay" at bounding box center [382, 113] width 54 height 19
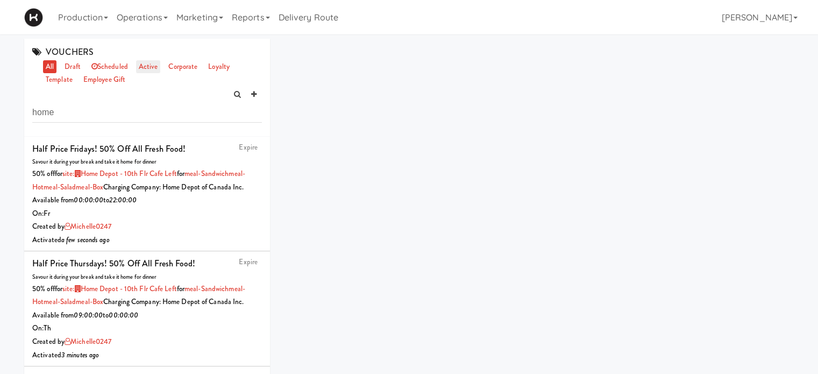
click at [153, 65] on link "active" at bounding box center [148, 66] width 25 height 13
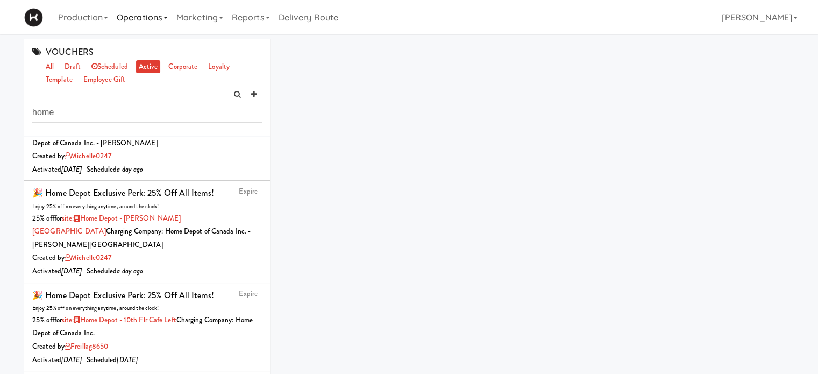
click at [137, 24] on link "Operations" at bounding box center [142, 17] width 60 height 34
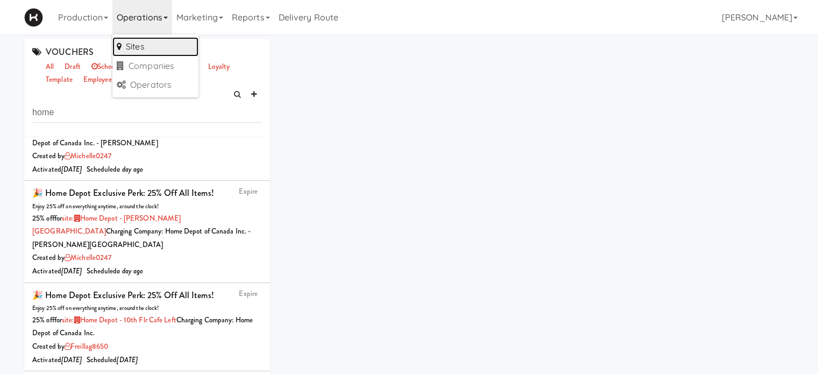
click at [142, 45] on link "Sites" at bounding box center [155, 46] width 86 height 19
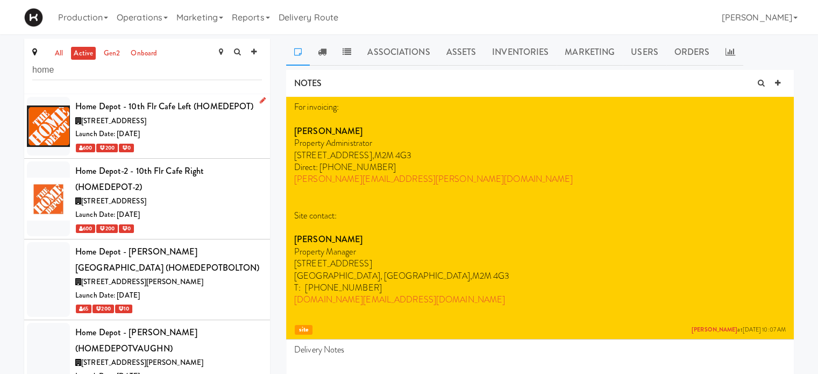
type input "home"
click at [204, 133] on div "Launch Date: Aug 19, 2024" at bounding box center [168, 133] width 187 height 13
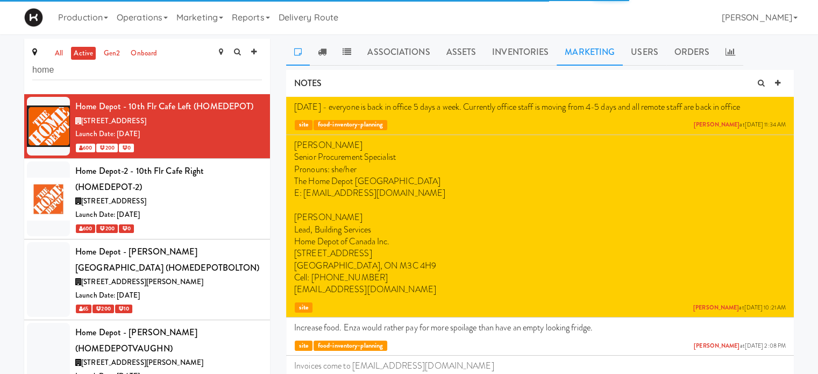
click at [603, 45] on link "Marketing" at bounding box center [590, 52] width 66 height 27
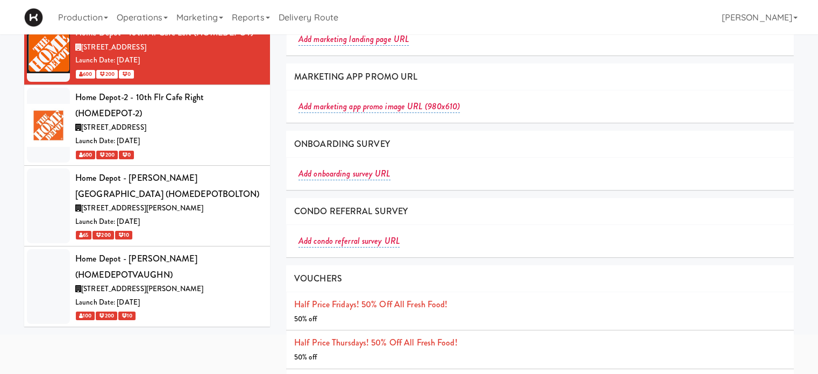
scroll to position [113, 0]
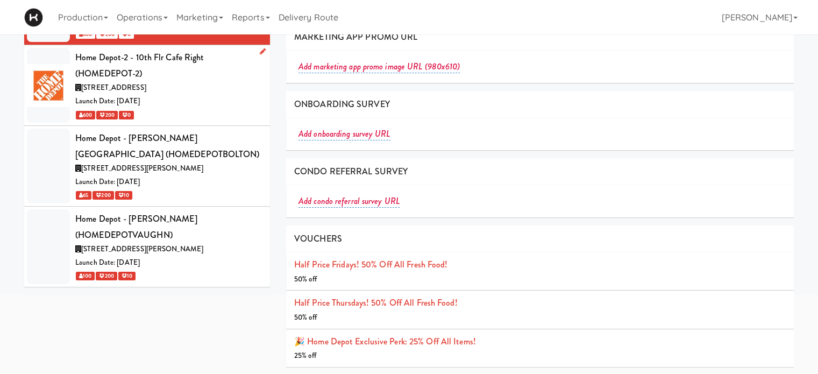
click at [200, 90] on div "1 Concorde Gate, Toronto ON" at bounding box center [168, 87] width 187 height 13
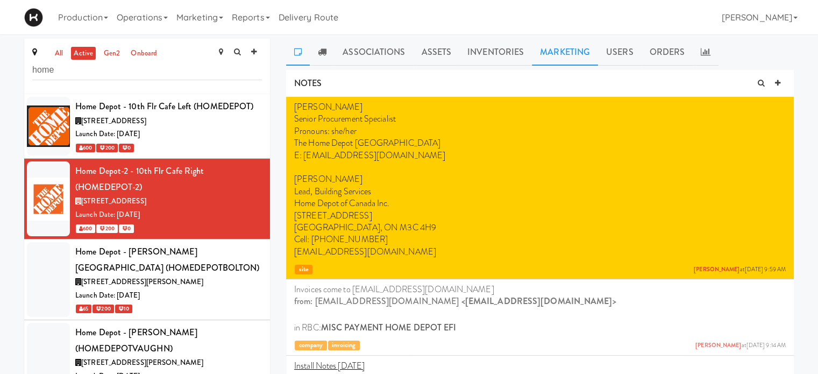
click at [570, 53] on link "Marketing" at bounding box center [565, 52] width 66 height 27
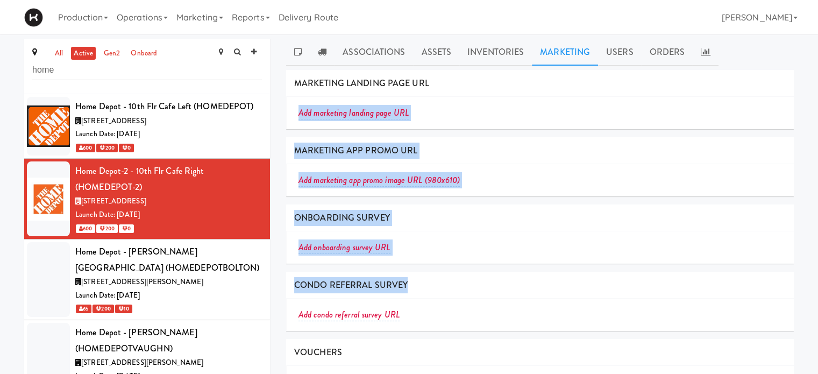
drag, startPoint x: 817, startPoint y: 87, endPoint x: 822, endPoint y: 271, distance: 184.5
click at [817, 271] on html "Are you sure you want to activate this voucher? Okay Cancel Okay Are you sure y…" at bounding box center [409, 187] width 818 height 374
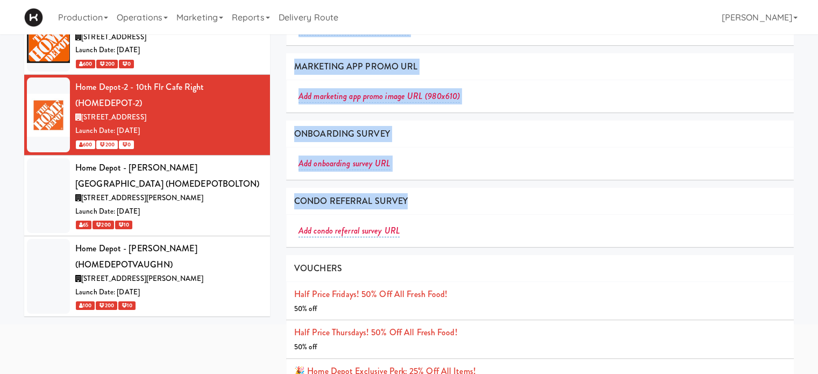
scroll to position [113, 0]
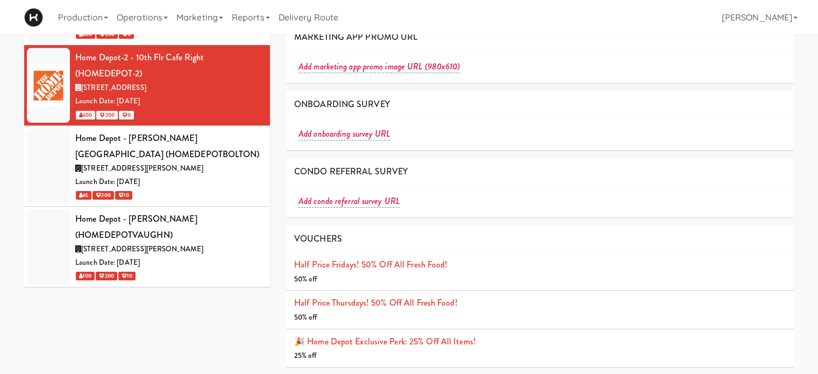
click at [754, 323] on li "Half Price Thursdays! 50% off all Fresh Food! 50% off" at bounding box center [540, 309] width 508 height 38
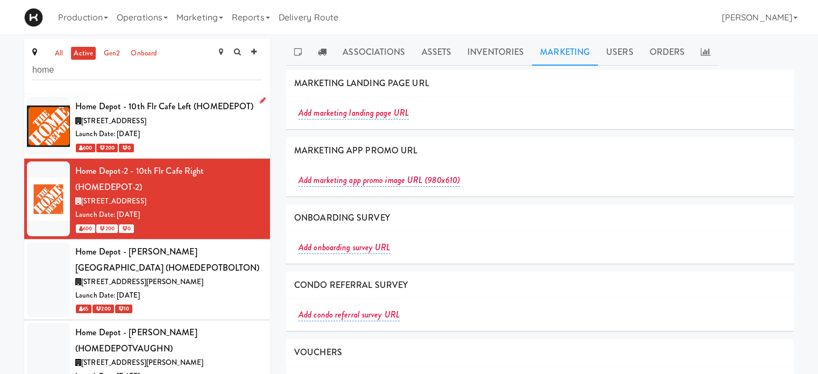
click at [189, 142] on div "600 200 0" at bounding box center [168, 147] width 187 height 13
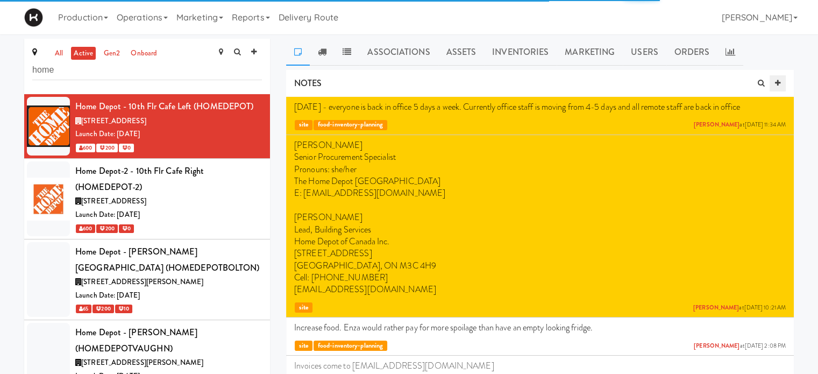
click at [781, 81] on link at bounding box center [777, 83] width 16 height 16
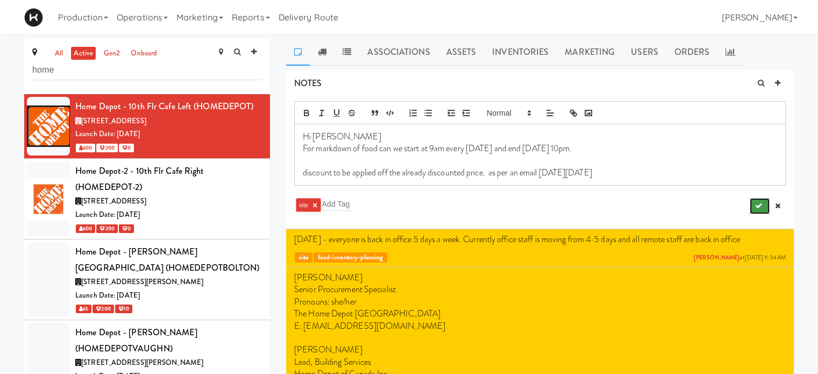
click at [755, 205] on icon "submit" at bounding box center [758, 205] width 7 height 7
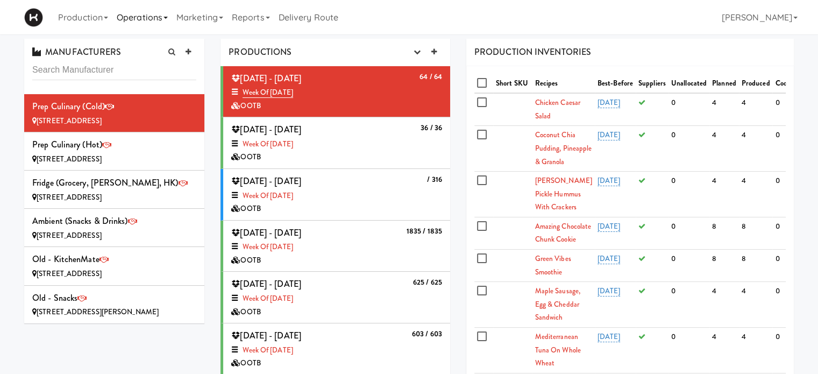
click at [164, 21] on link "Operations" at bounding box center [142, 17] width 60 height 34
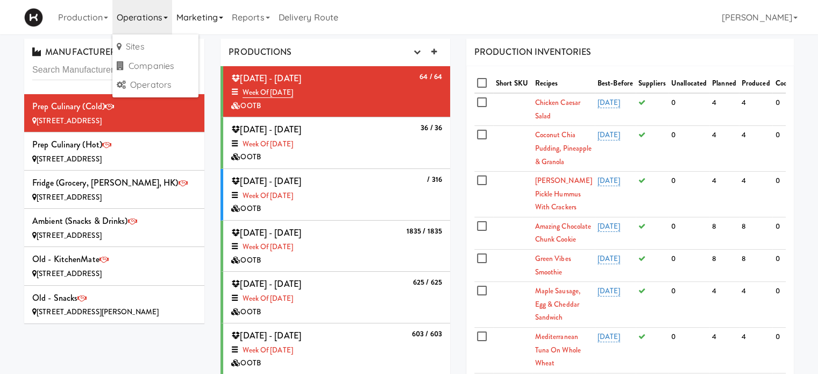
click at [195, 21] on link "Marketing" at bounding box center [199, 17] width 55 height 34
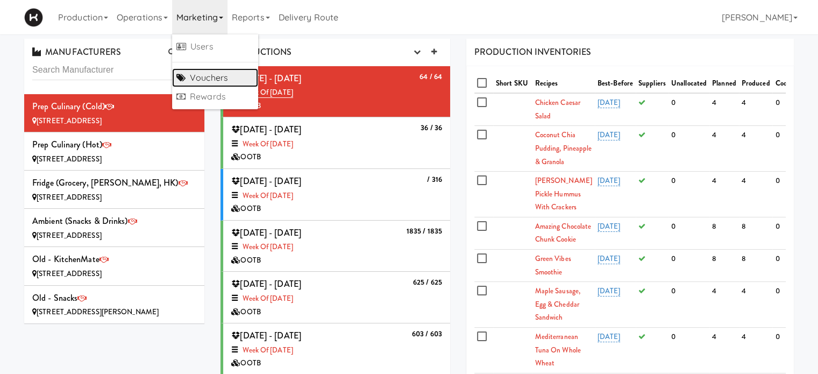
click at [198, 73] on link "Vouchers" at bounding box center [215, 77] width 86 height 19
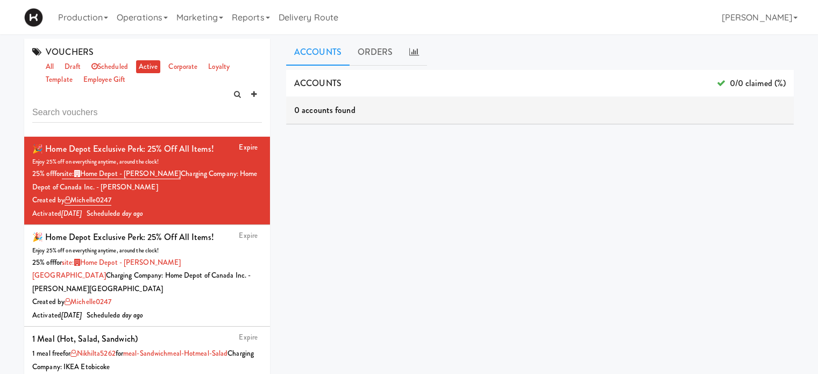
click at [119, 118] on input "text" at bounding box center [147, 113] width 230 height 20
click at [184, 153] on div "🎉 Home Depot Exclusive Perk: 25% off all items!" at bounding box center [123, 149] width 182 height 16
click at [120, 116] on input "text" at bounding box center [147, 113] width 230 height 20
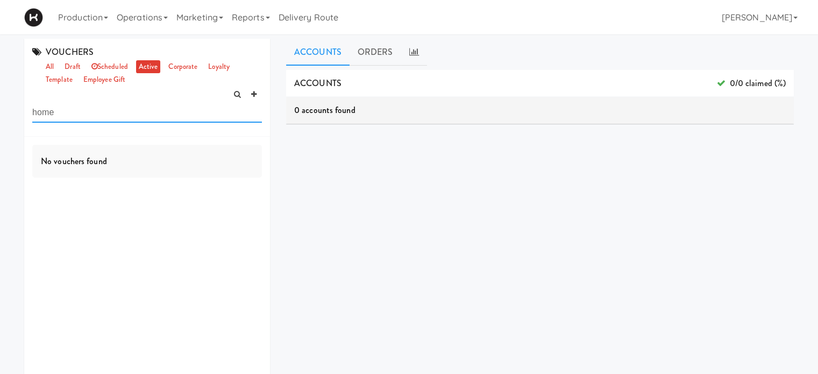
type input "home"
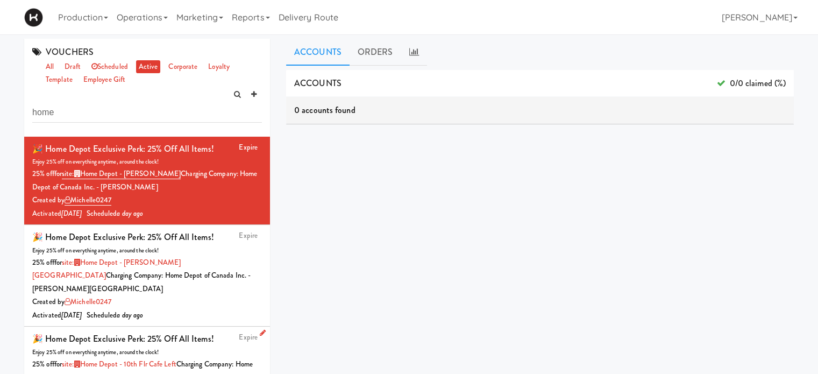
click at [190, 331] on div "🎉 Home Depot Exclusive Perk: 25% off all items!" at bounding box center [123, 339] width 182 height 16
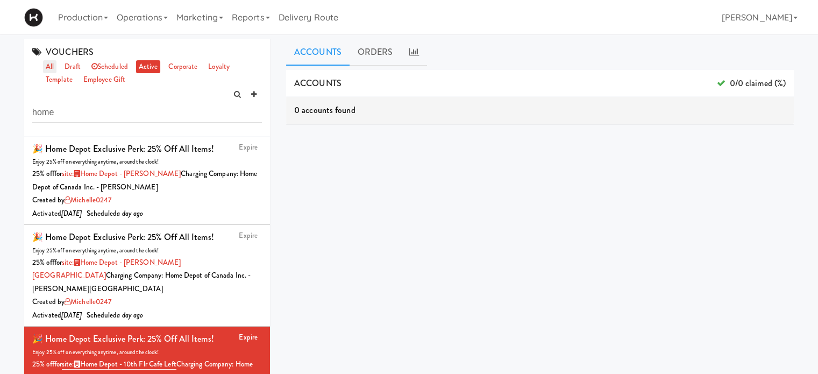
click at [47, 61] on link "all" at bounding box center [49, 66] width 13 height 13
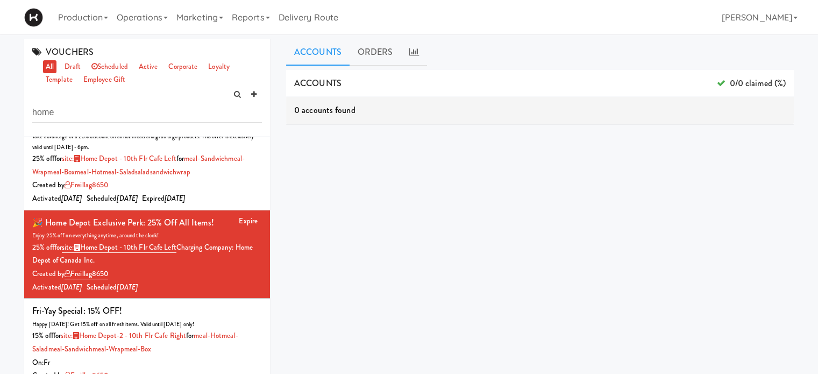
scroll to position [814, 0]
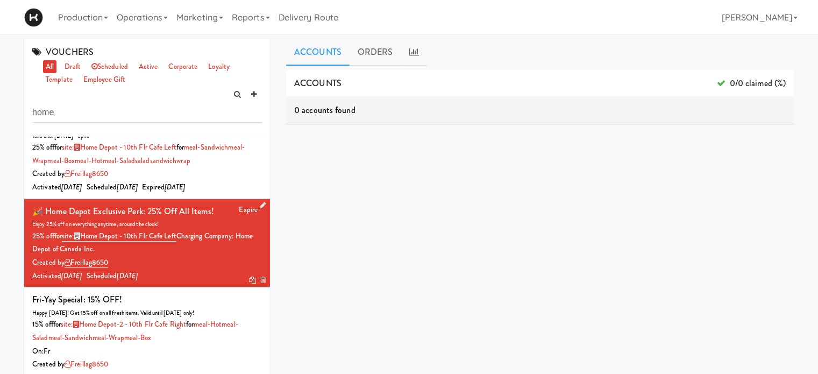
click at [178, 219] on div "🎉 Home Depot Exclusive Perk: 25% off all items!" at bounding box center [123, 211] width 182 height 16
click at [260, 209] on icon at bounding box center [263, 205] width 6 height 7
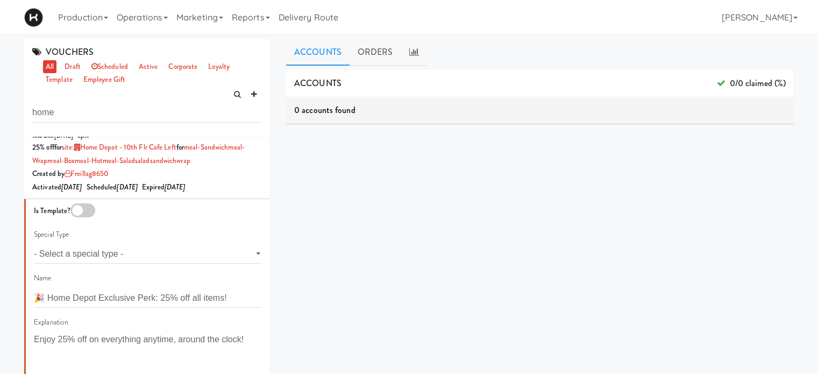
click at [412, 15] on div "Production Menus Manufacturers Inventory Plans Routing Deliveries Delivery Plan…" at bounding box center [408, 17] width 769 height 34
click at [152, 67] on link "active" at bounding box center [148, 66] width 25 height 13
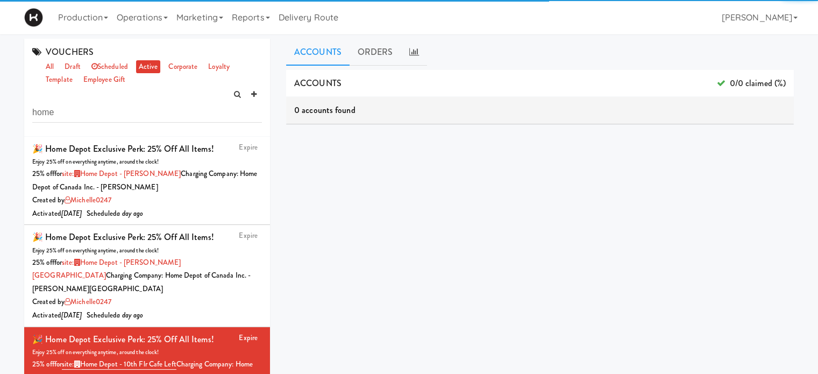
scroll to position [543, 0]
